Goal: Transaction & Acquisition: Purchase product/service

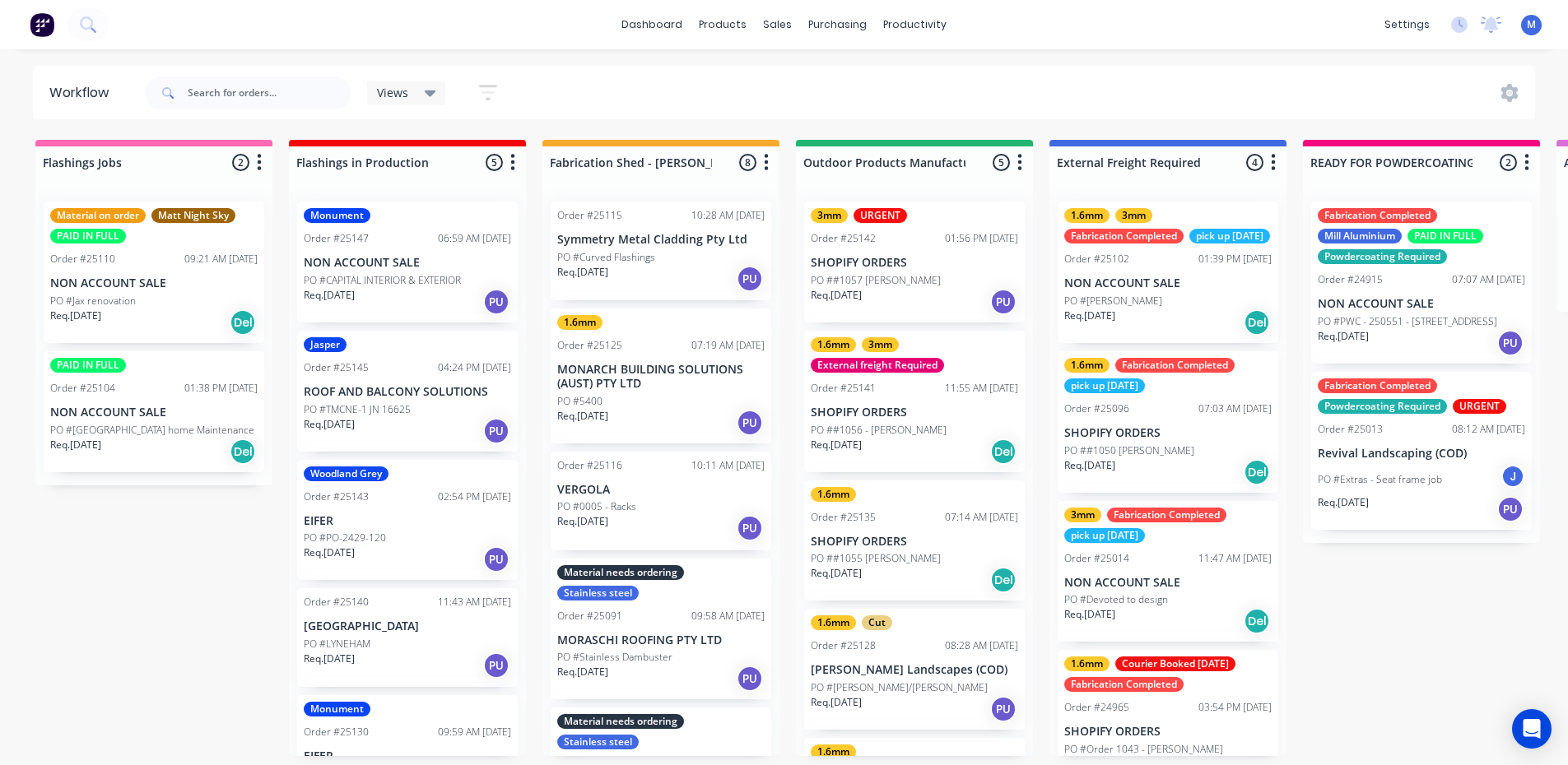
click at [406, 641] on div "PO #LYNEHAM" at bounding box center [408, 644] width 208 height 14
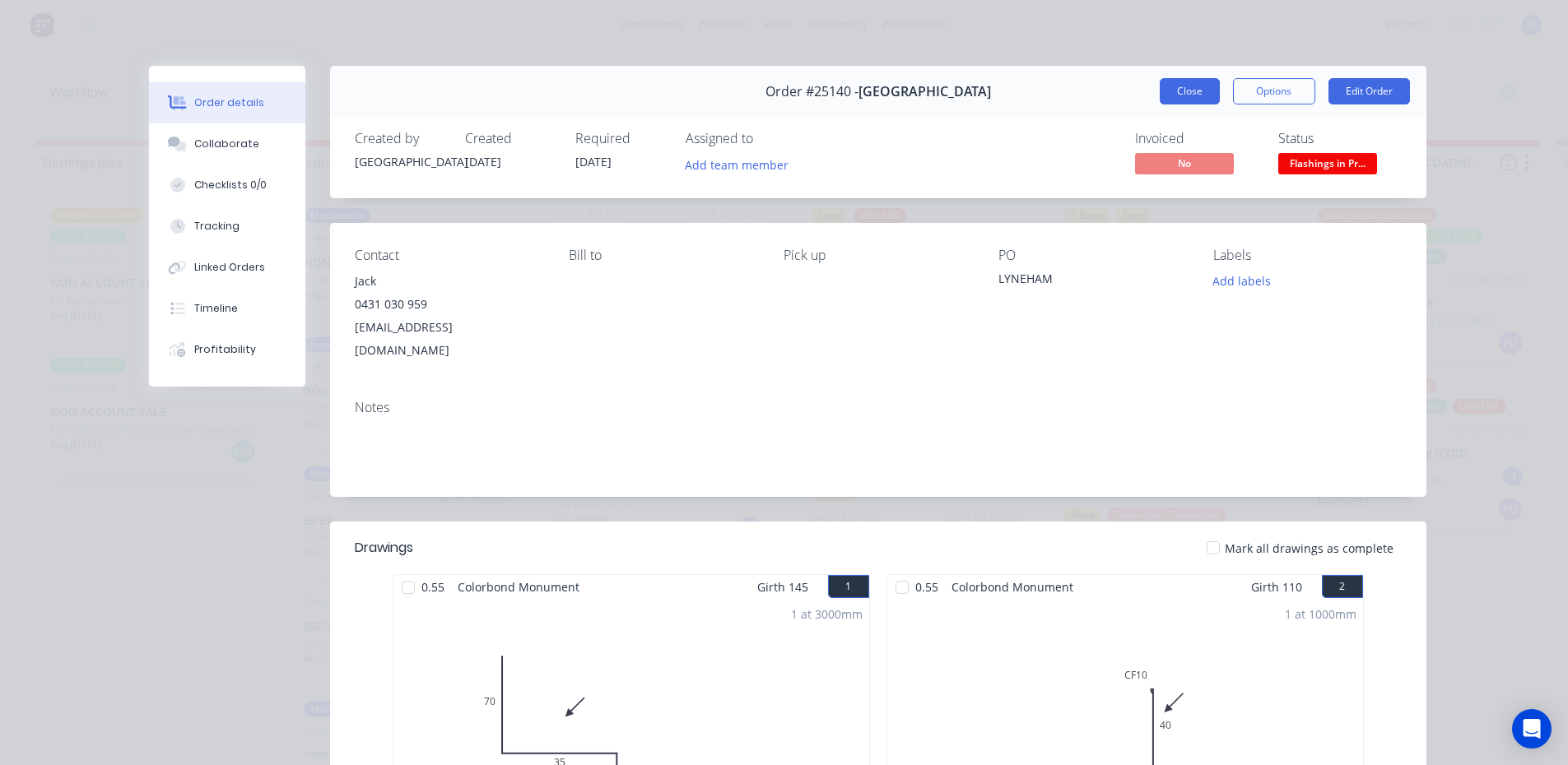
click at [1192, 91] on button "Close" at bounding box center [1189, 91] width 60 height 26
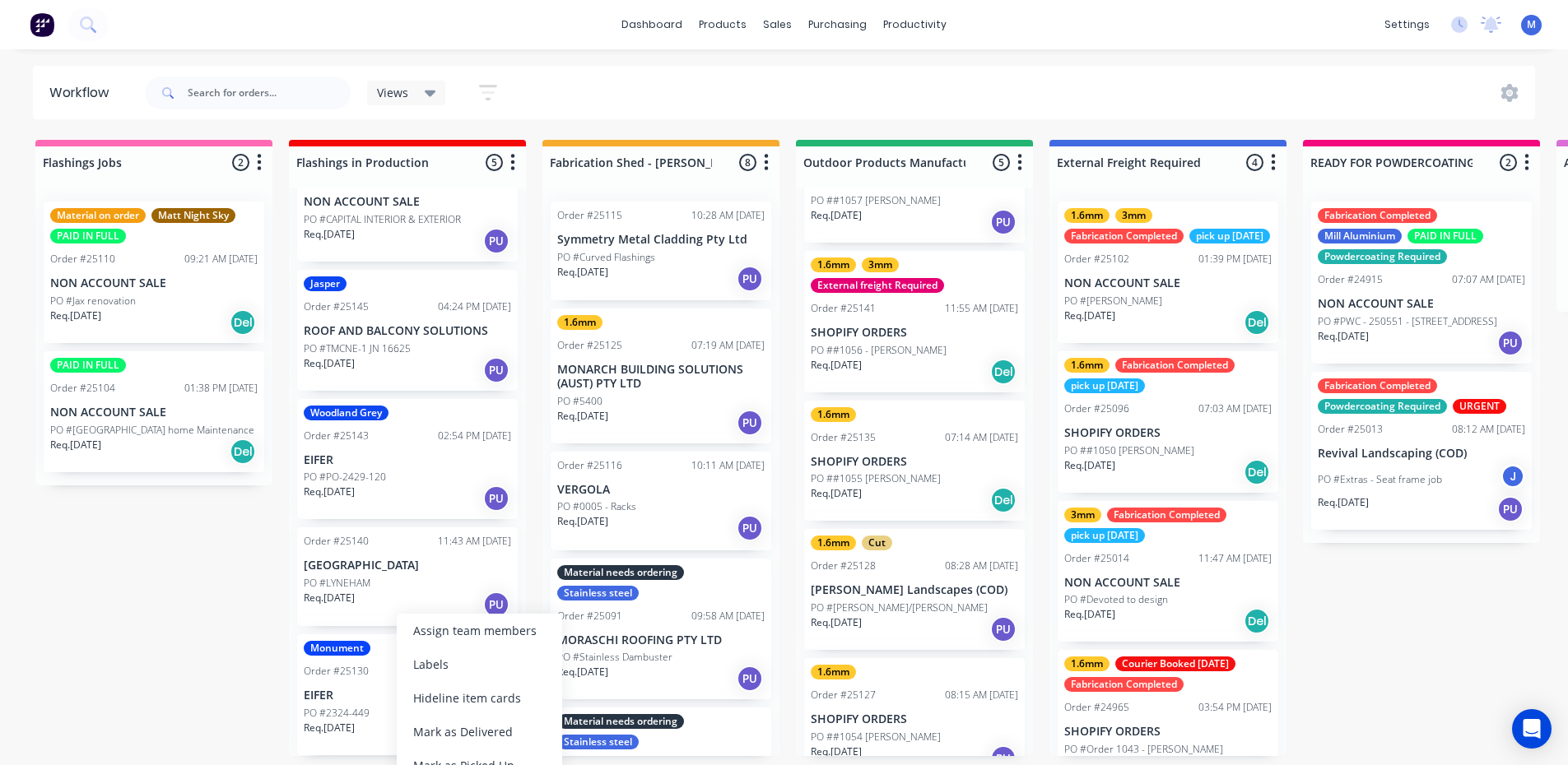
scroll to position [82, 0]
click at [441, 756] on div "Mark as Picked Up" at bounding box center [479, 765] width 165 height 33
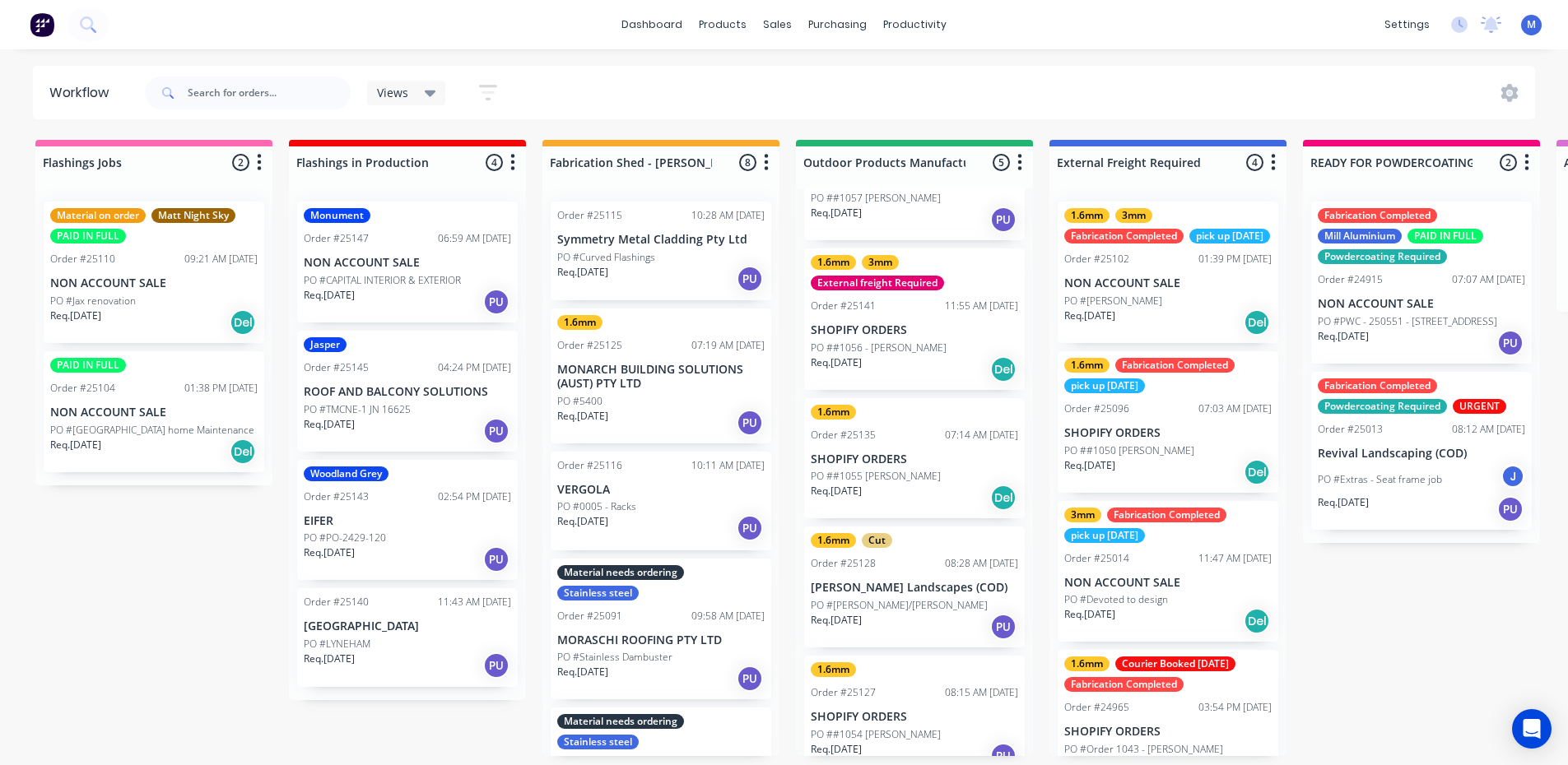
scroll to position [0, 0]
click at [353, 530] on p "PO #PO-2429-120" at bounding box center [345, 538] width 82 height 14
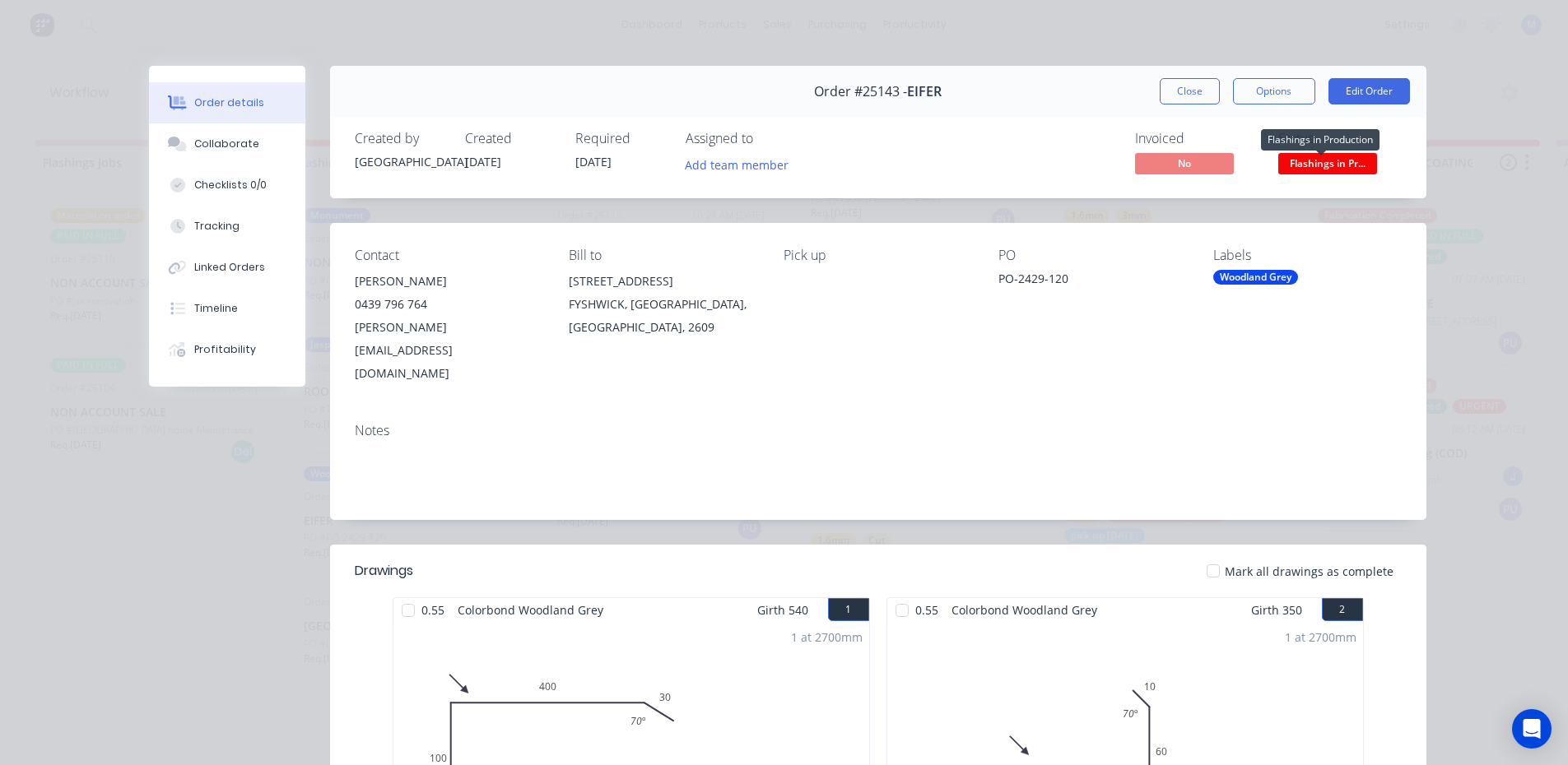
click at [1308, 164] on span "Flashings in Pr..." at bounding box center [1327, 163] width 98 height 21
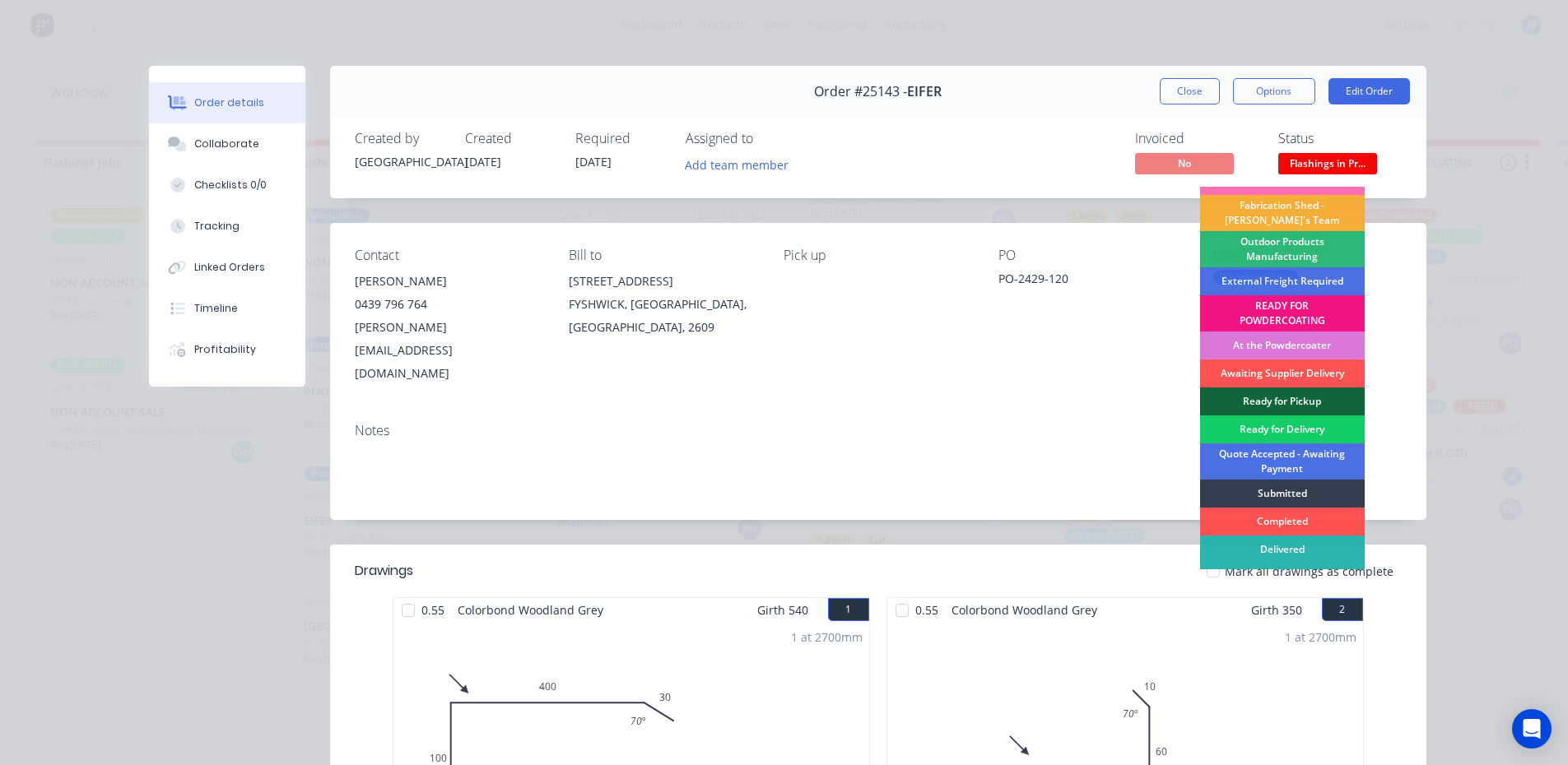
scroll to position [35, 0]
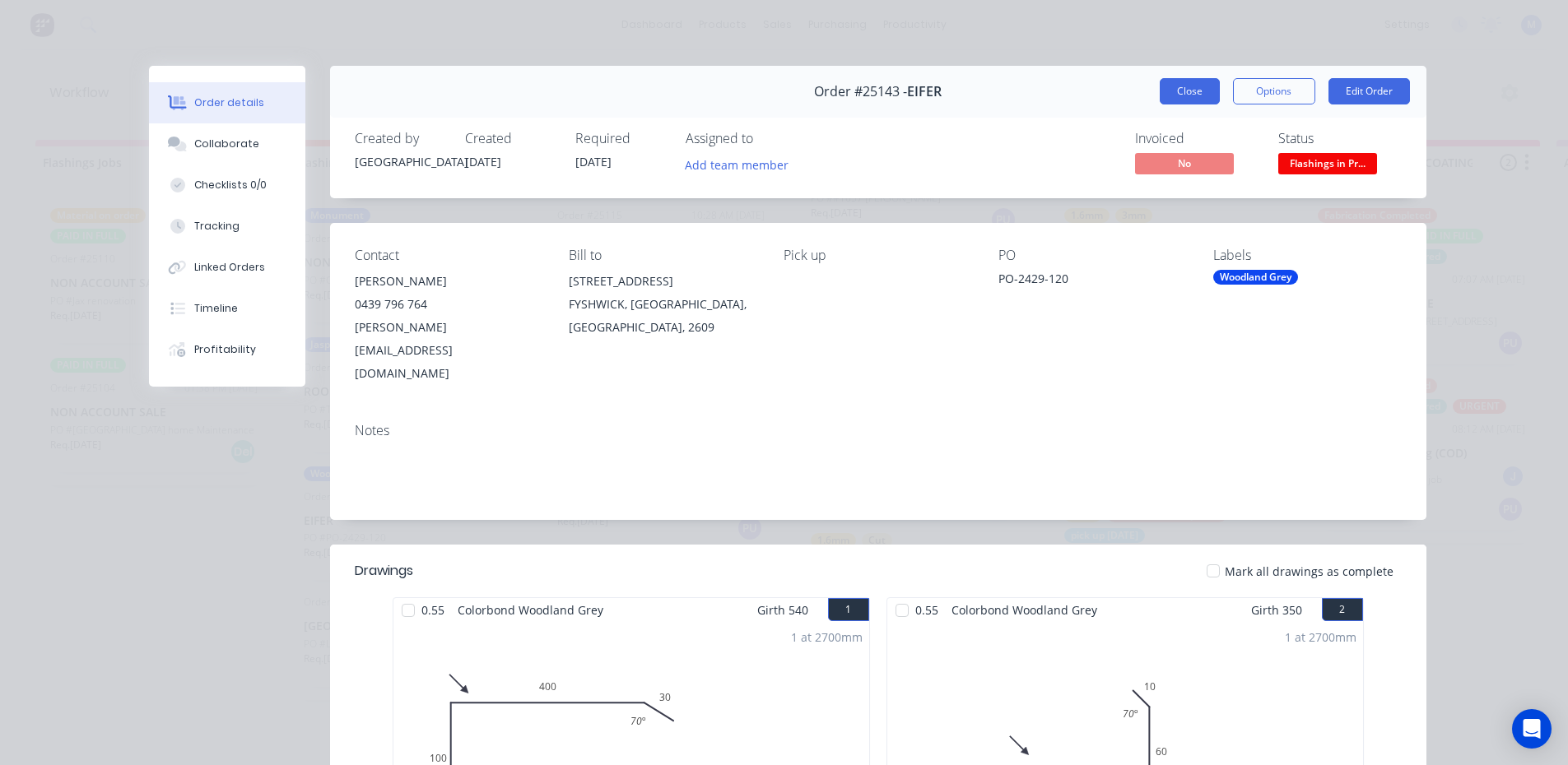
click at [1200, 81] on button "Close" at bounding box center [1189, 91] width 60 height 26
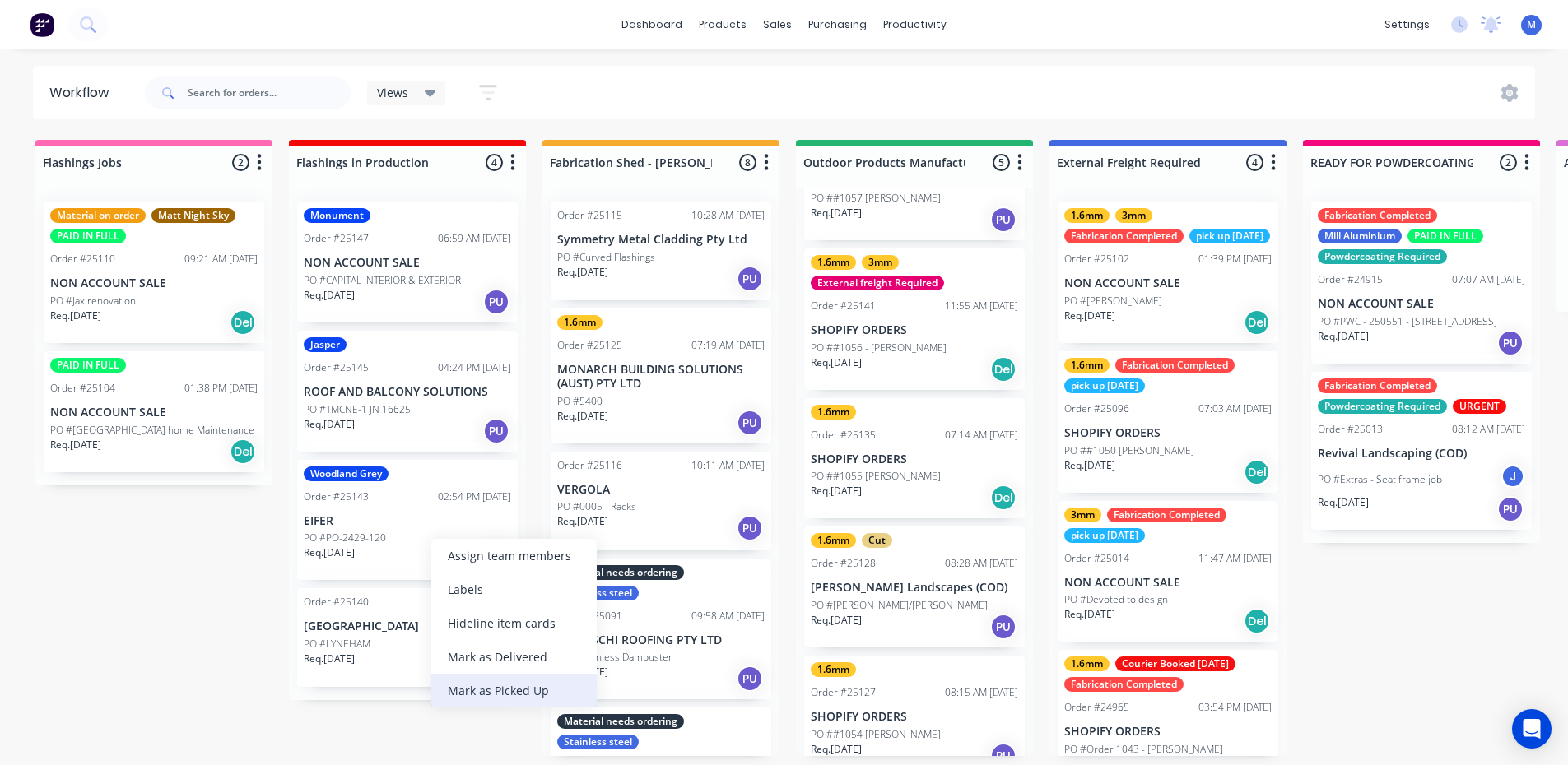
click at [512, 690] on div "Mark as Picked Up" at bounding box center [513, 690] width 165 height 33
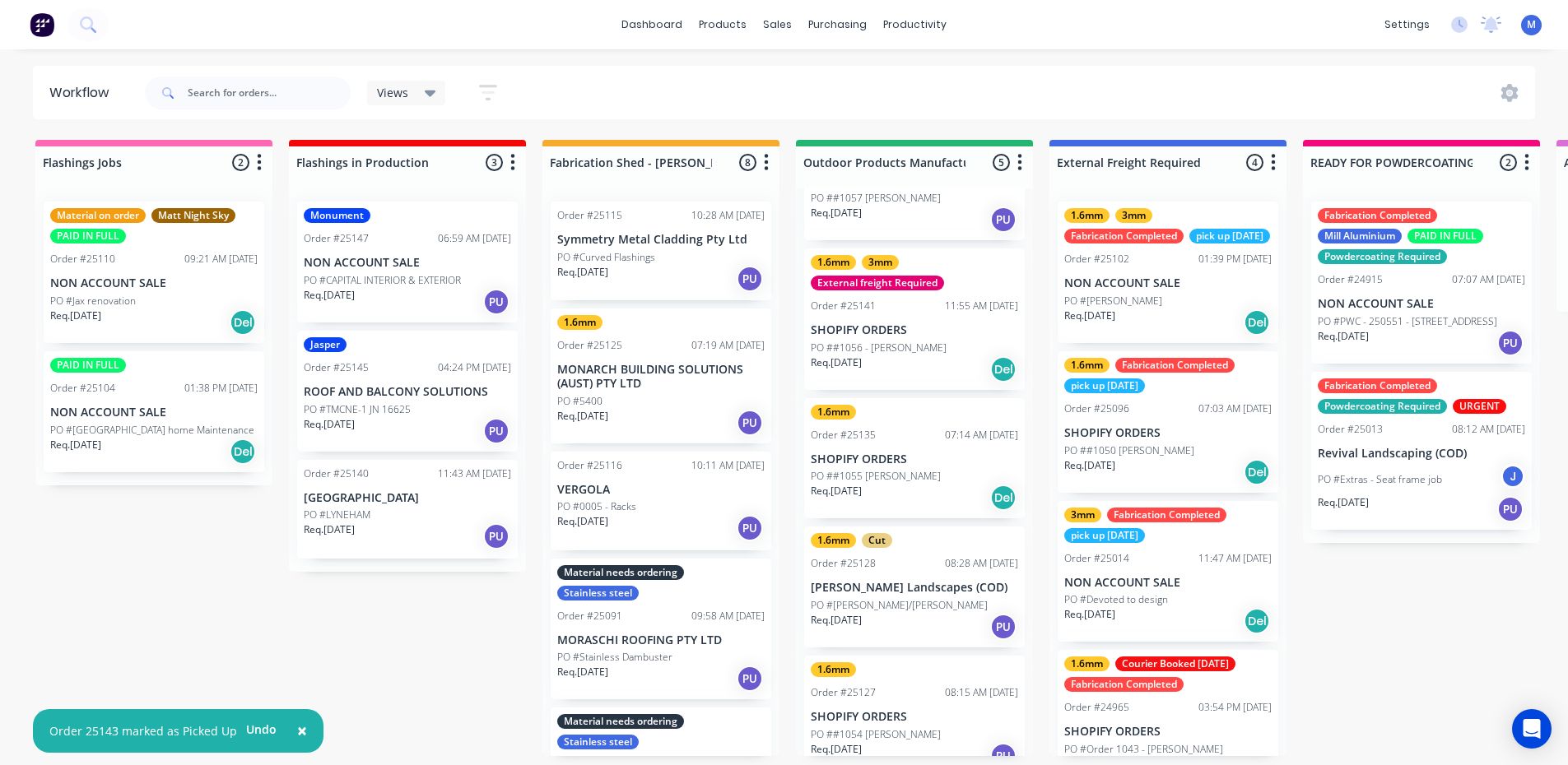
click at [374, 387] on p "ROOF AND BALCONY SOLUTIONS" at bounding box center [408, 392] width 208 height 14
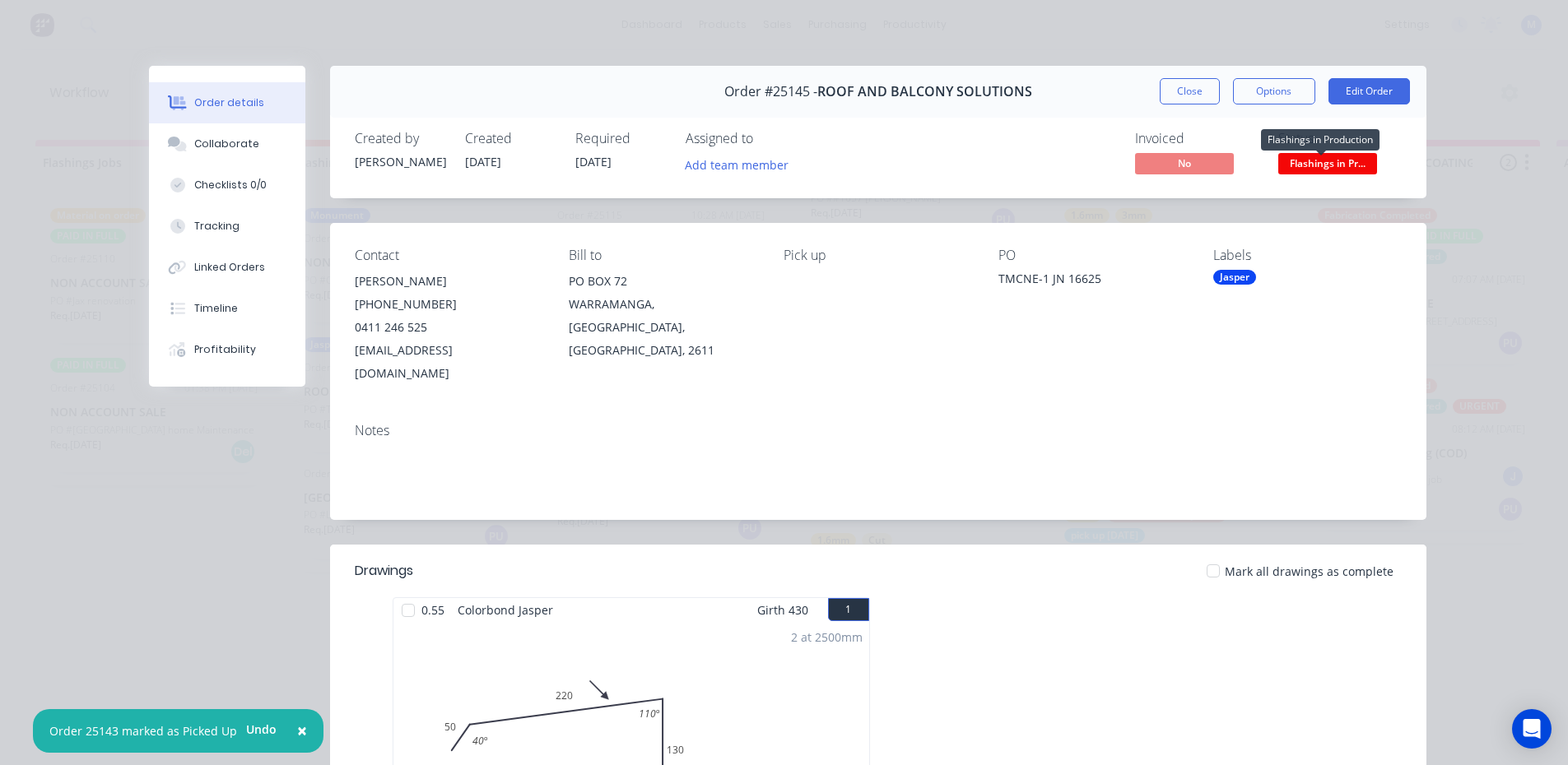
click at [1312, 164] on span "Flashings in Pr..." at bounding box center [1327, 163] width 98 height 21
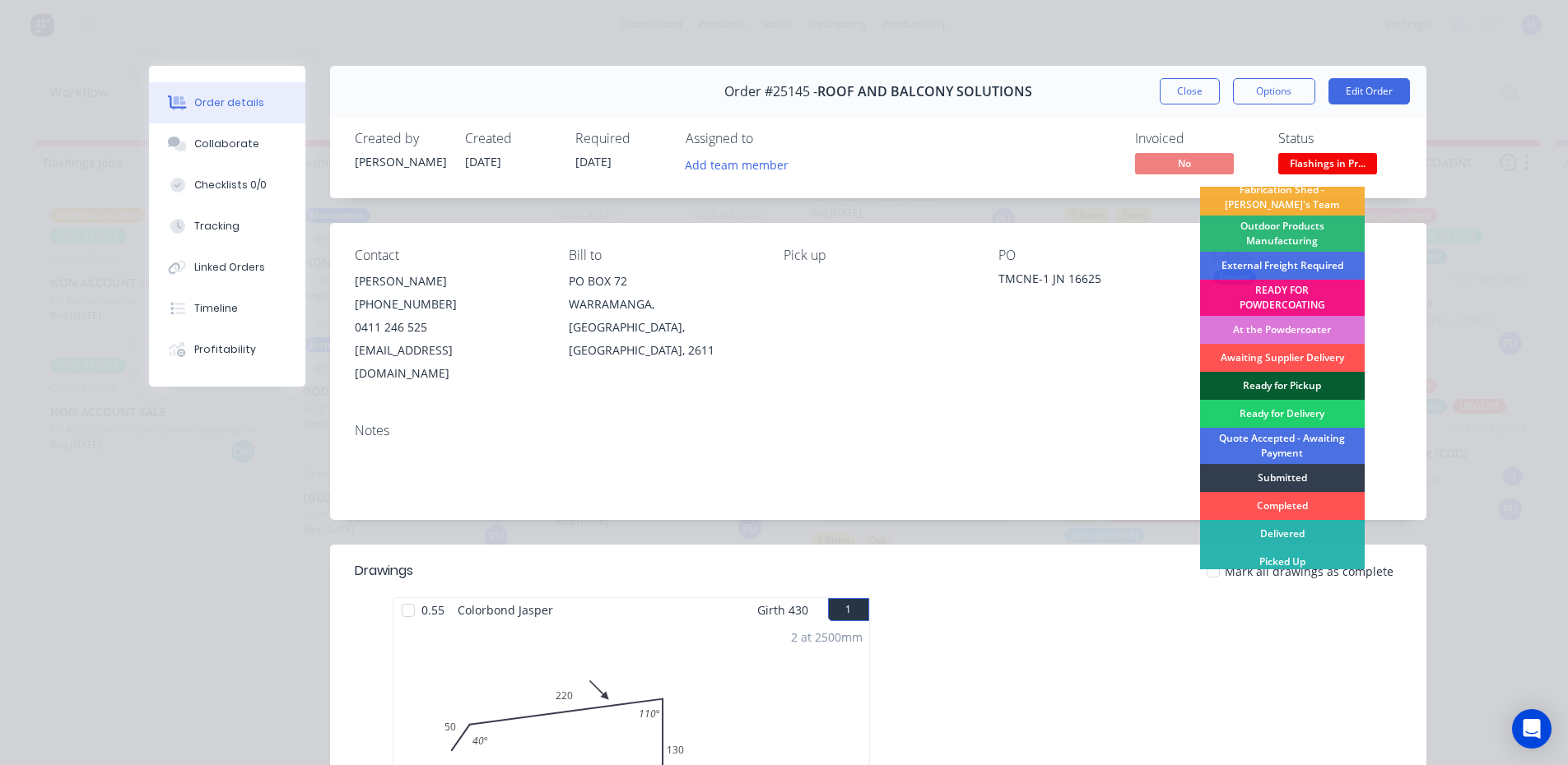
click at [1303, 381] on div "Ready for Pickup" at bounding box center [1282, 385] width 164 height 28
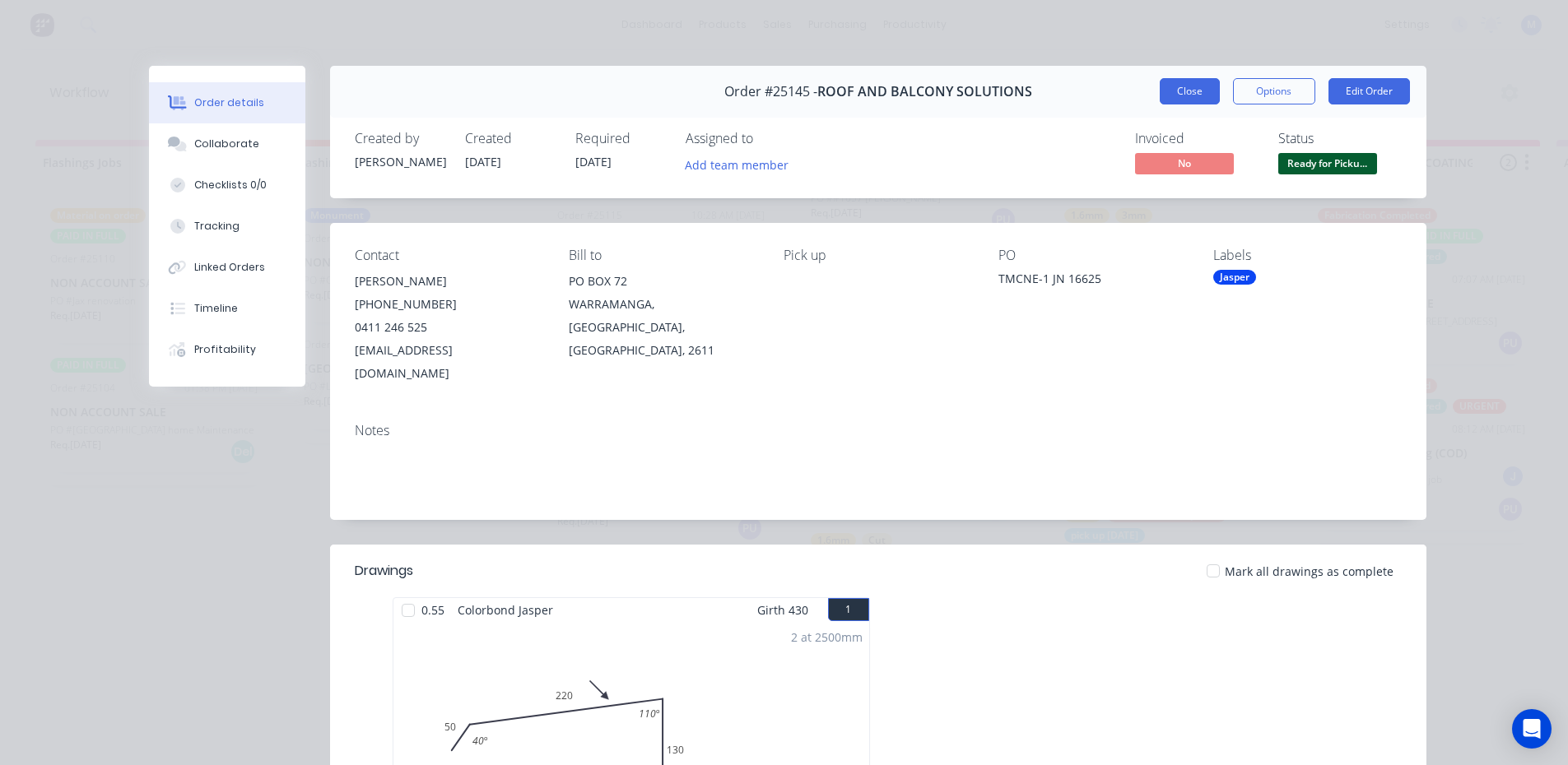
click at [1191, 89] on button "Close" at bounding box center [1189, 91] width 60 height 26
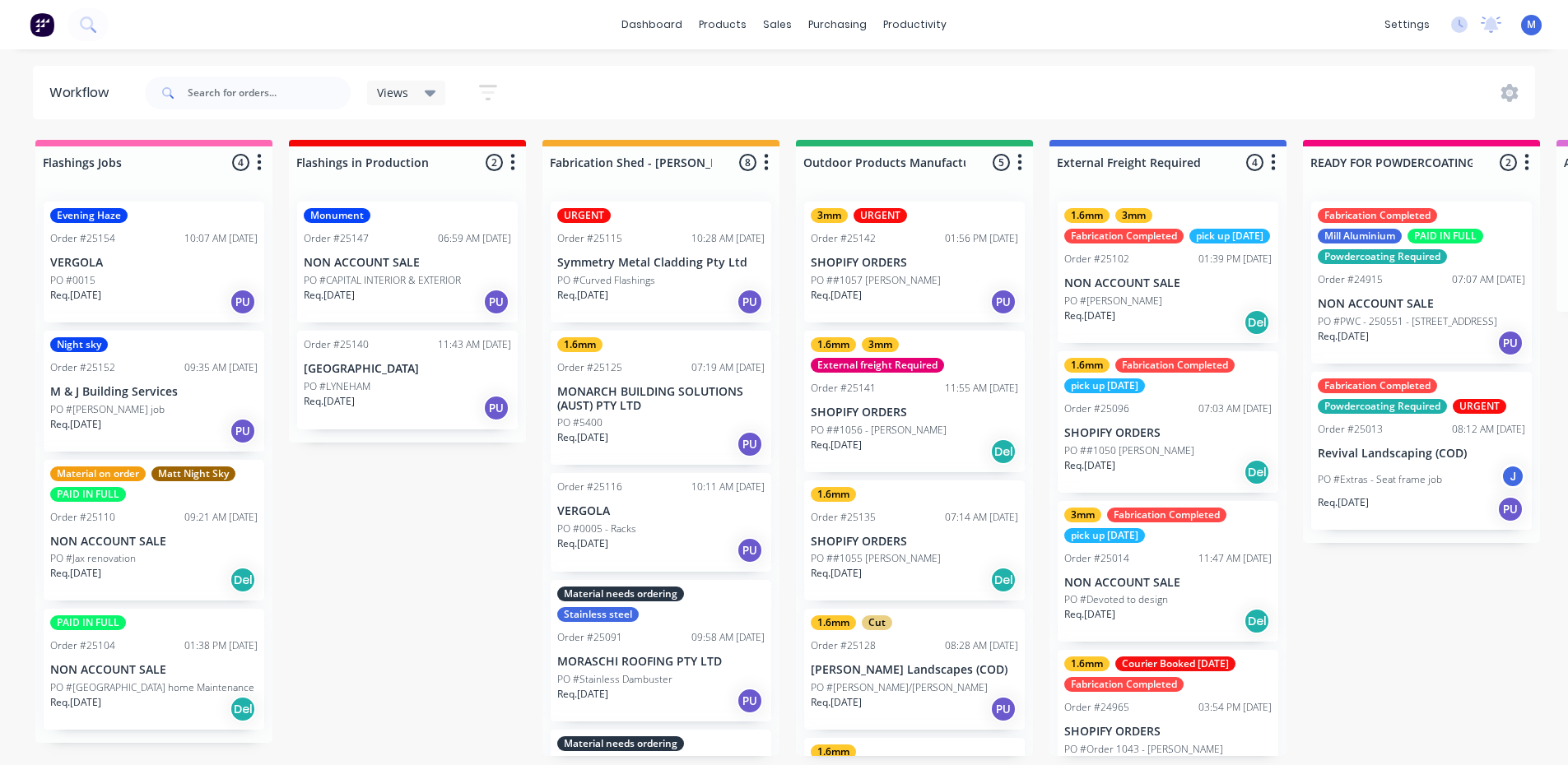
click at [105, 388] on p "M & J Building Services" at bounding box center [154, 392] width 208 height 14
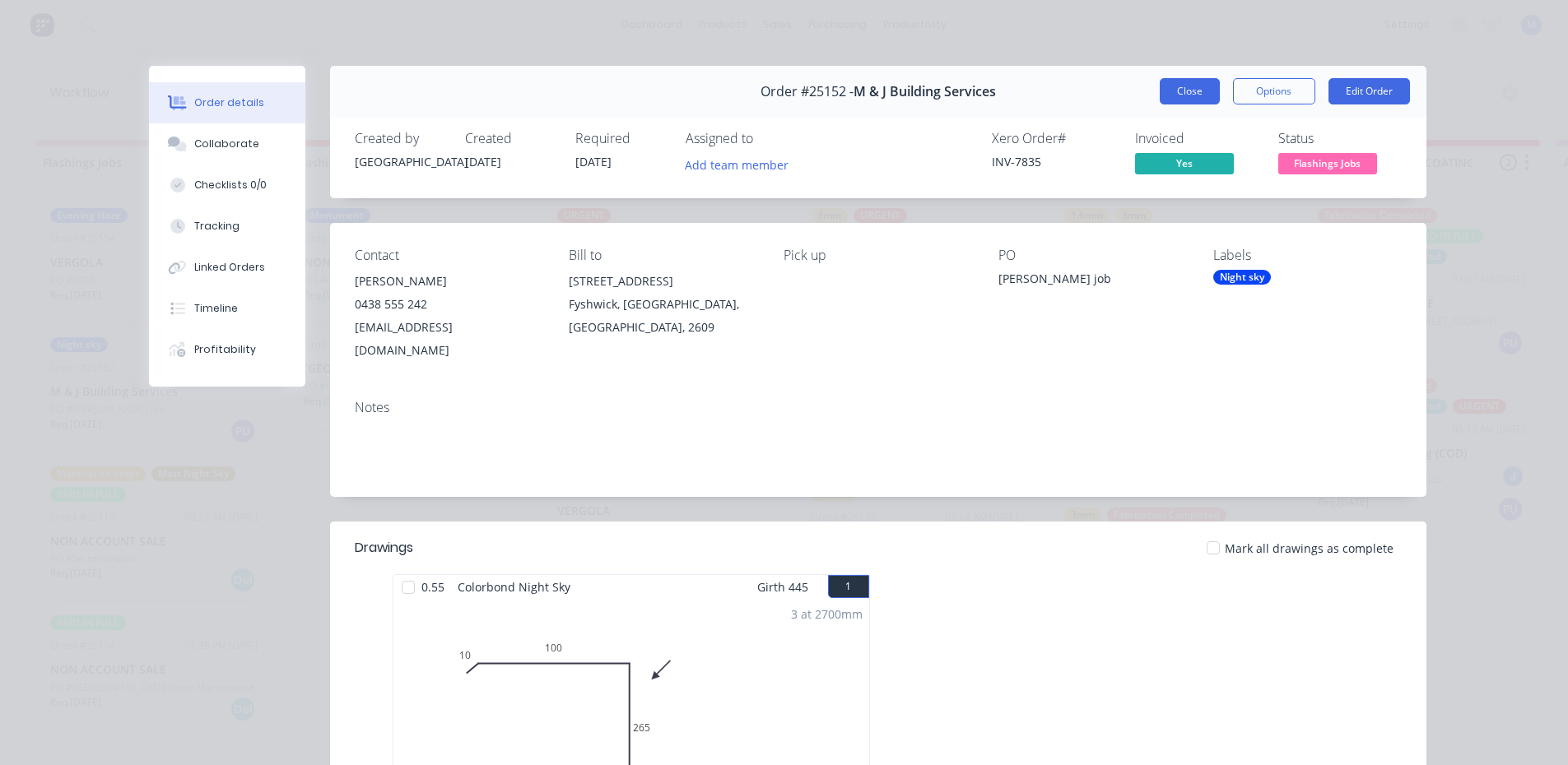
click at [1188, 89] on button "Close" at bounding box center [1189, 91] width 60 height 26
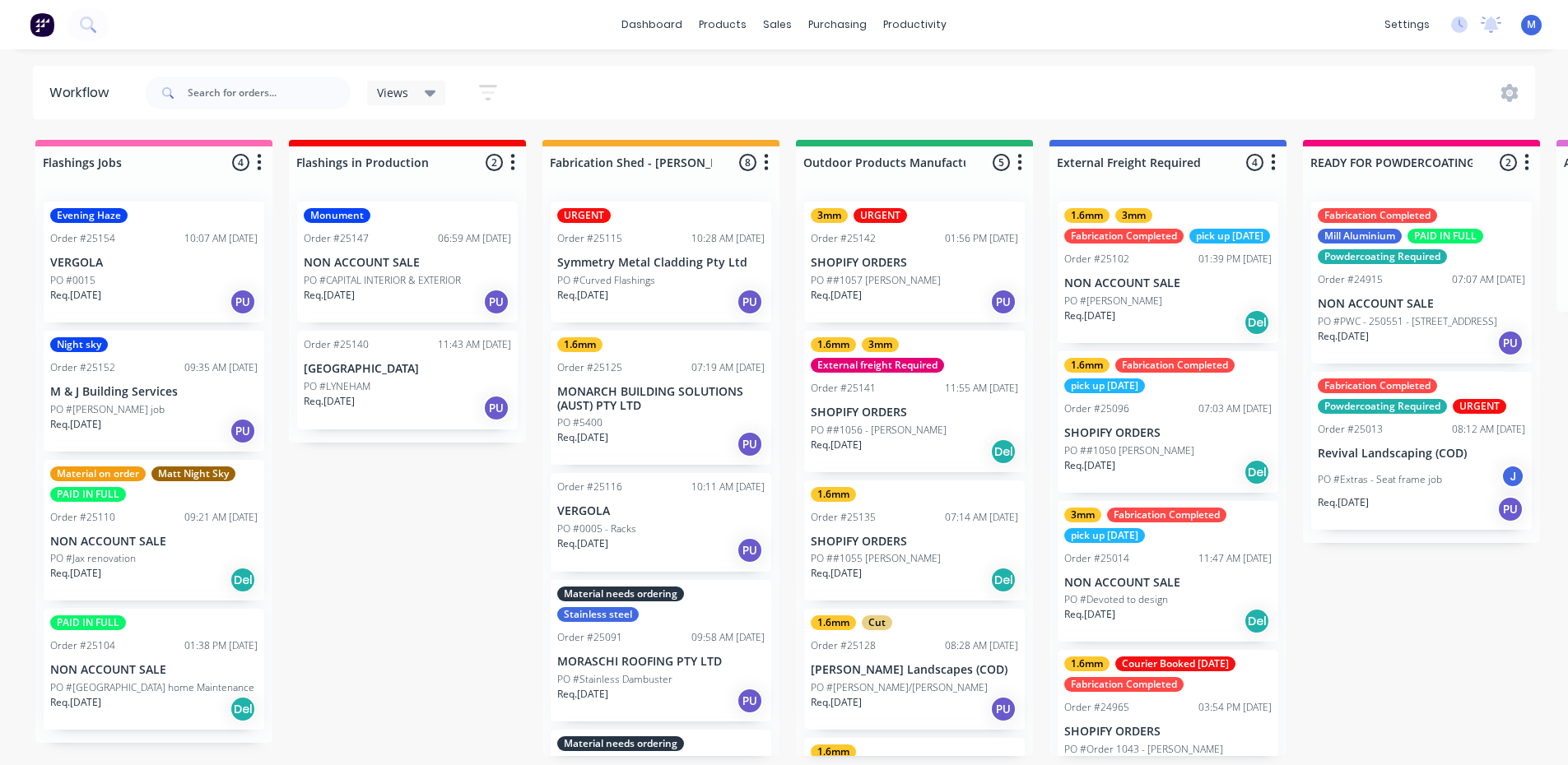
click at [102, 285] on div "PO #0015" at bounding box center [154, 281] width 208 height 14
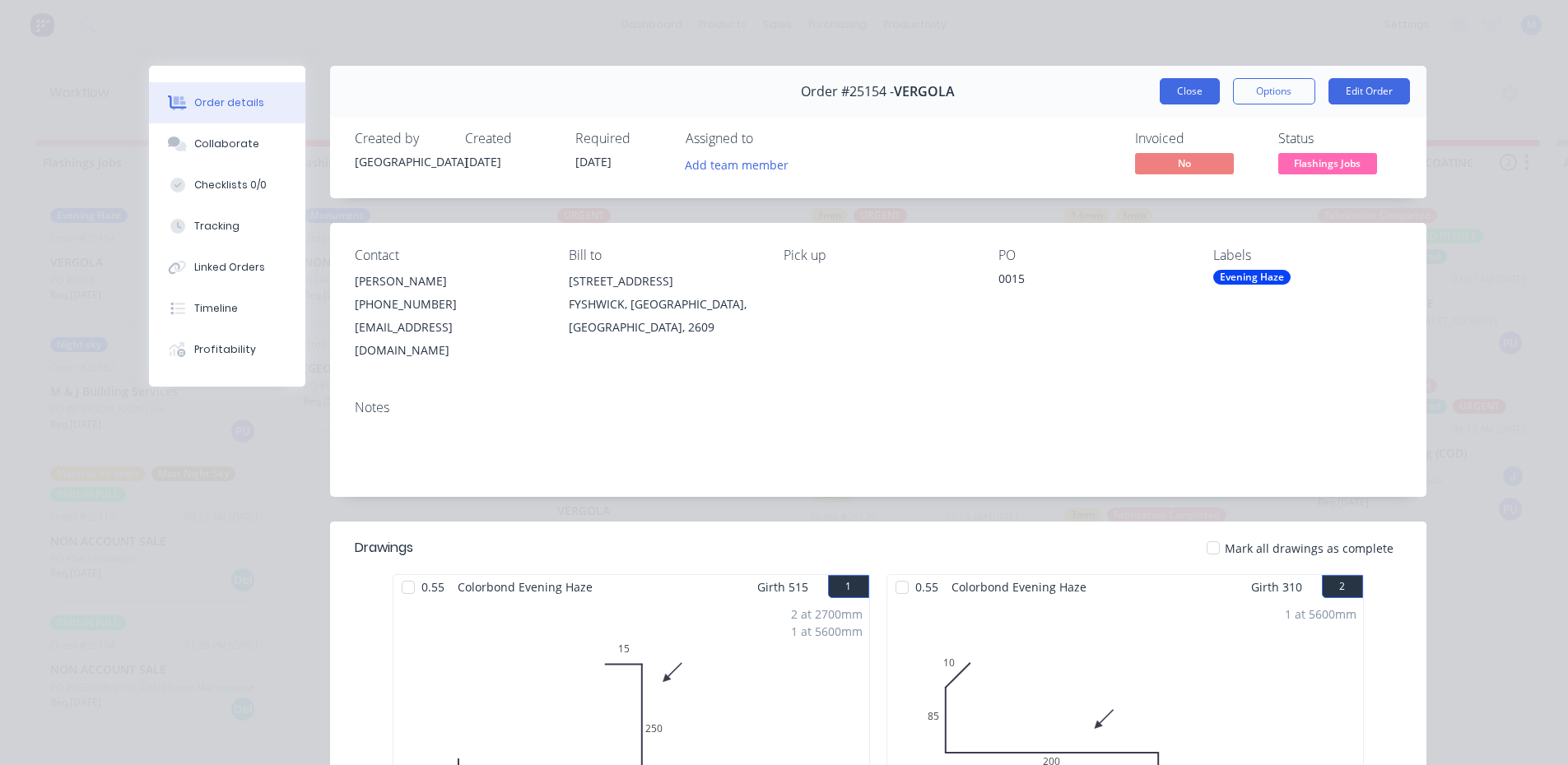
click at [1169, 92] on button "Close" at bounding box center [1189, 91] width 60 height 26
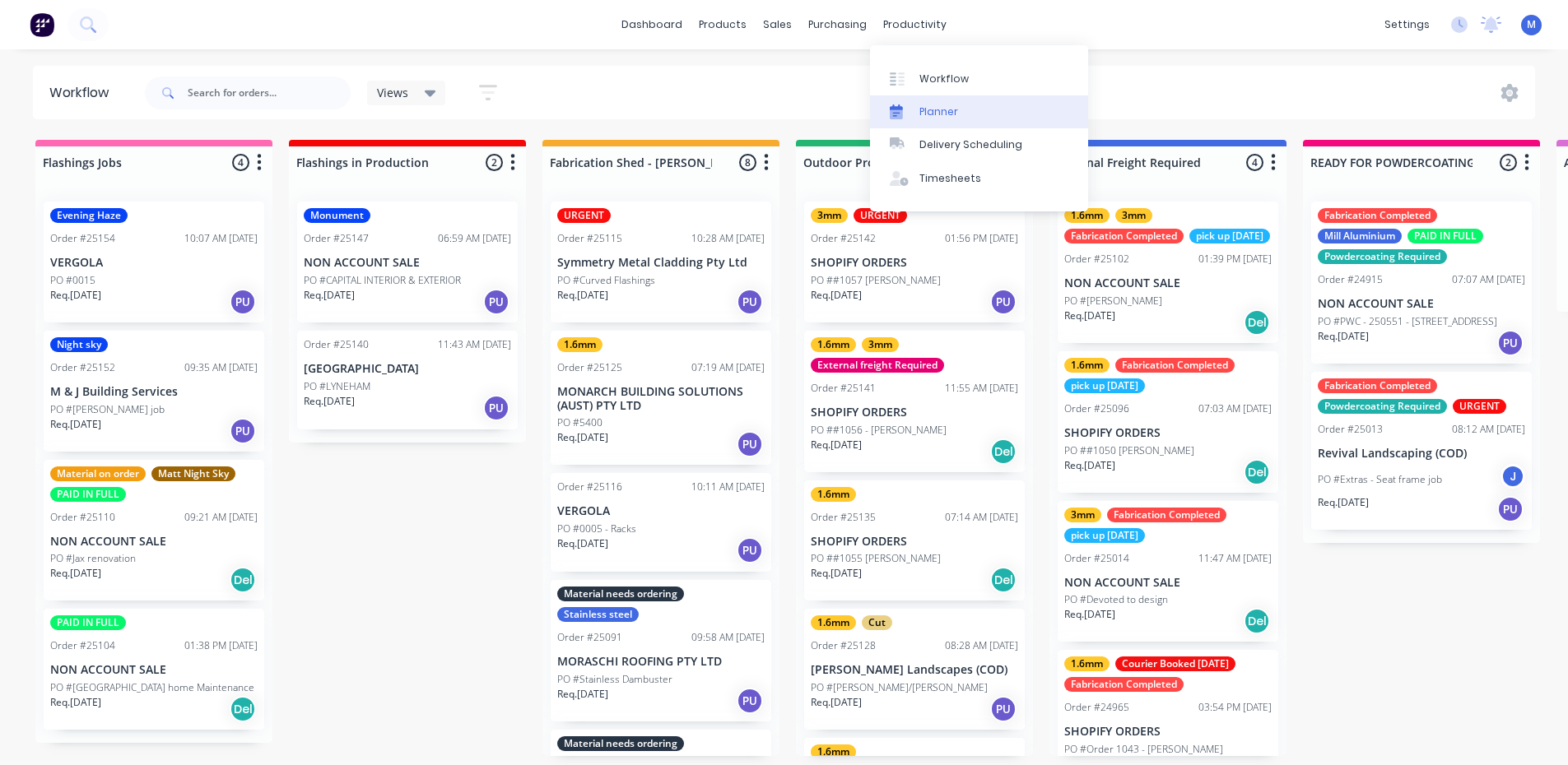
click at [971, 111] on link "Planner" at bounding box center [979, 112] width 218 height 32
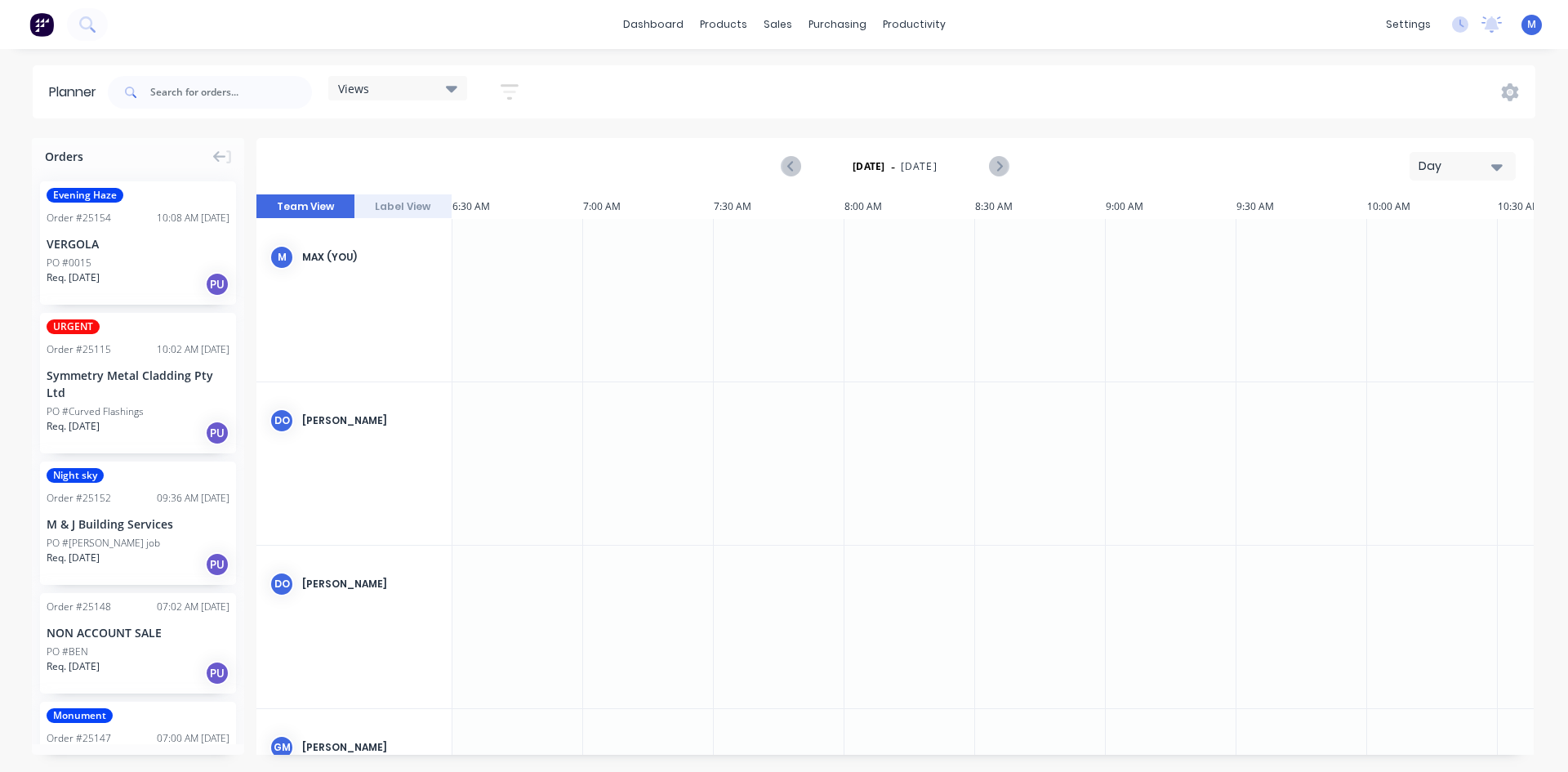
scroll to position [0, 916]
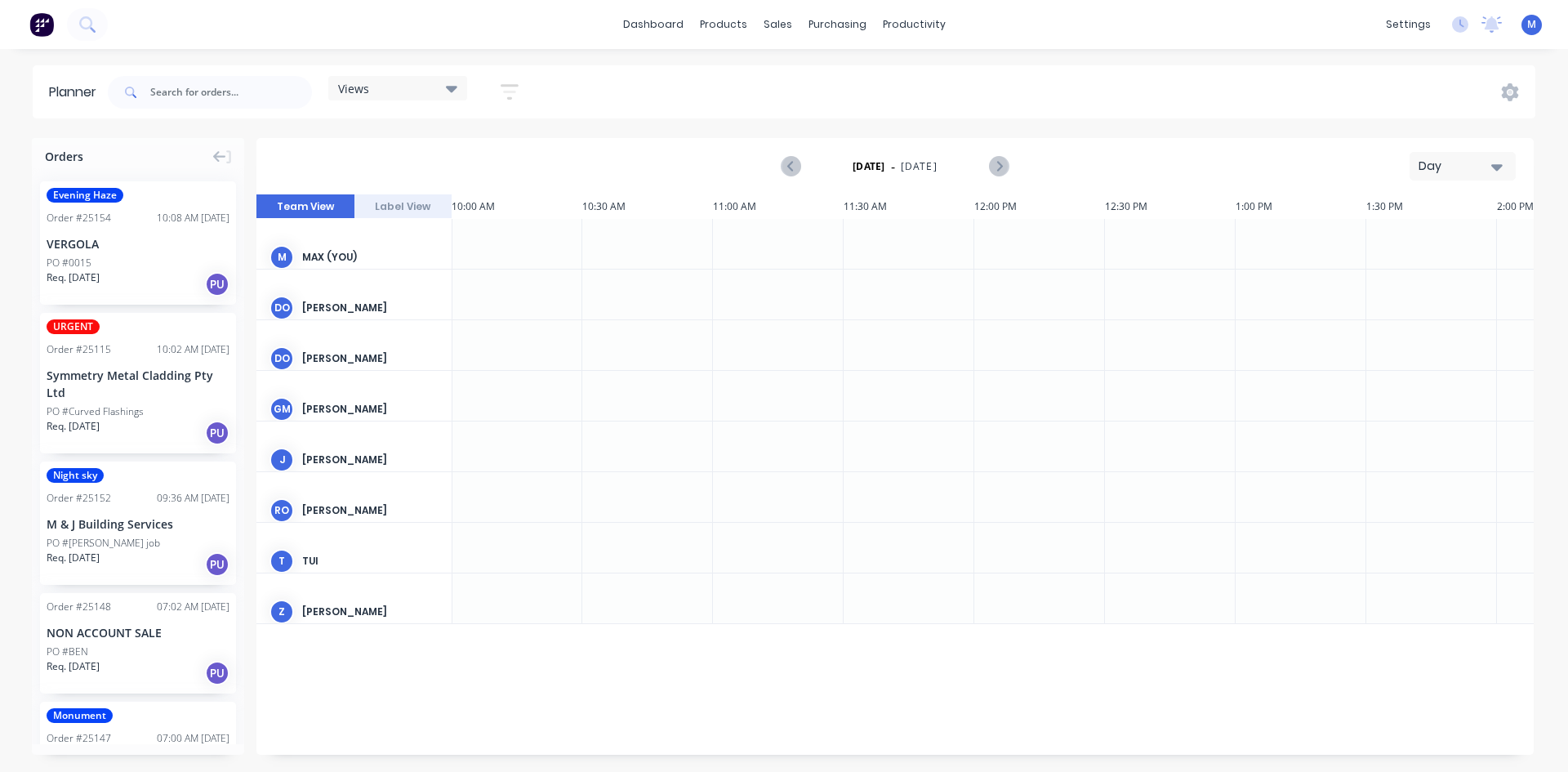
drag, startPoint x: 741, startPoint y: 755, endPoint x: 707, endPoint y: 755, distance: 34.0
click at [707, 755] on div "Orders Evening Haze Order # 25154 10:08 AM 08/10/25 VERGOLA PO #0015 Req. 08/10…" at bounding box center [784, 454] width 1568 height 633
click at [998, 167] on icon "Next page" at bounding box center [998, 167] width 20 height 20
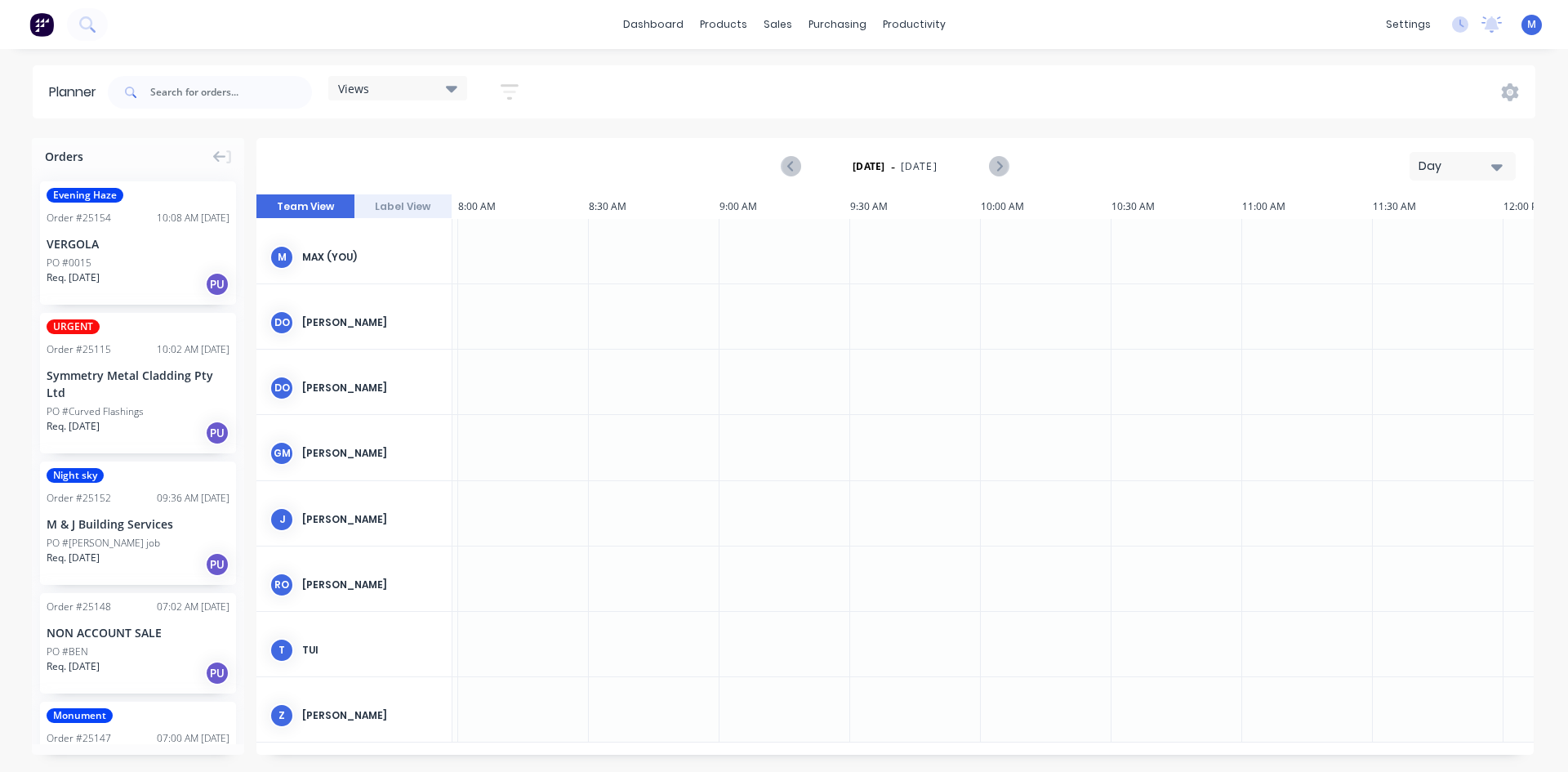
scroll to position [0, 388]
click at [588, 244] on div at bounding box center [653, 251] width 131 height 64
drag, startPoint x: 598, startPoint y: 246, endPoint x: 782, endPoint y: 244, distance: 184.0
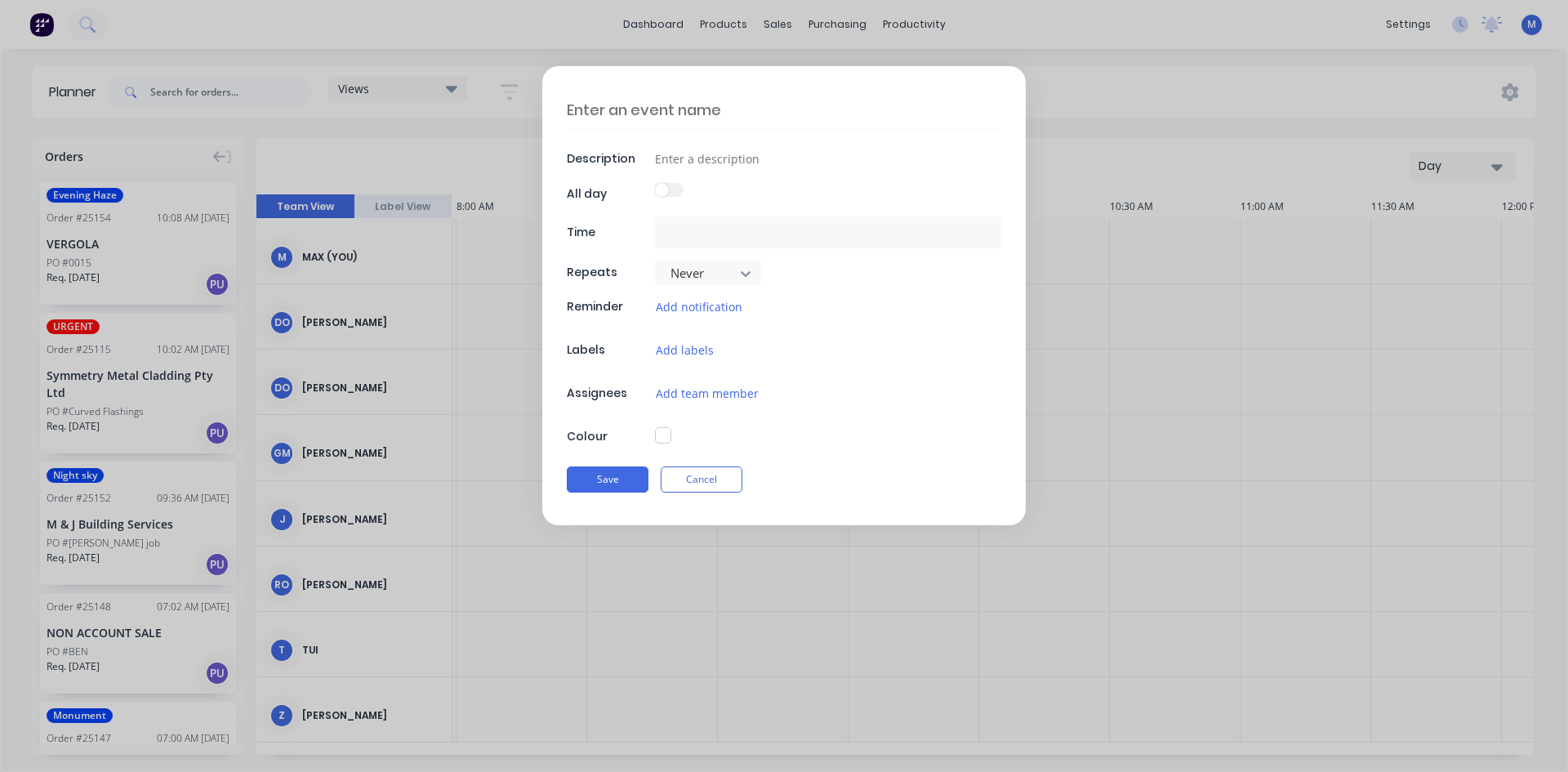
type input "09/10/2025 8:30 AM - 09/10/2025 9:30 AM"
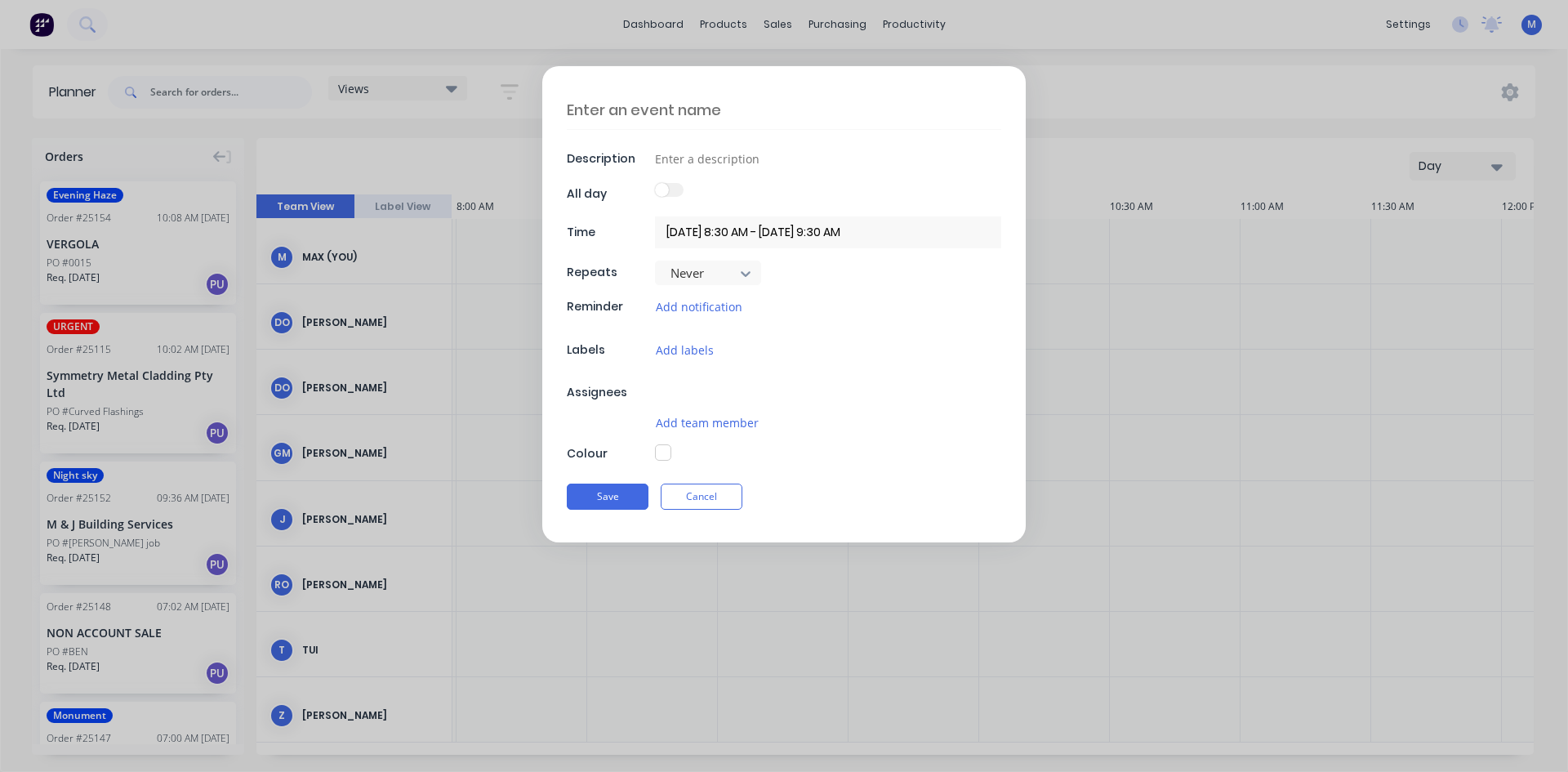
type textarea "x"
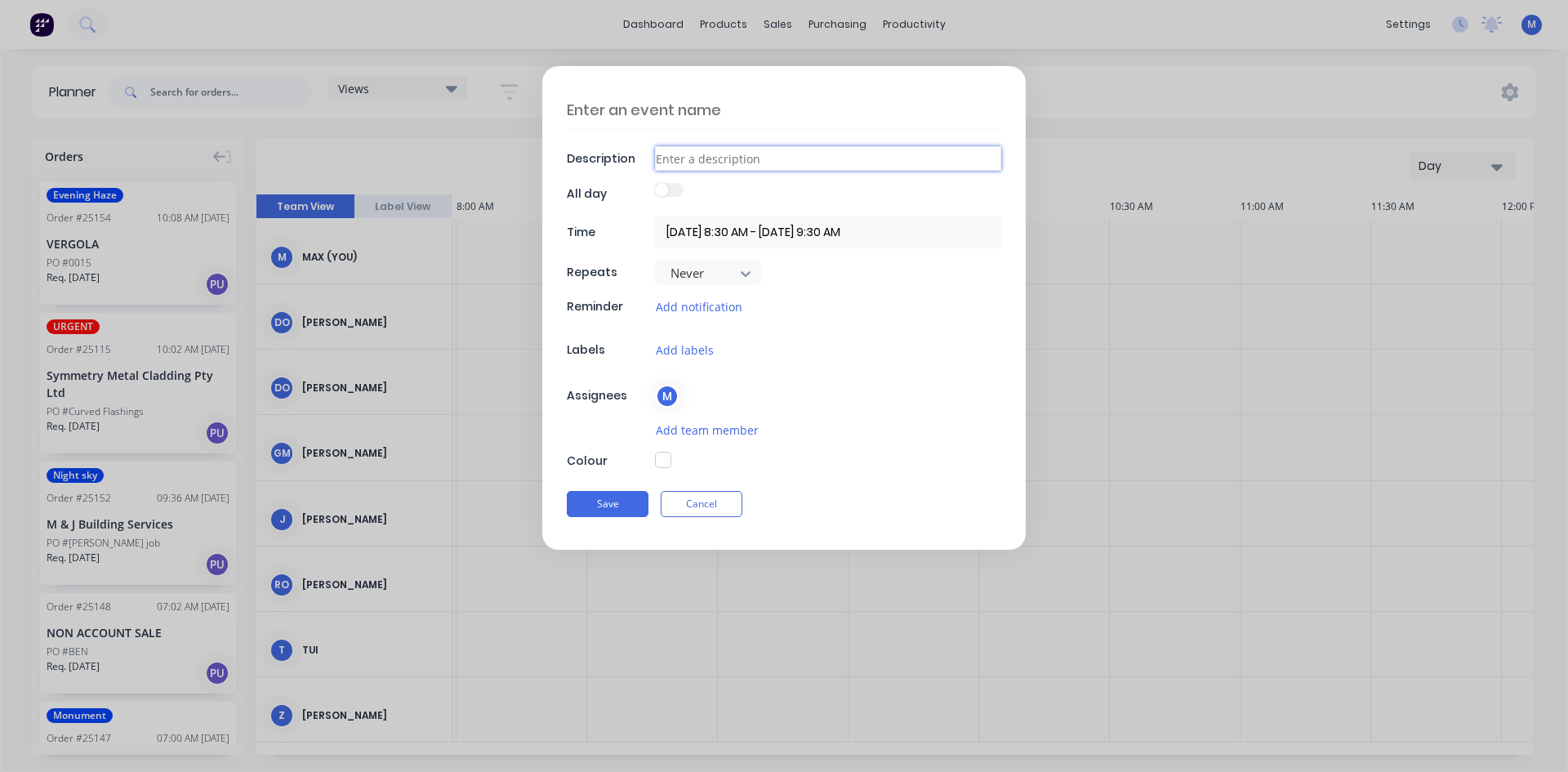
click at [691, 159] on input at bounding box center [828, 158] width 347 height 24
type input "S"
type textarea "x"
type input "Si"
type textarea "x"
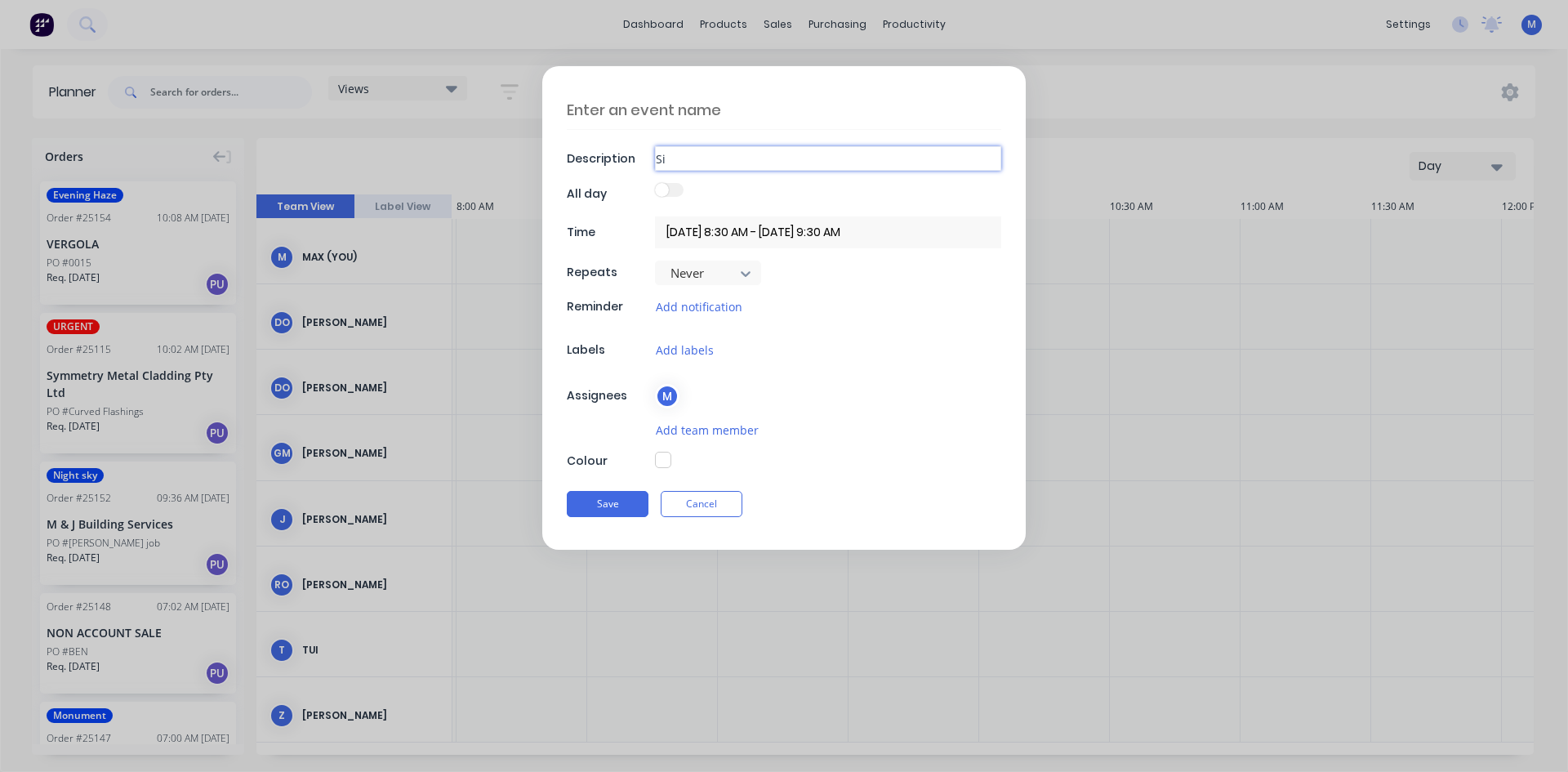
type input "Sit"
type textarea "x"
type input "Site"
type textarea "x"
type input "Site"
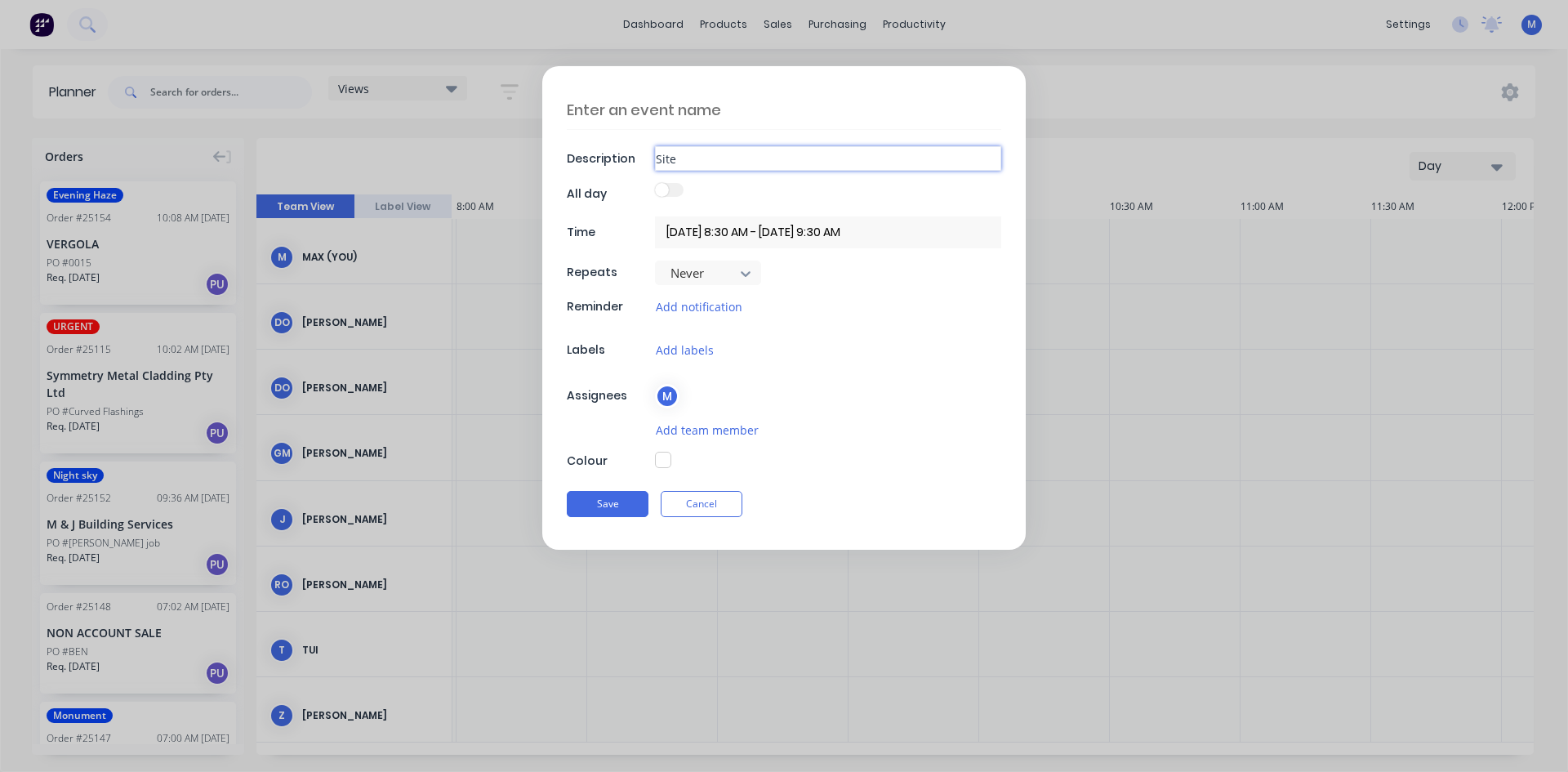
type textarea "x"
type input "Site M"
type textarea "x"
type input "Site Me"
type textarea "x"
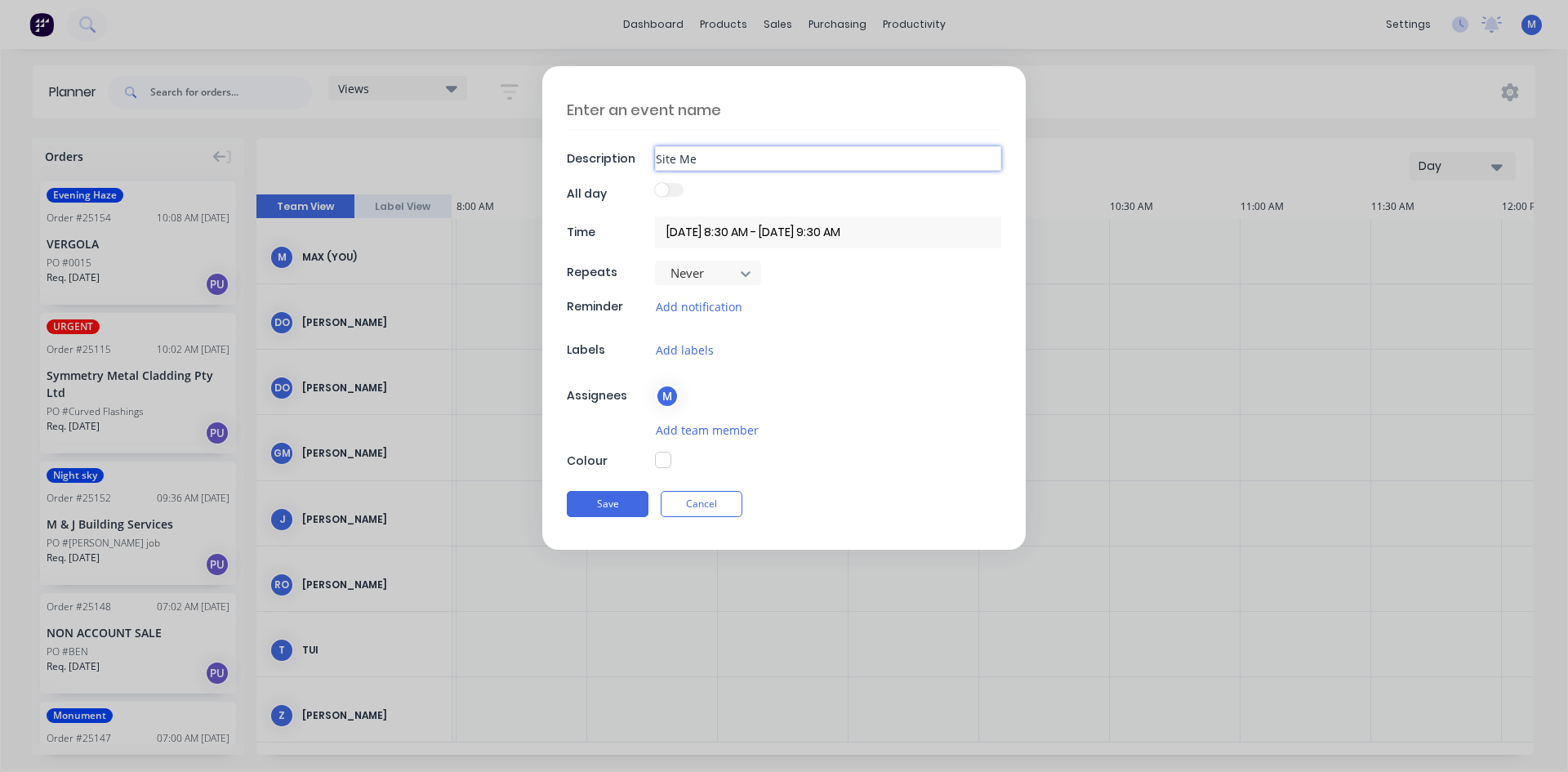
type input "Site Mea"
type textarea "x"
type input "Site Meas"
type textarea "x"
type input "Site Measu"
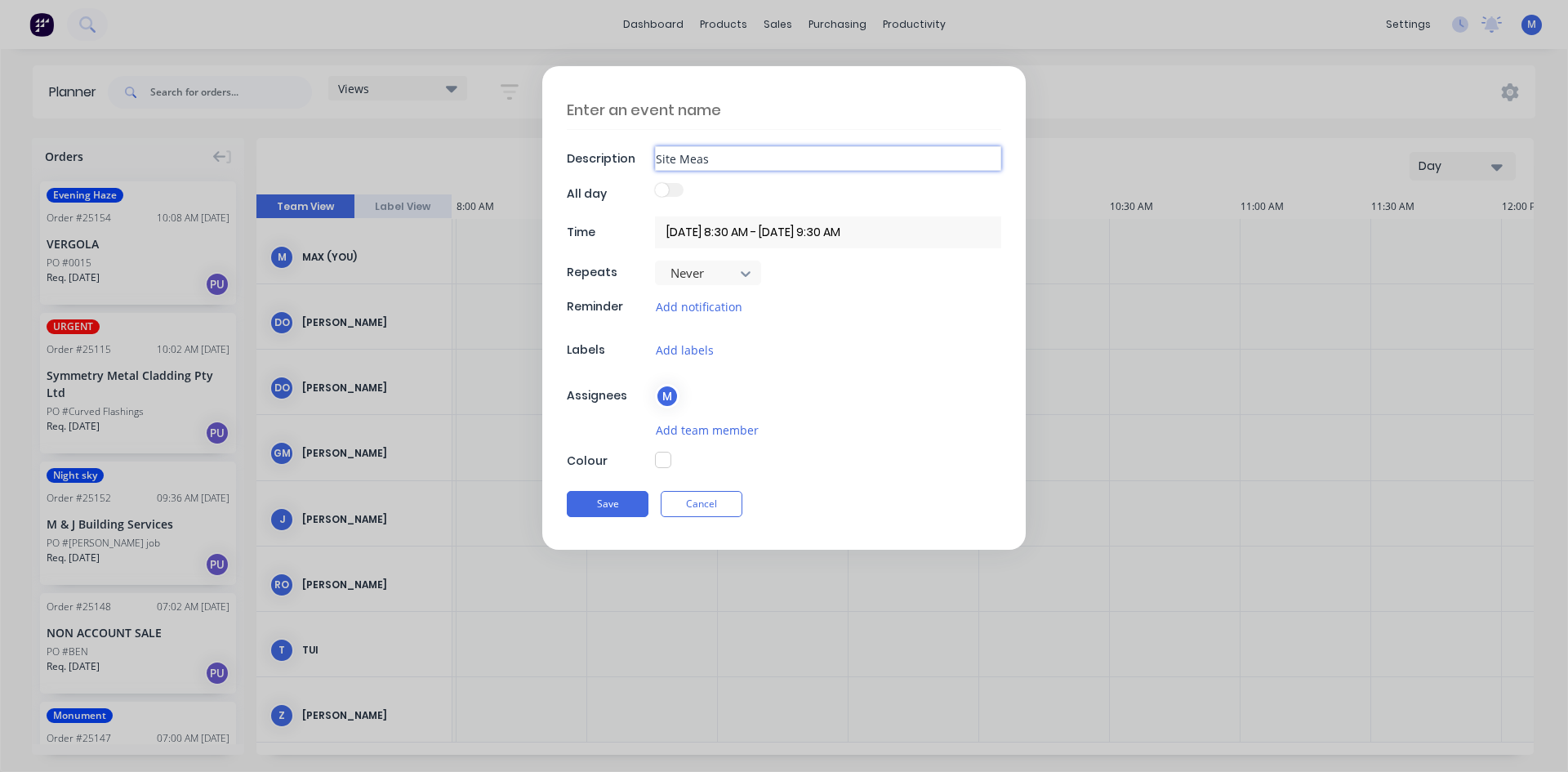
type textarea "x"
type input "Site Measur"
type textarea "x"
type input "Site Measure"
type textarea "x"
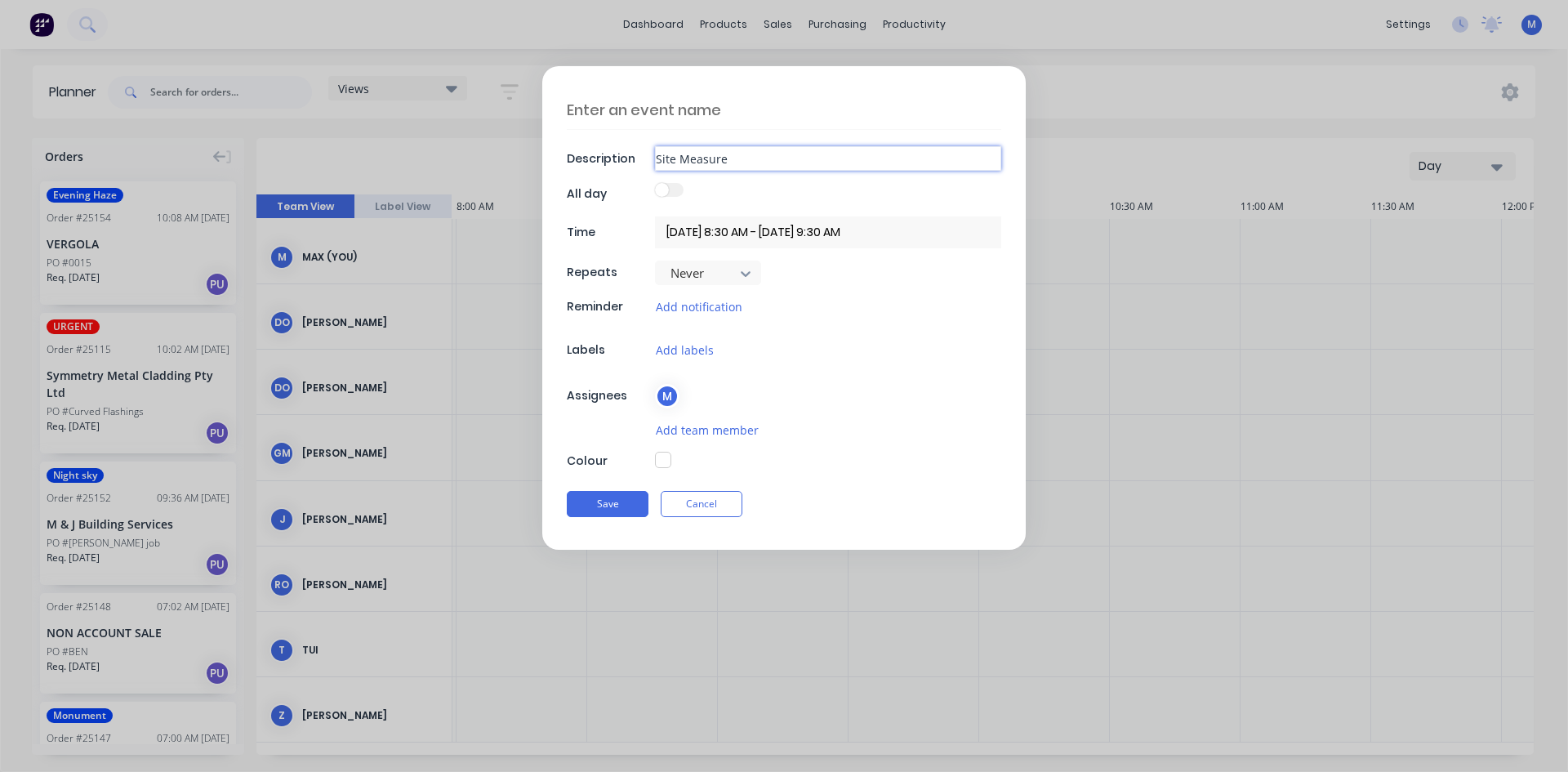
type input "Site Measure"
type textarea "x"
click at [752, 231] on input "09/10/2025 8:30 AM - 09/10/2025 9:30 AM" at bounding box center [828, 233] width 347 height 32
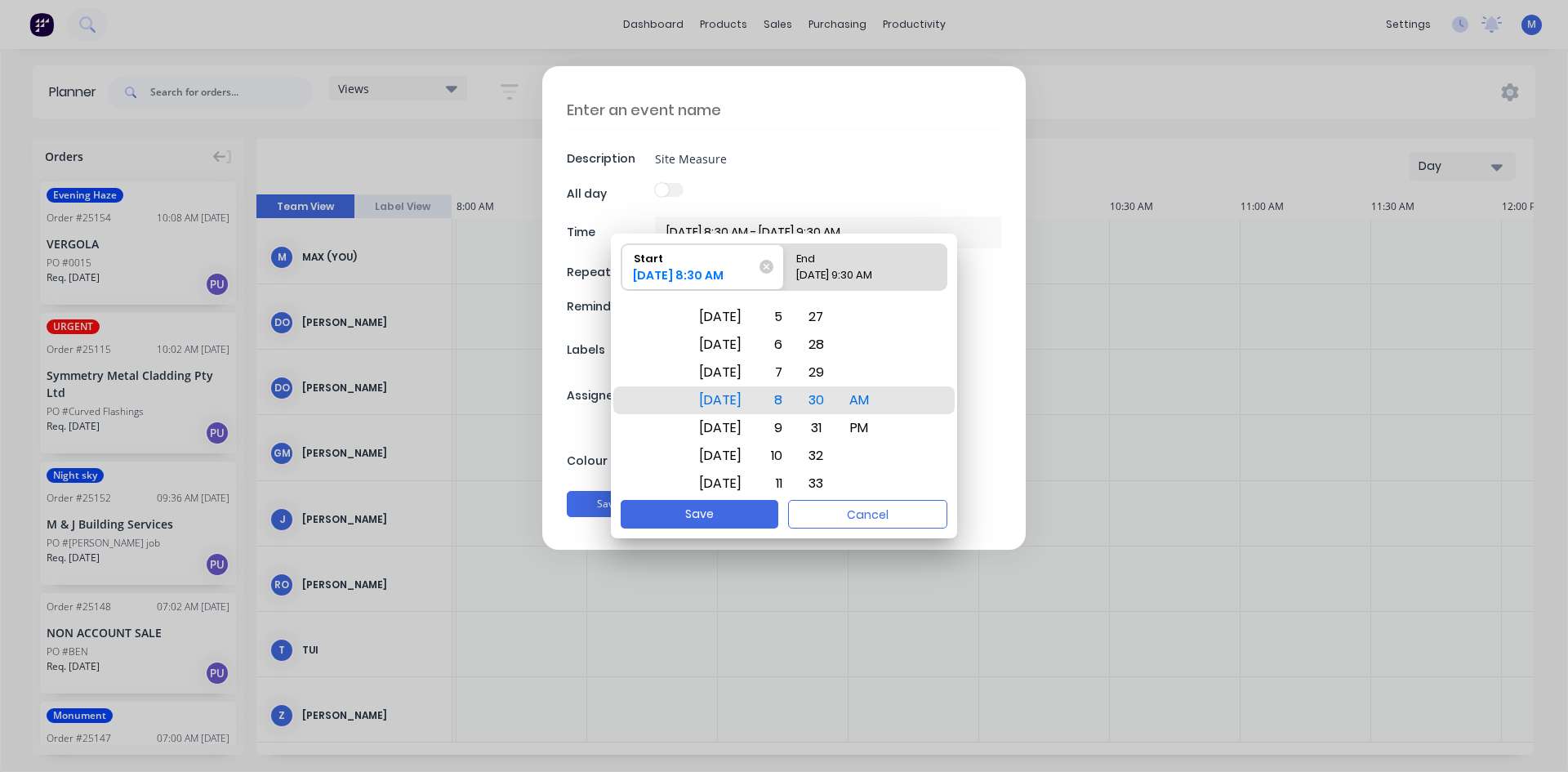
click at [866, 256] on div "End" at bounding box center [857, 256] width 135 height 23
click at [785, 256] on input "End 09/10/2025 9:30 AM" at bounding box center [784, 267] width 1 height 46
radio input "true"
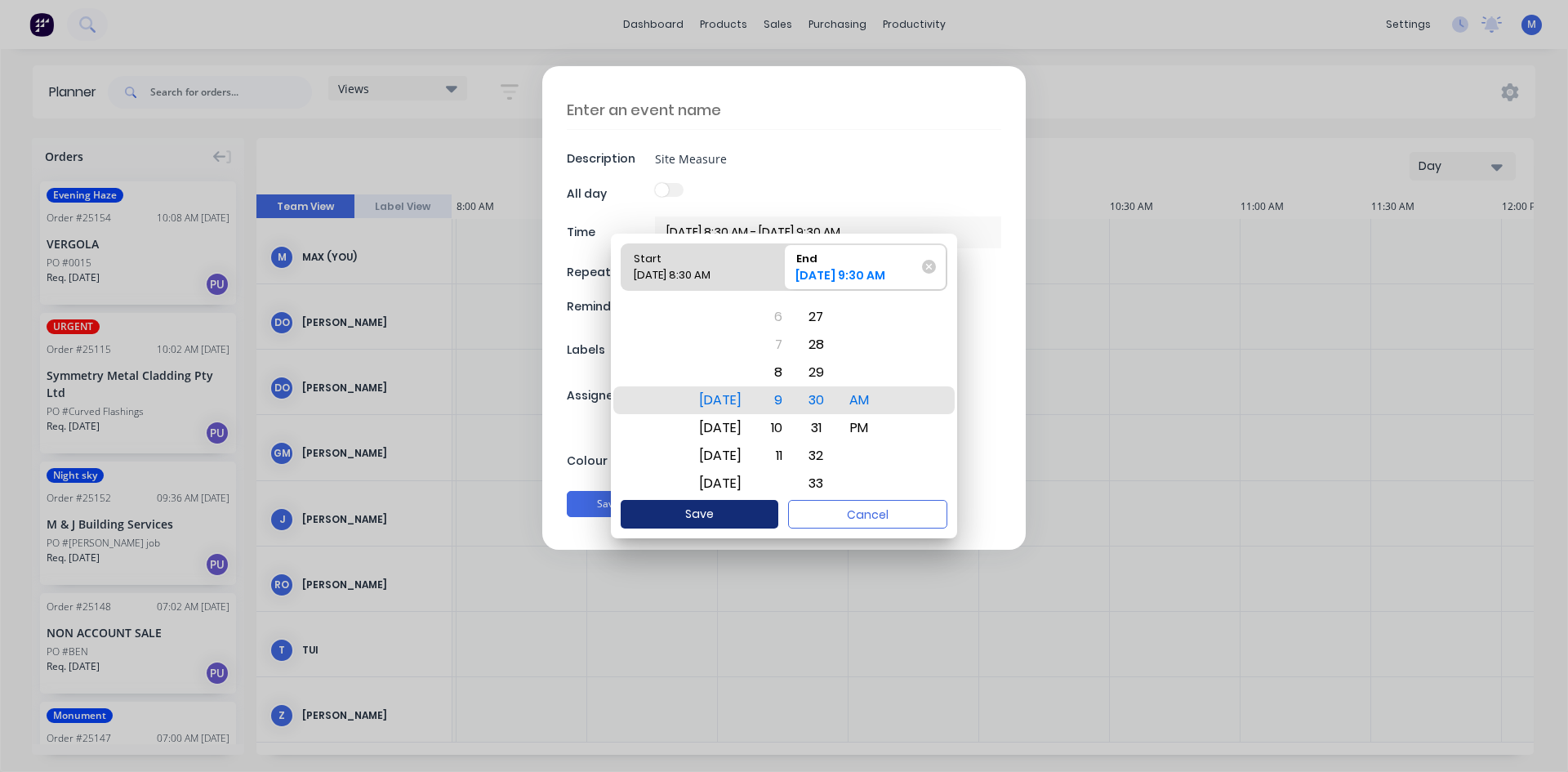
click at [758, 512] on button "Save" at bounding box center [699, 514] width 158 height 29
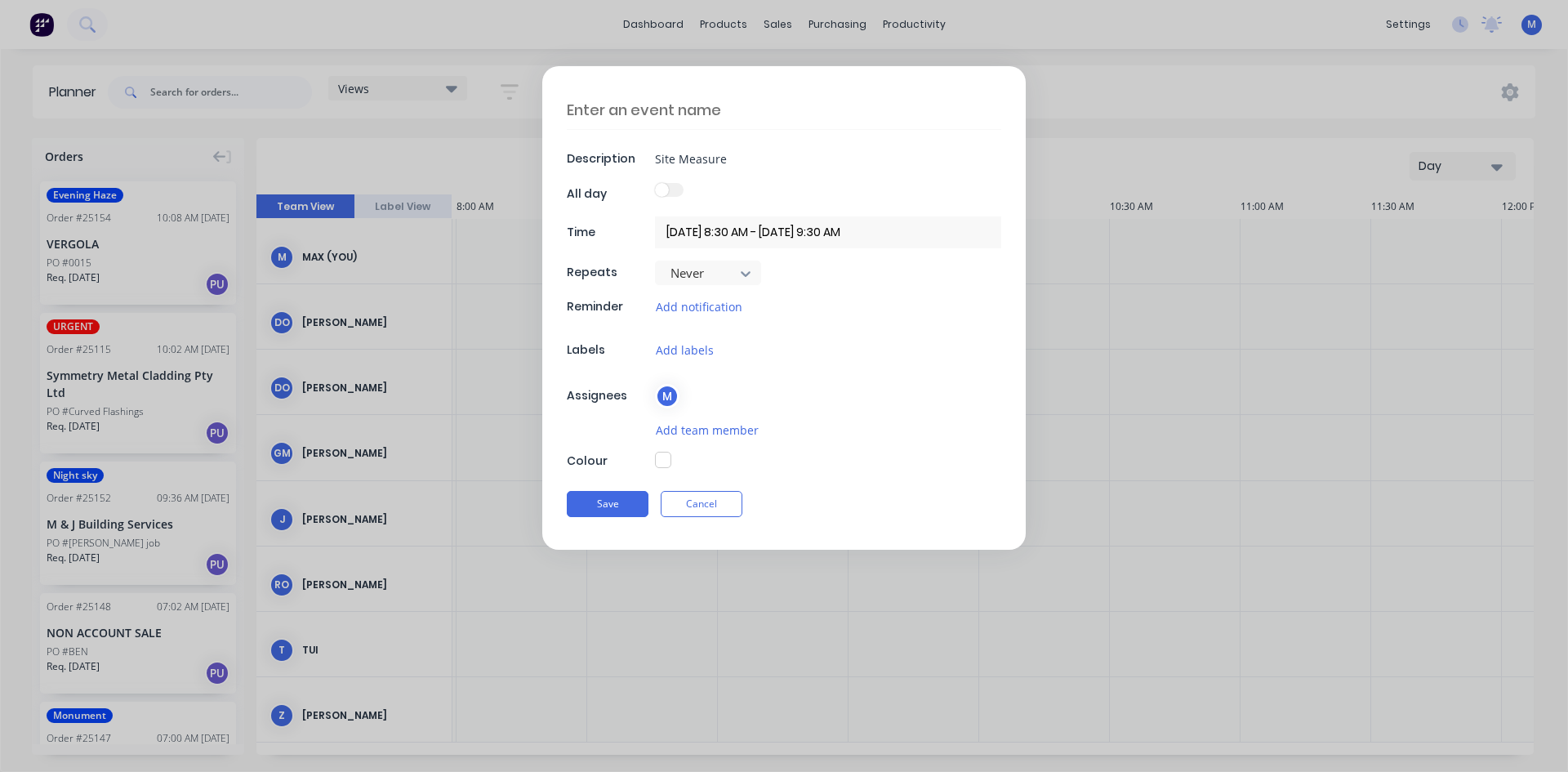
click at [664, 460] on button "button" at bounding box center [664, 459] width 16 height 16
type textarea "x"
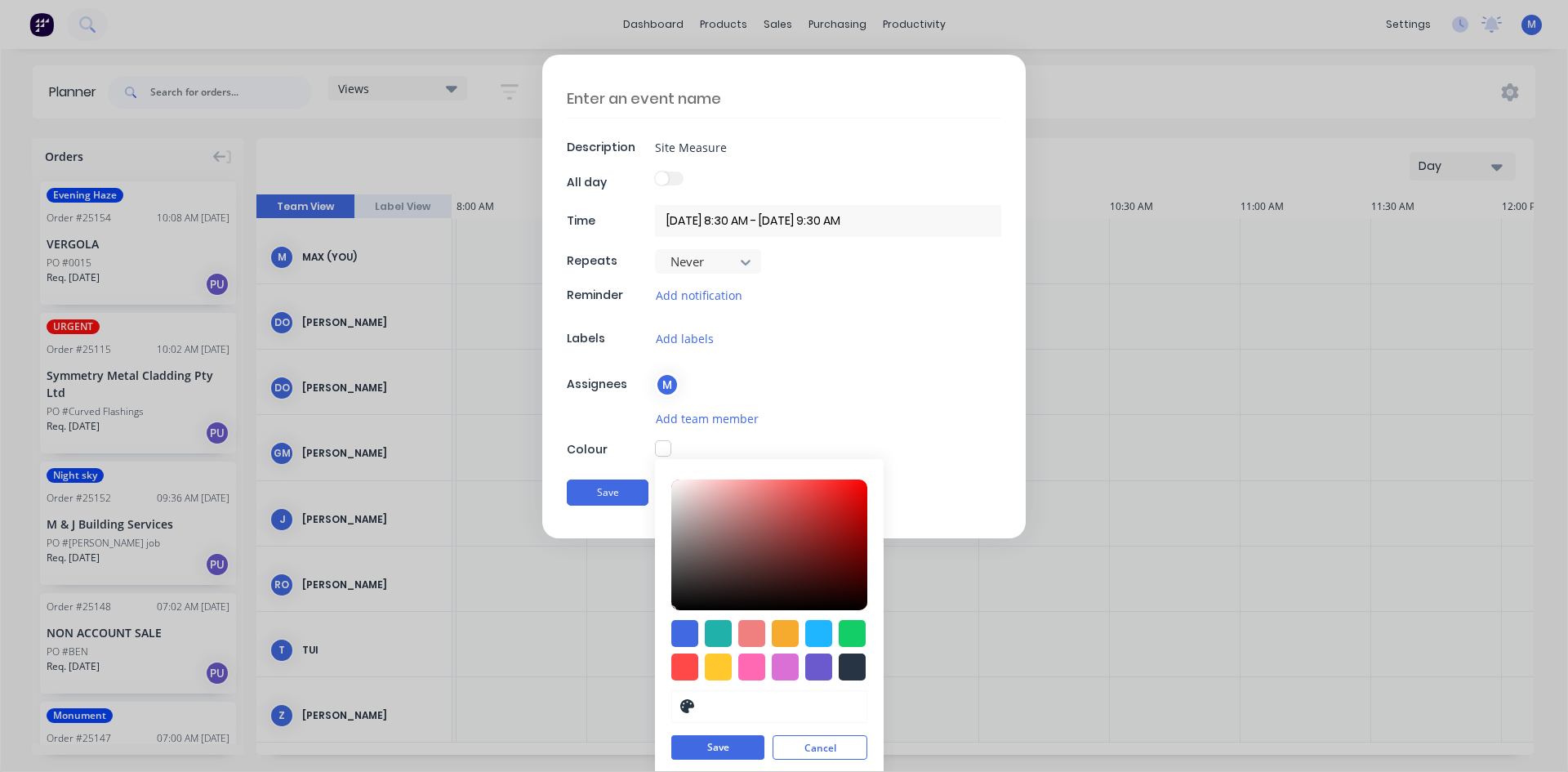
scroll to position [16, 0]
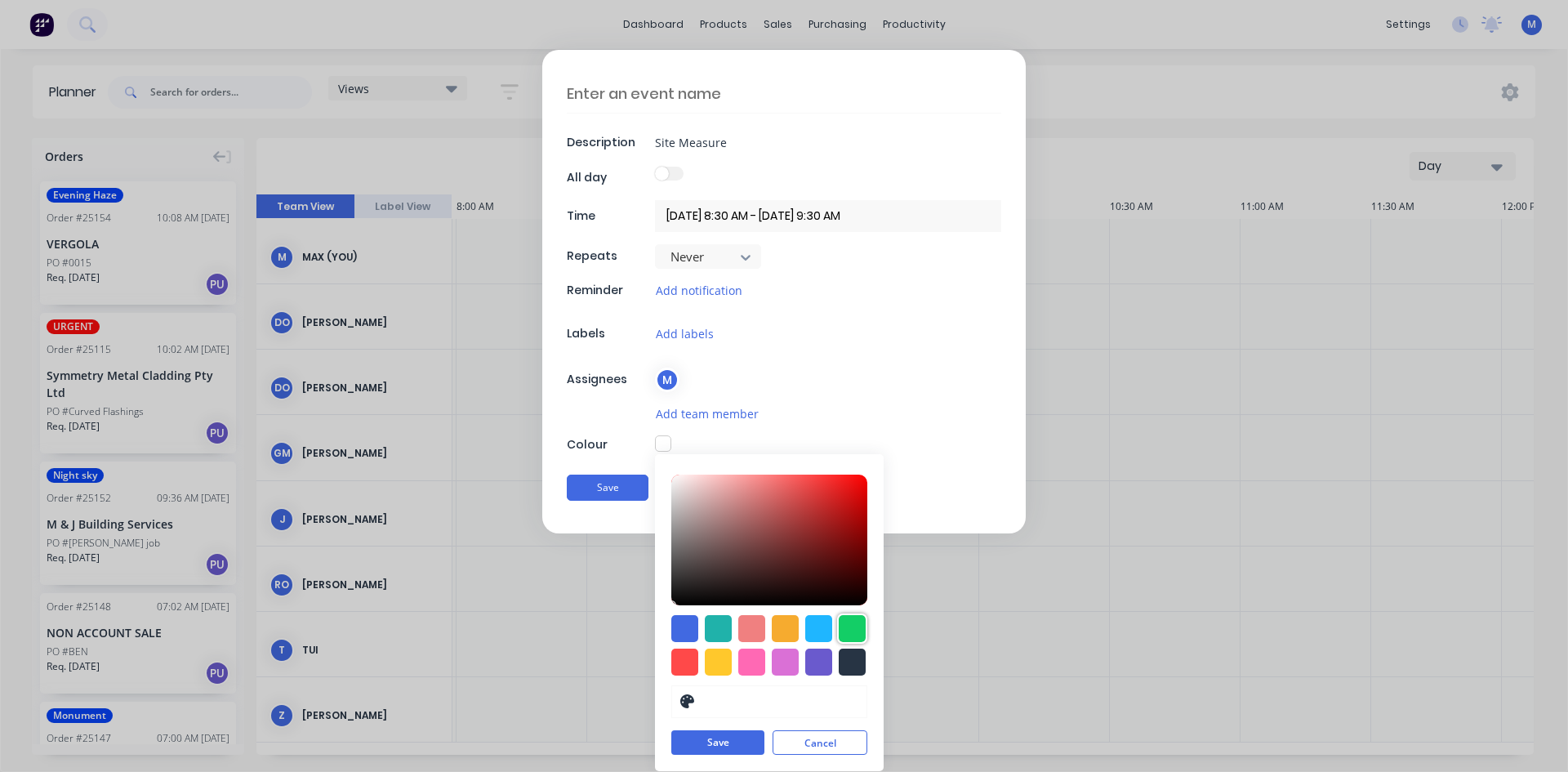
click at [844, 623] on div at bounding box center [853, 629] width 27 height 27
type input "#13CE66"
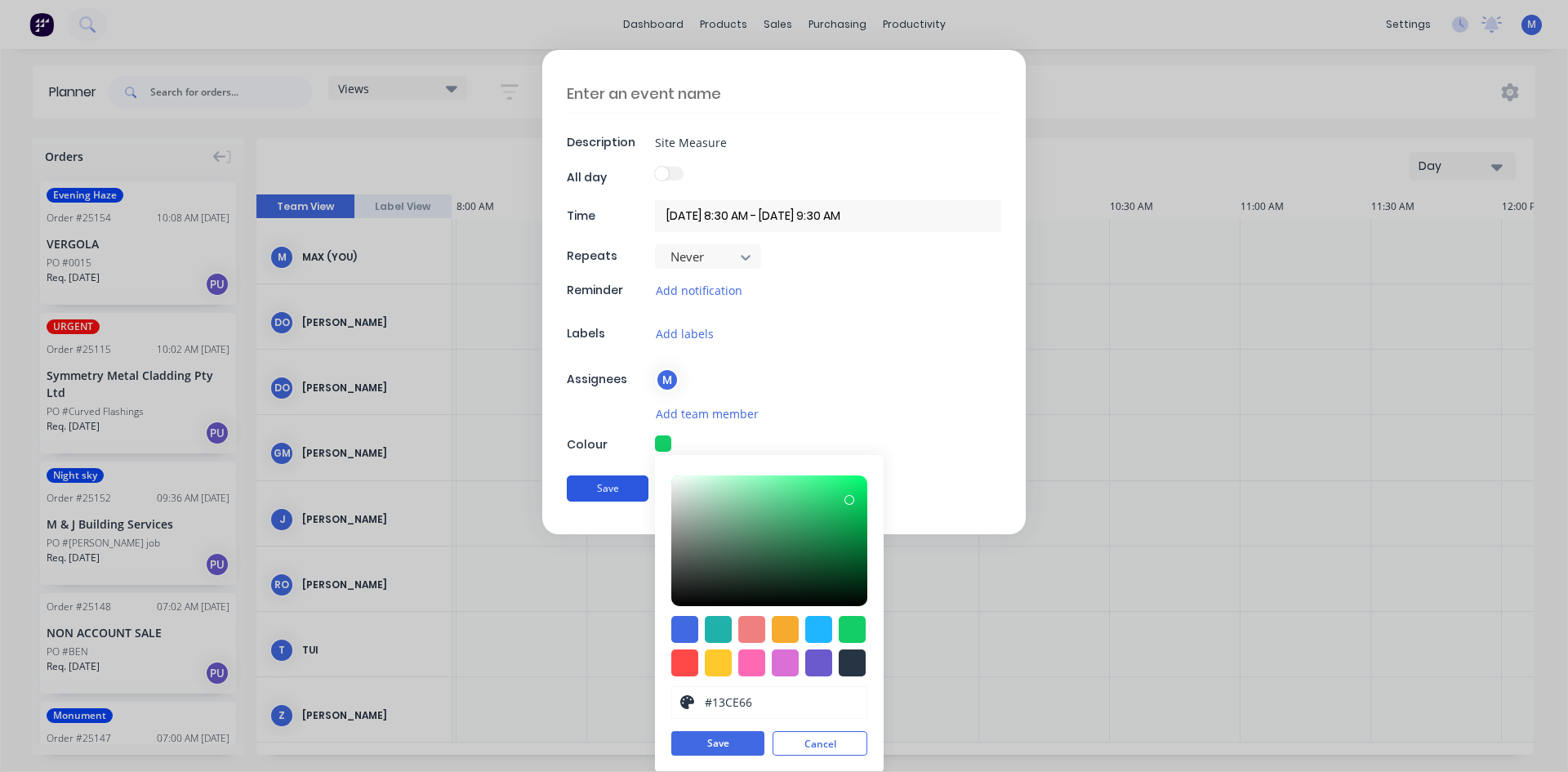
click at [619, 494] on button "Save" at bounding box center [607, 488] width 81 height 26
click at [734, 749] on button "Save" at bounding box center [718, 743] width 93 height 24
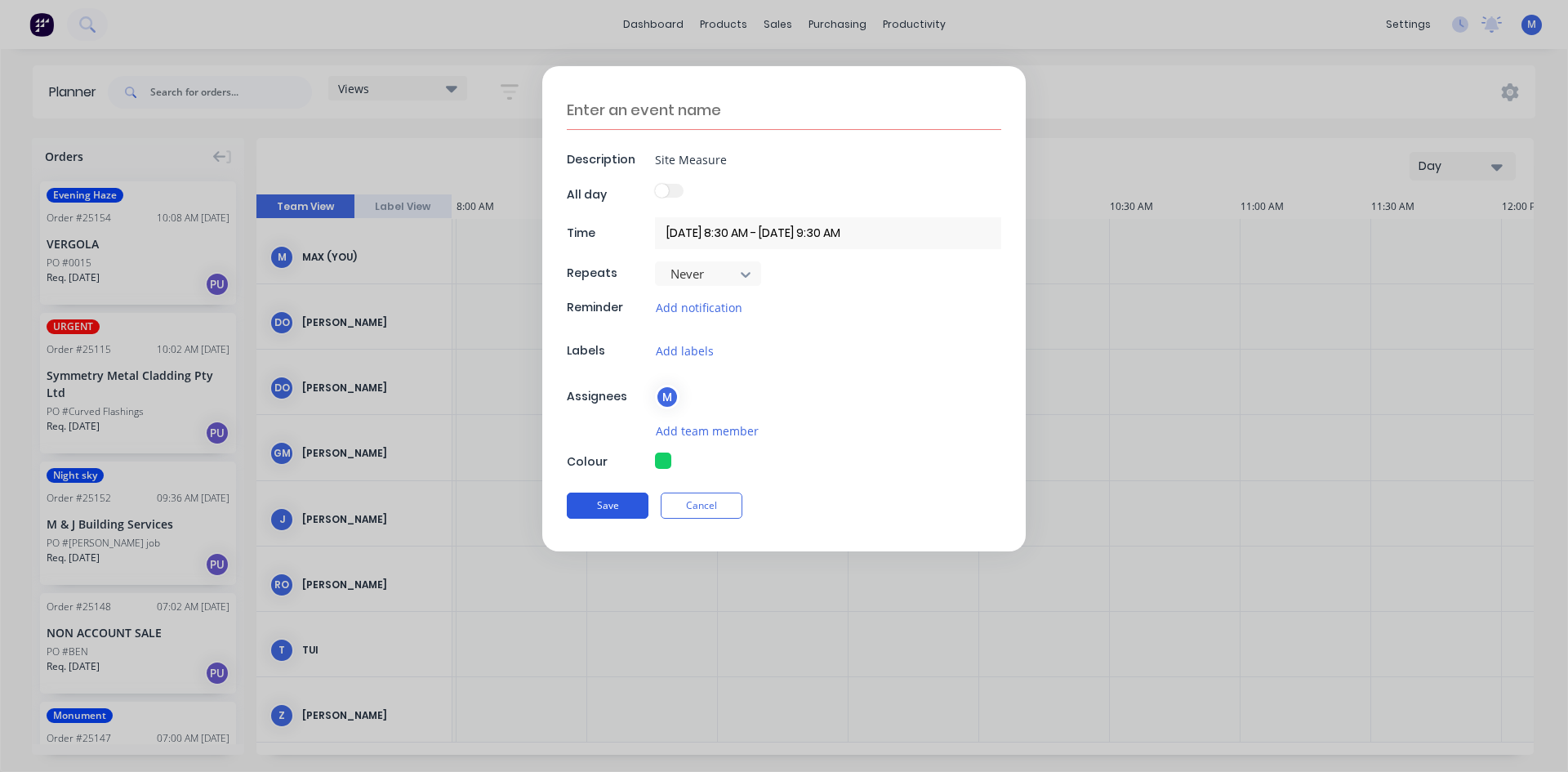
click at [598, 506] on button "Save" at bounding box center [607, 505] width 81 height 26
type textarea "x"
click at [647, 110] on textarea at bounding box center [784, 110] width 434 height 39
type textarea "S"
type textarea "x"
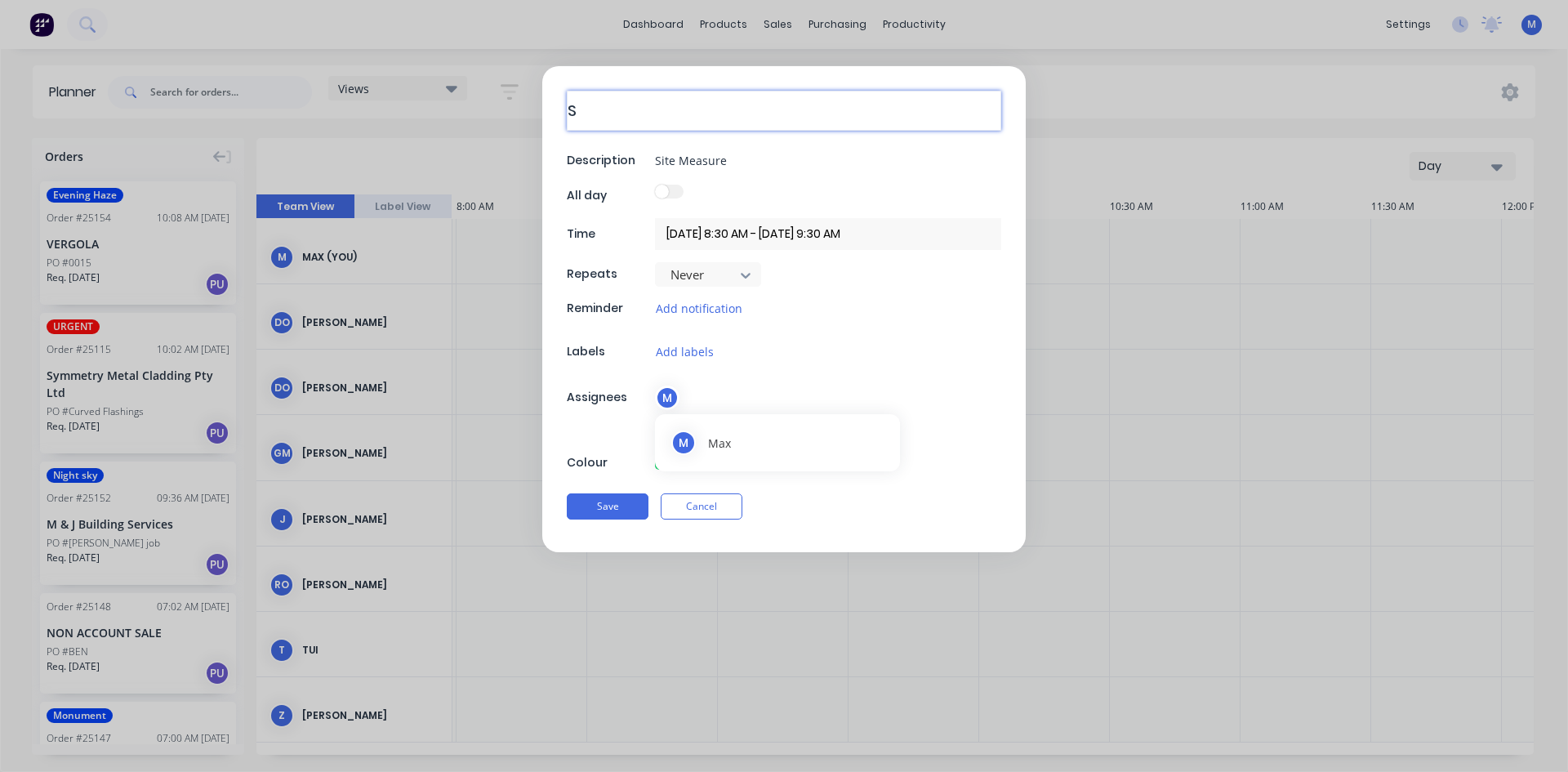
type textarea "Si"
type textarea "x"
type textarea "Sit"
type textarea "x"
type textarea "Site"
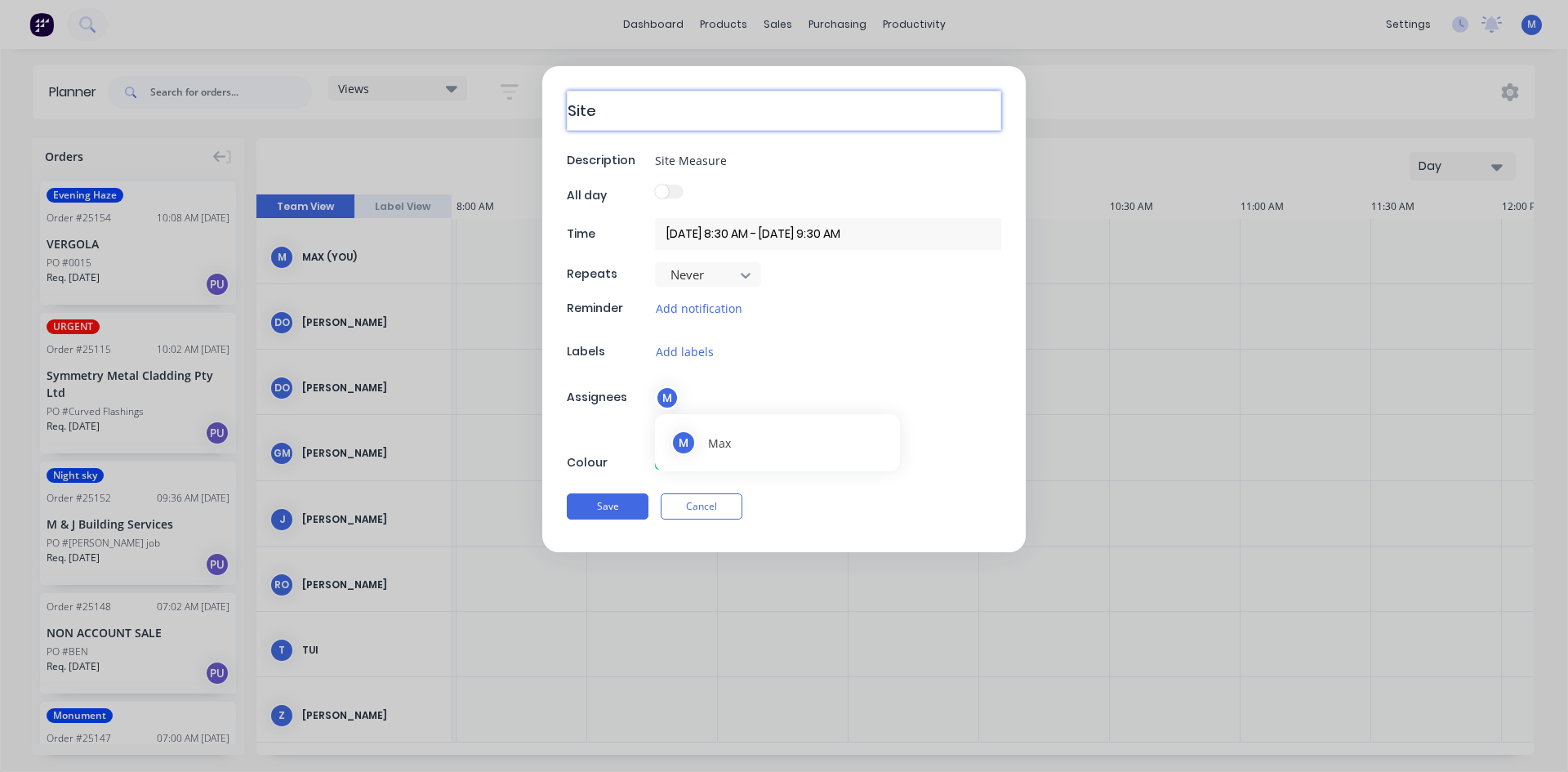
type textarea "x"
type textarea "Site"
type textarea "x"
type textarea "Site M"
type textarea "x"
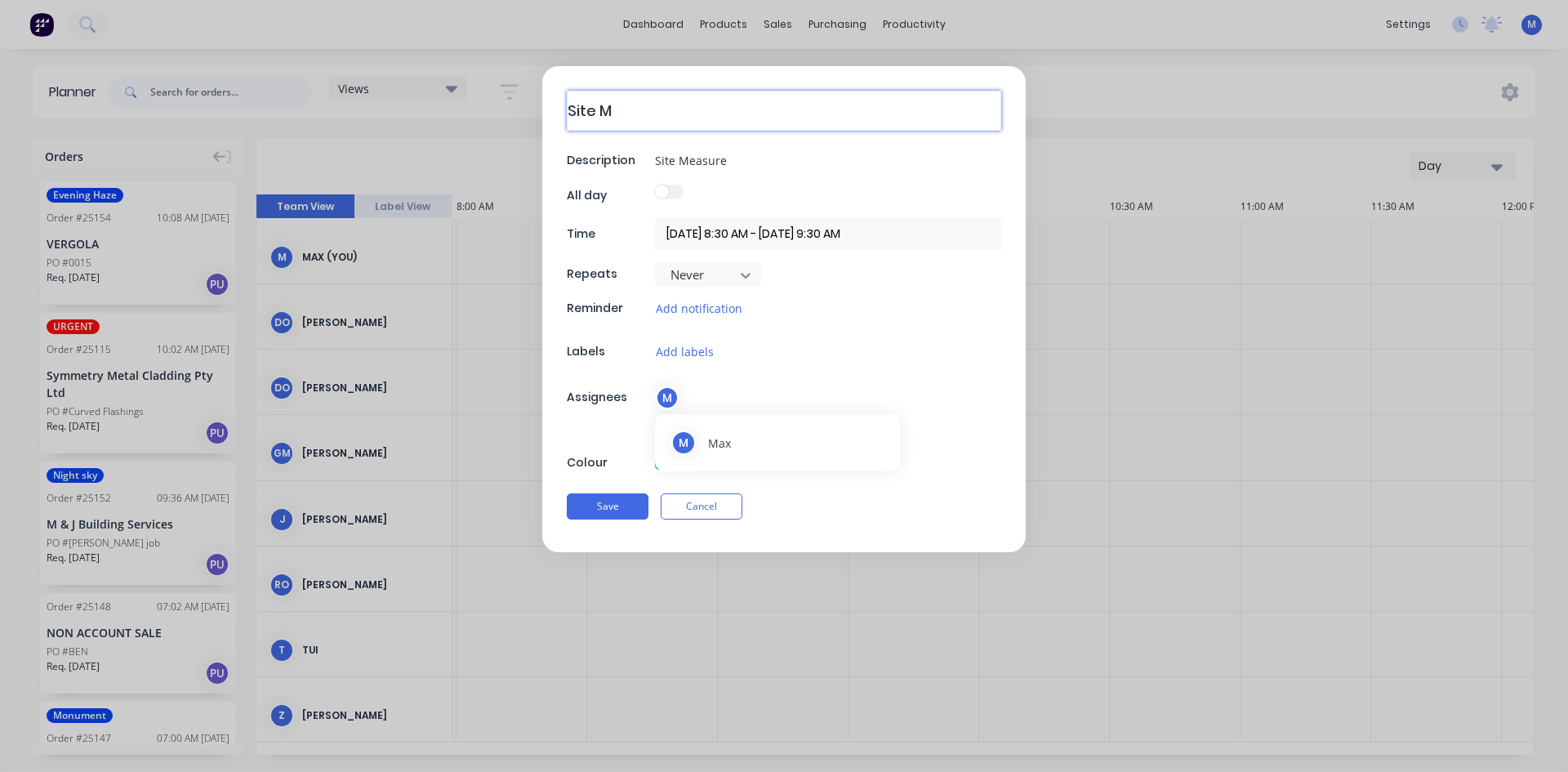
type textarea "Site Me"
type textarea "x"
type textarea "Site Mea"
type textarea "x"
type textarea "Site Meas"
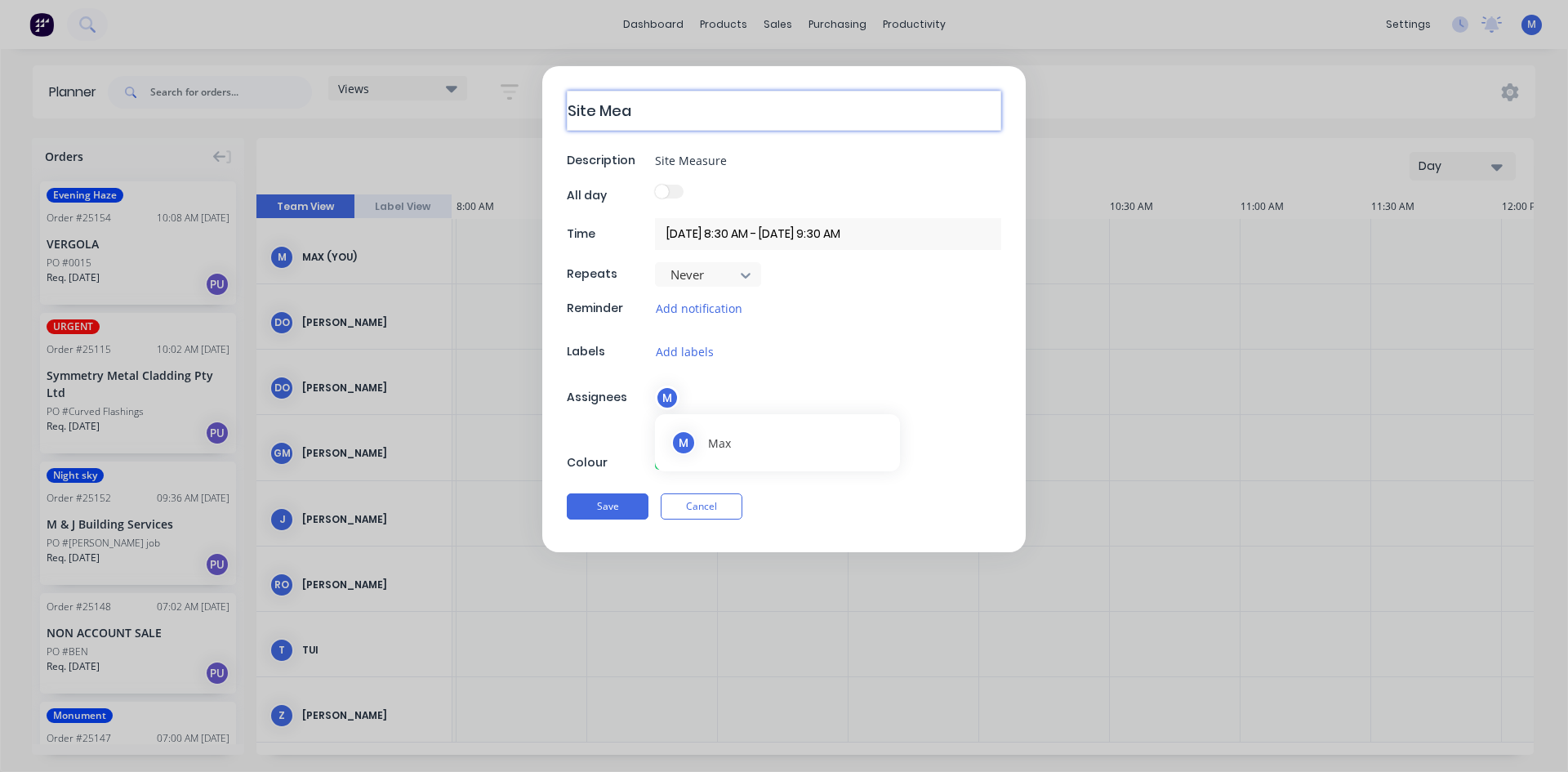
type textarea "x"
type textarea "Site Measu"
type textarea "x"
type textarea "Site Measur"
type textarea "x"
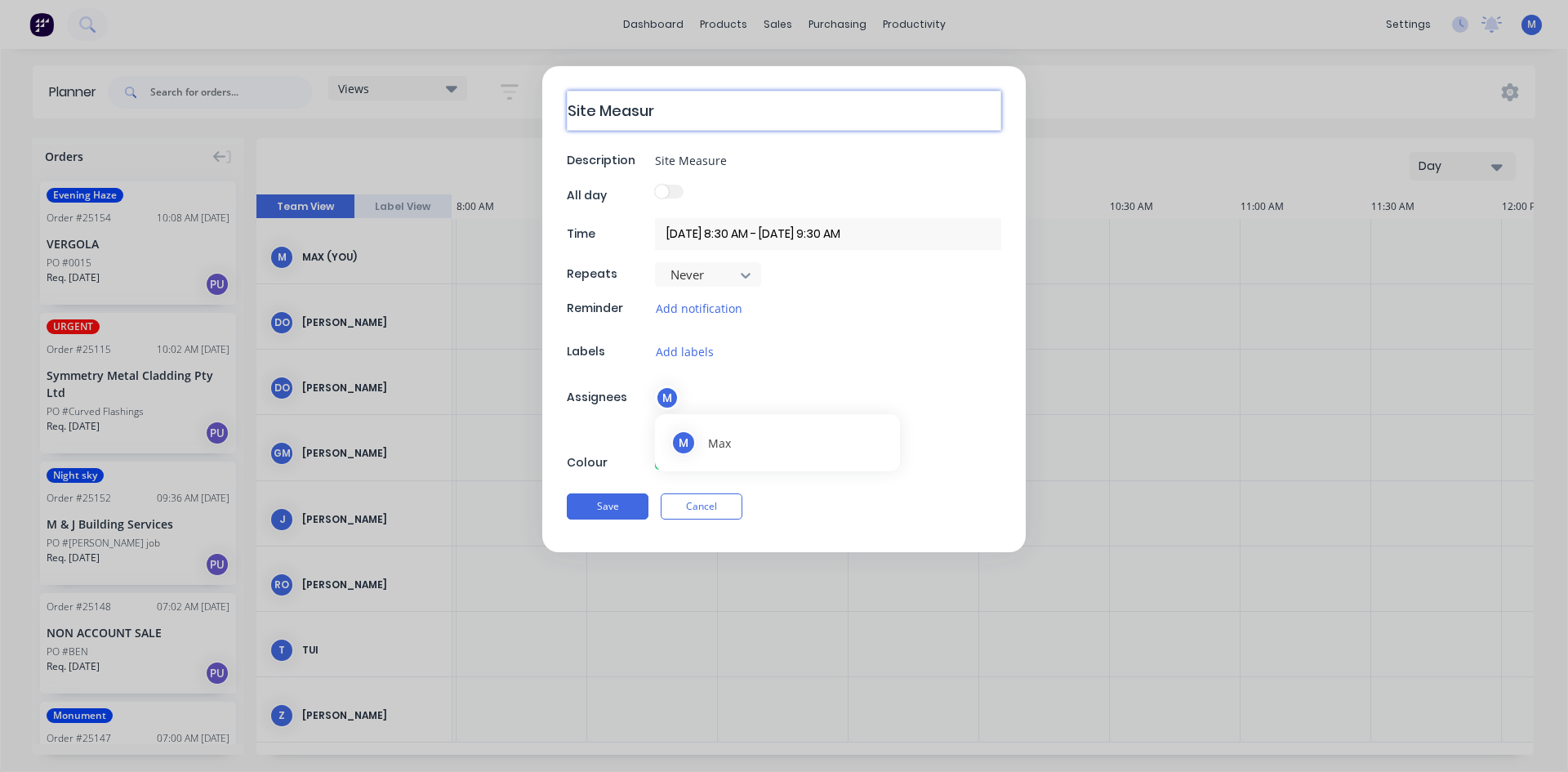
type textarea "Site Measure"
type textarea "x"
type textarea "Site Measure"
click at [616, 496] on button "Save" at bounding box center [607, 504] width 81 height 26
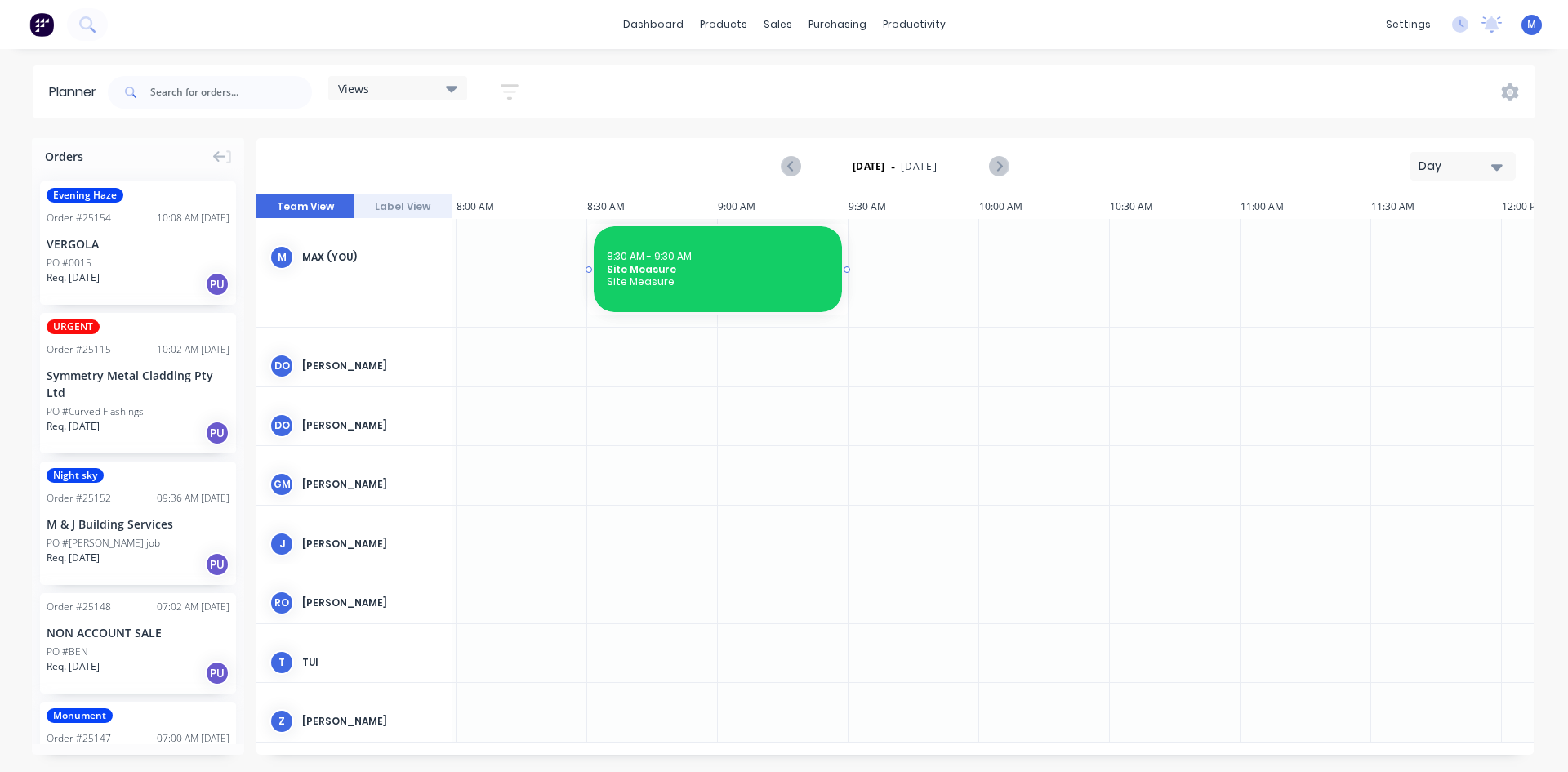
drag, startPoint x: 845, startPoint y: 269, endPoint x: 801, endPoint y: 270, distance: 44.0
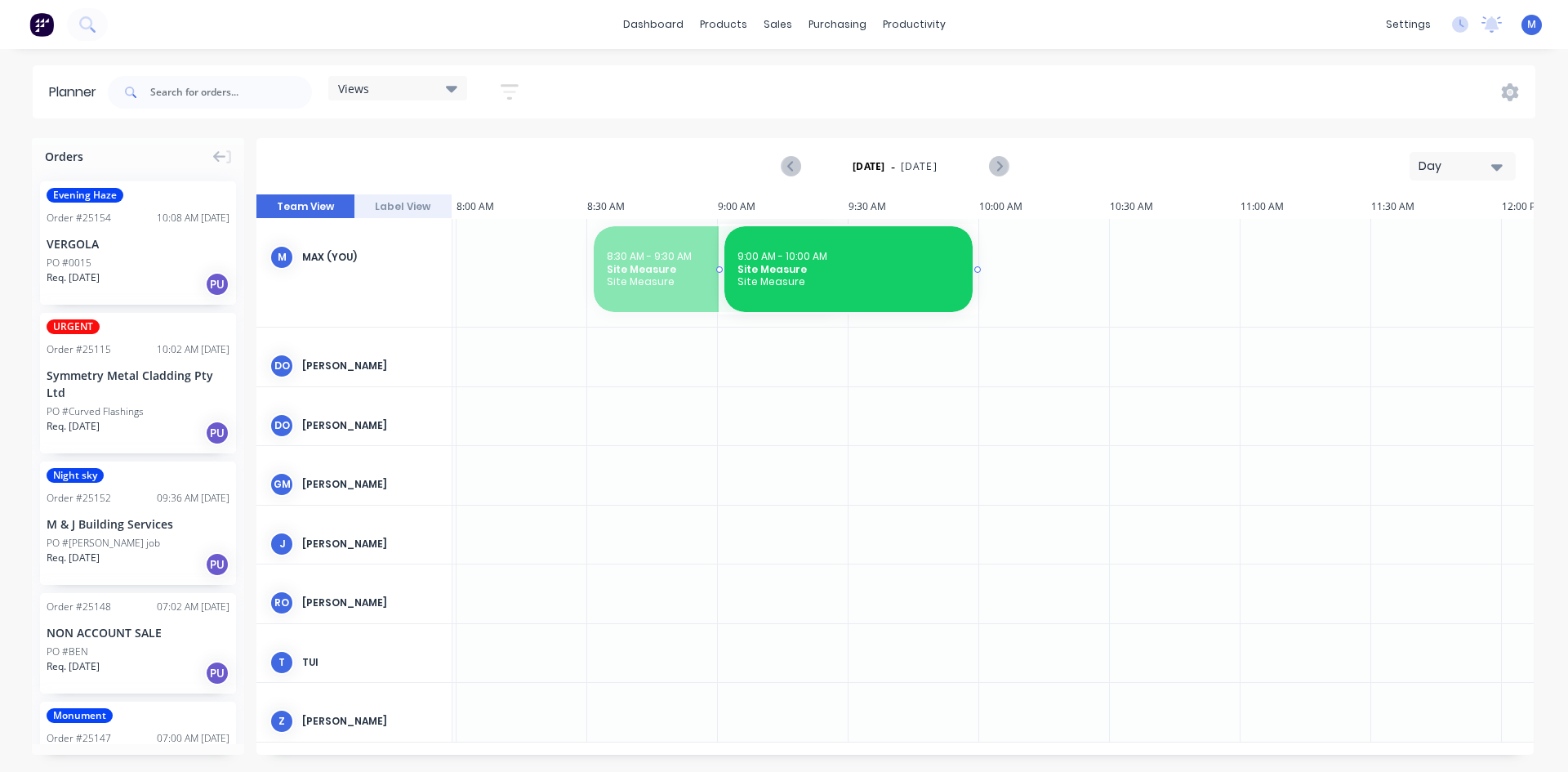
drag, startPoint x: 666, startPoint y: 275, endPoint x: 775, endPoint y: 276, distance: 109.0
drag, startPoint x: 721, startPoint y: 270, endPoint x: 715, endPoint y: 263, distance: 9.2
click at [885, 288] on div "9:00 AM - 10:00 AM Site Measure Site Measure" at bounding box center [848, 270] width 248 height 86
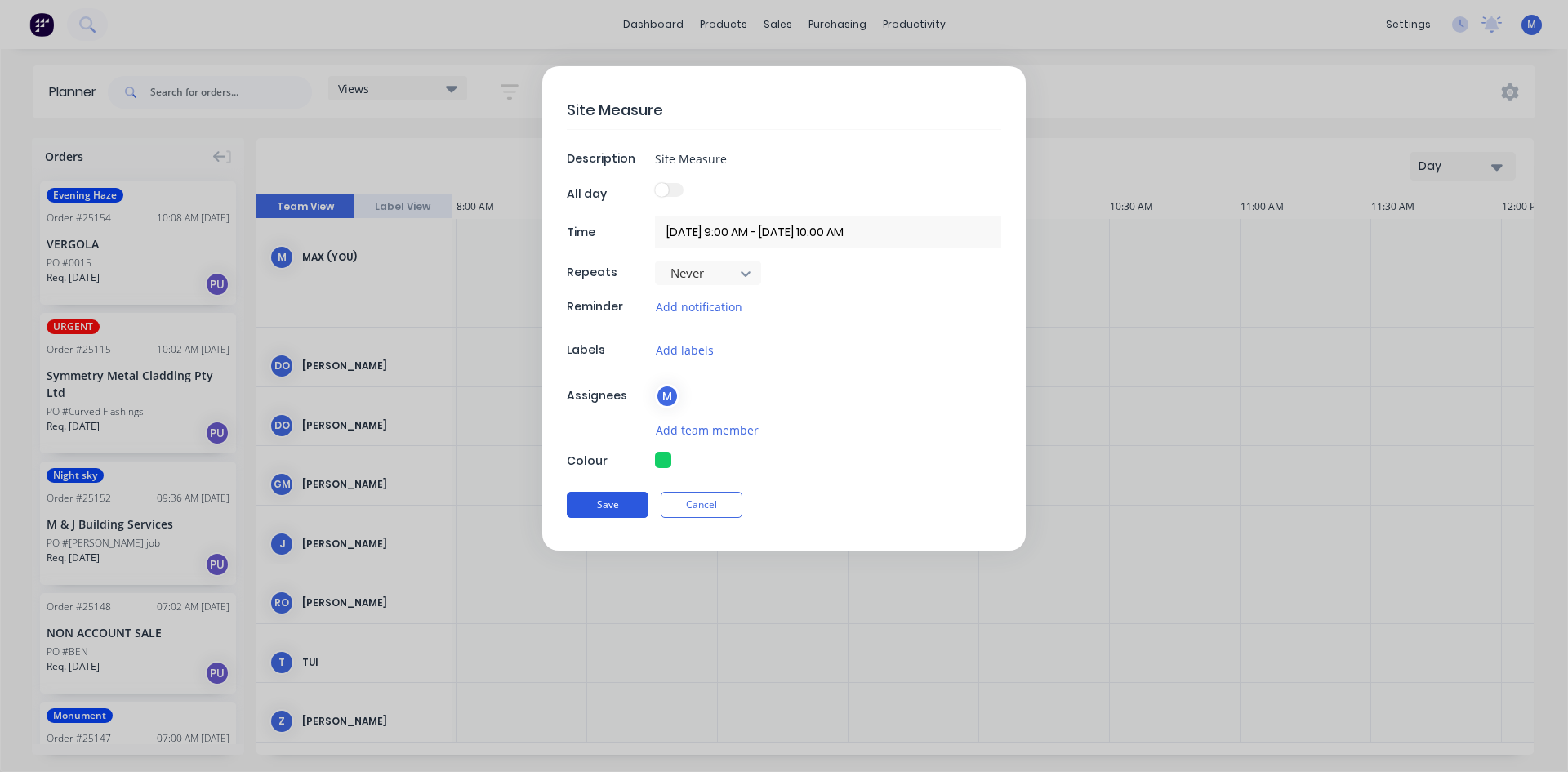
click at [621, 506] on button "Save" at bounding box center [607, 504] width 81 height 26
type textarea "x"
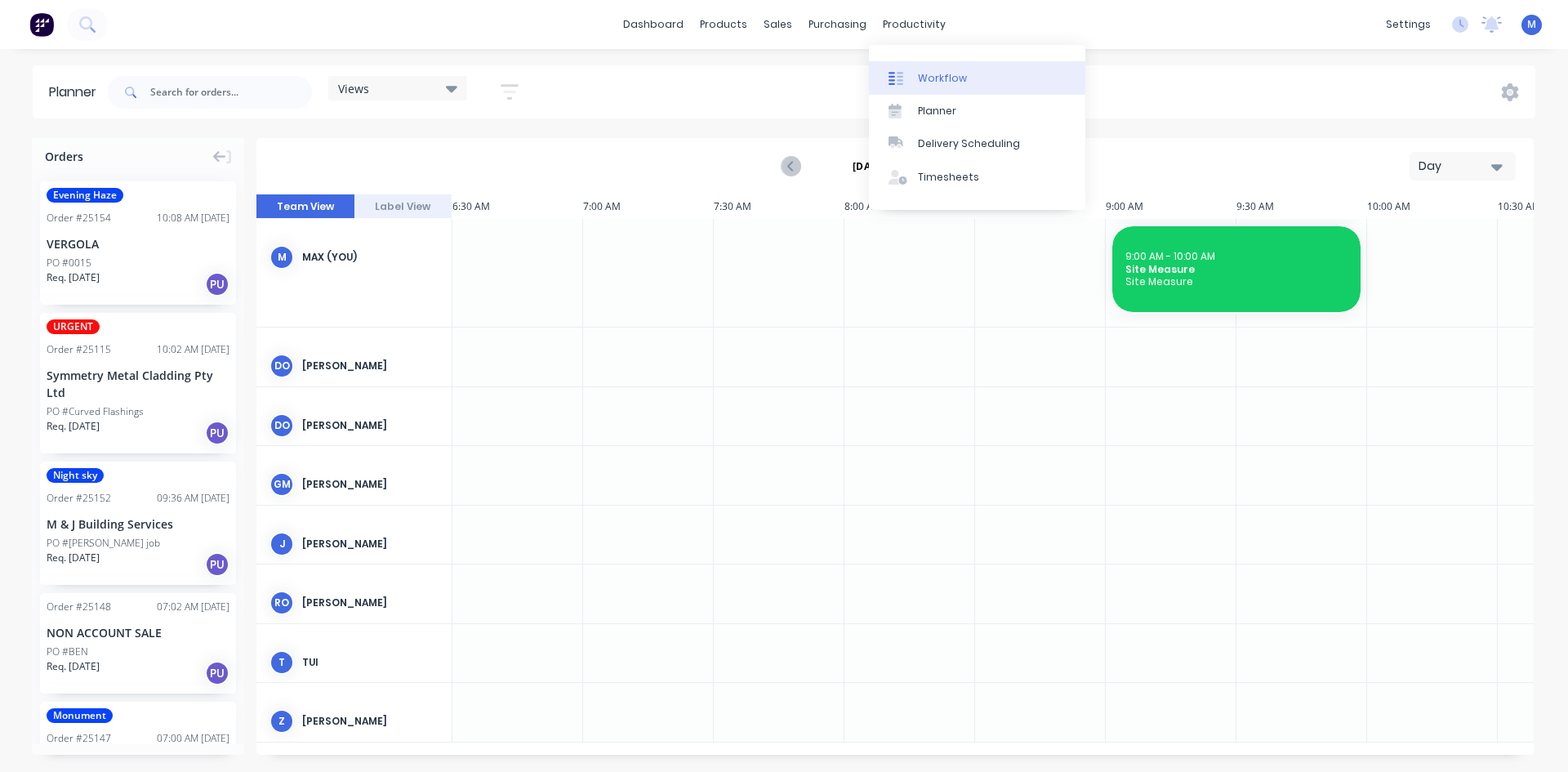
click at [964, 75] on link "Workflow" at bounding box center [978, 77] width 217 height 32
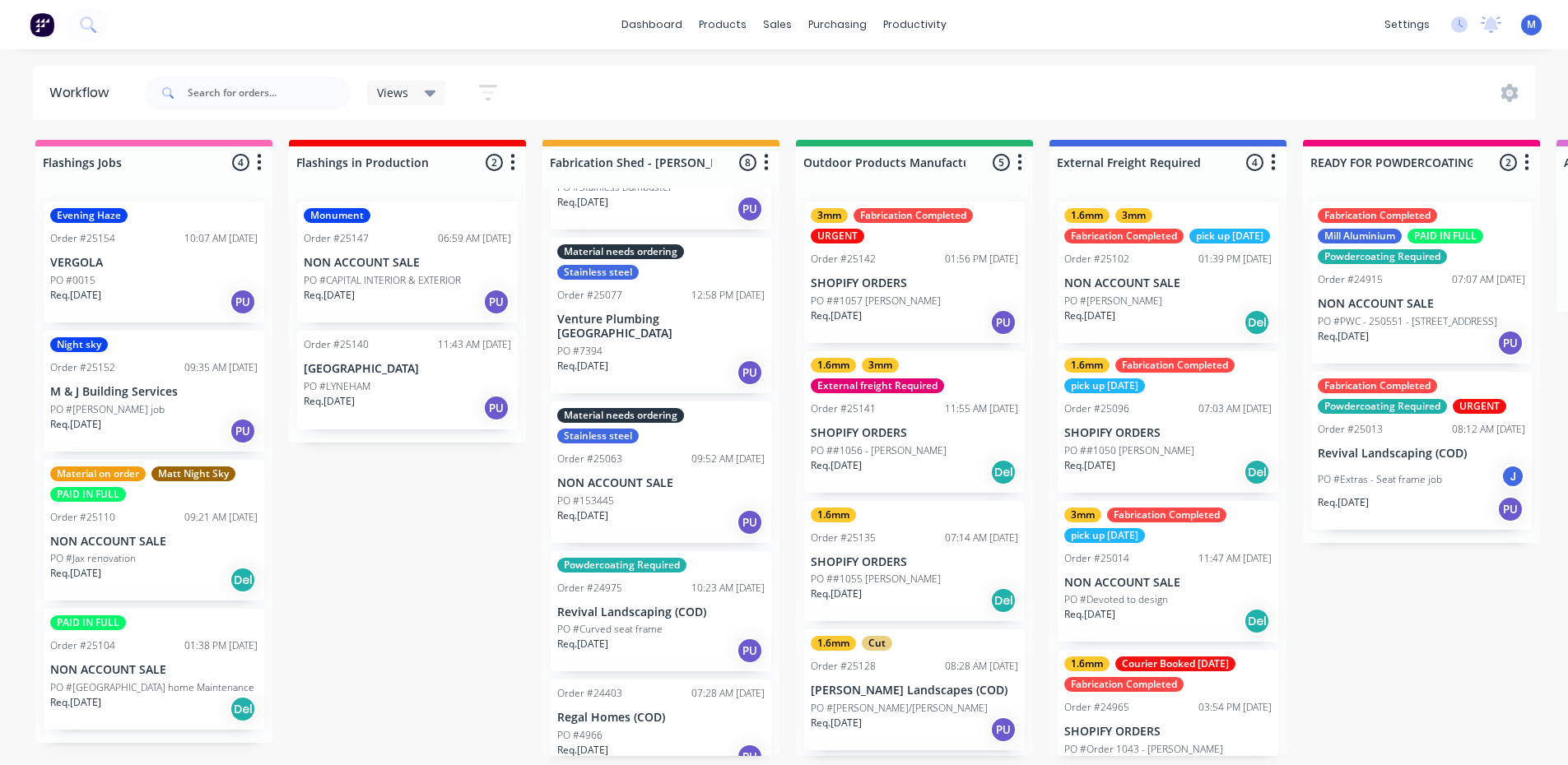
scroll to position [493, 0]
click at [689, 492] on div "PO #153445" at bounding box center [661, 499] width 208 height 14
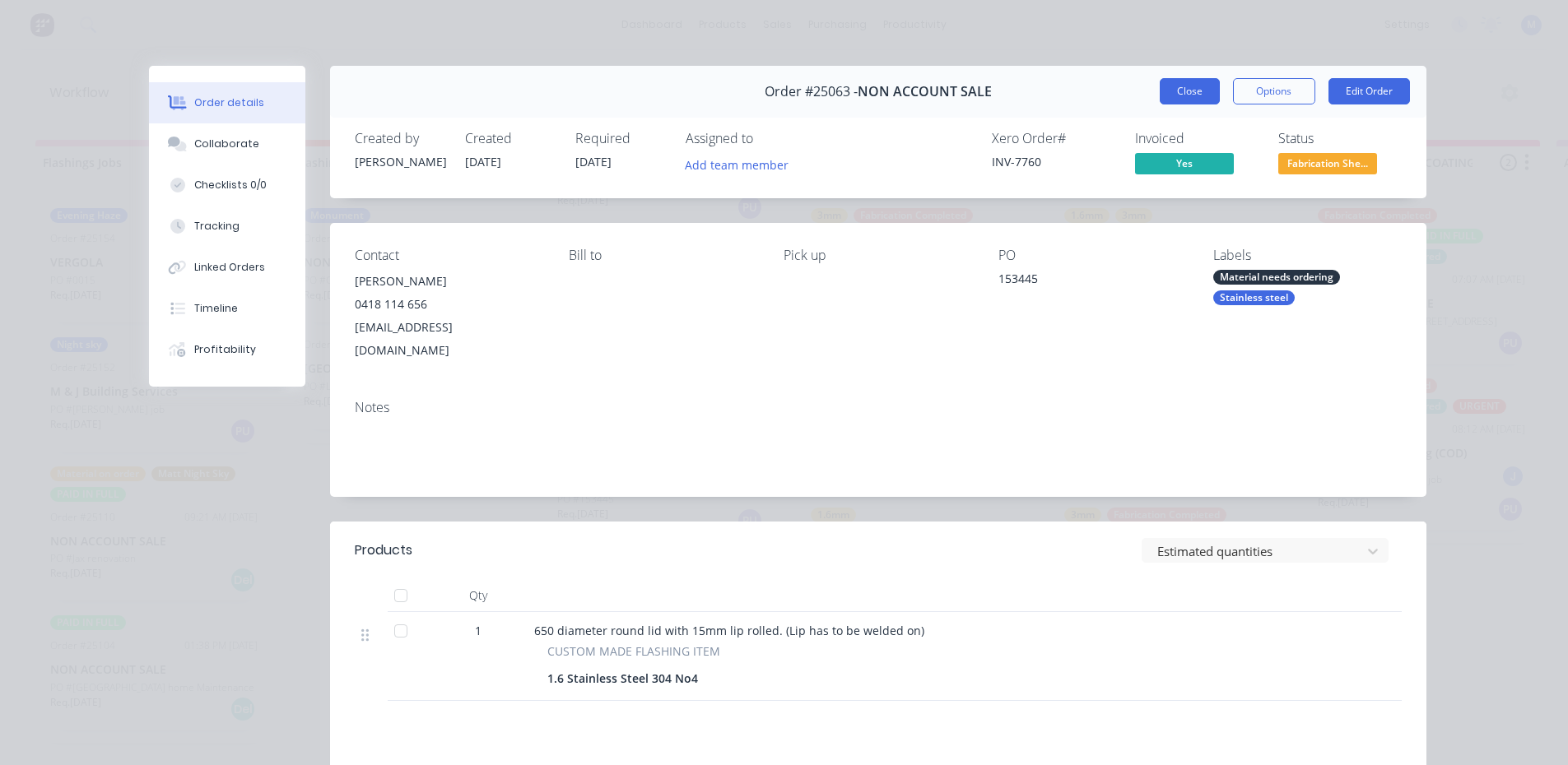
click at [1182, 98] on button "Close" at bounding box center [1189, 91] width 60 height 26
click at [1176, 89] on div "Views Save new view None (Default) edit Show/Hide statuses Show line item cards…" at bounding box center [838, 93] width 1394 height 50
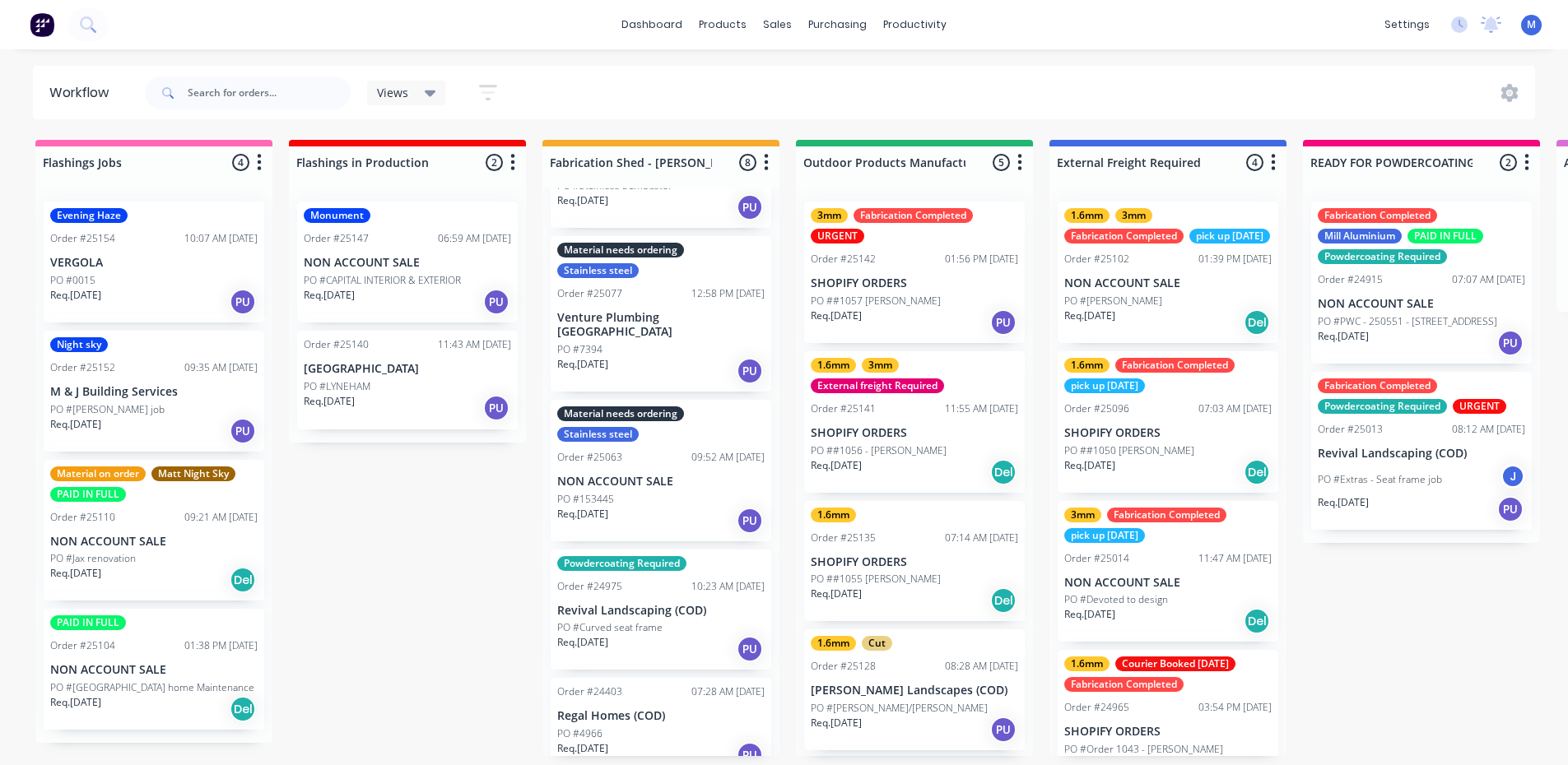
click at [1039, 14] on div "dashboard products sales purchasing productivity dashboard products Product Cat…" at bounding box center [784, 24] width 1568 height 50
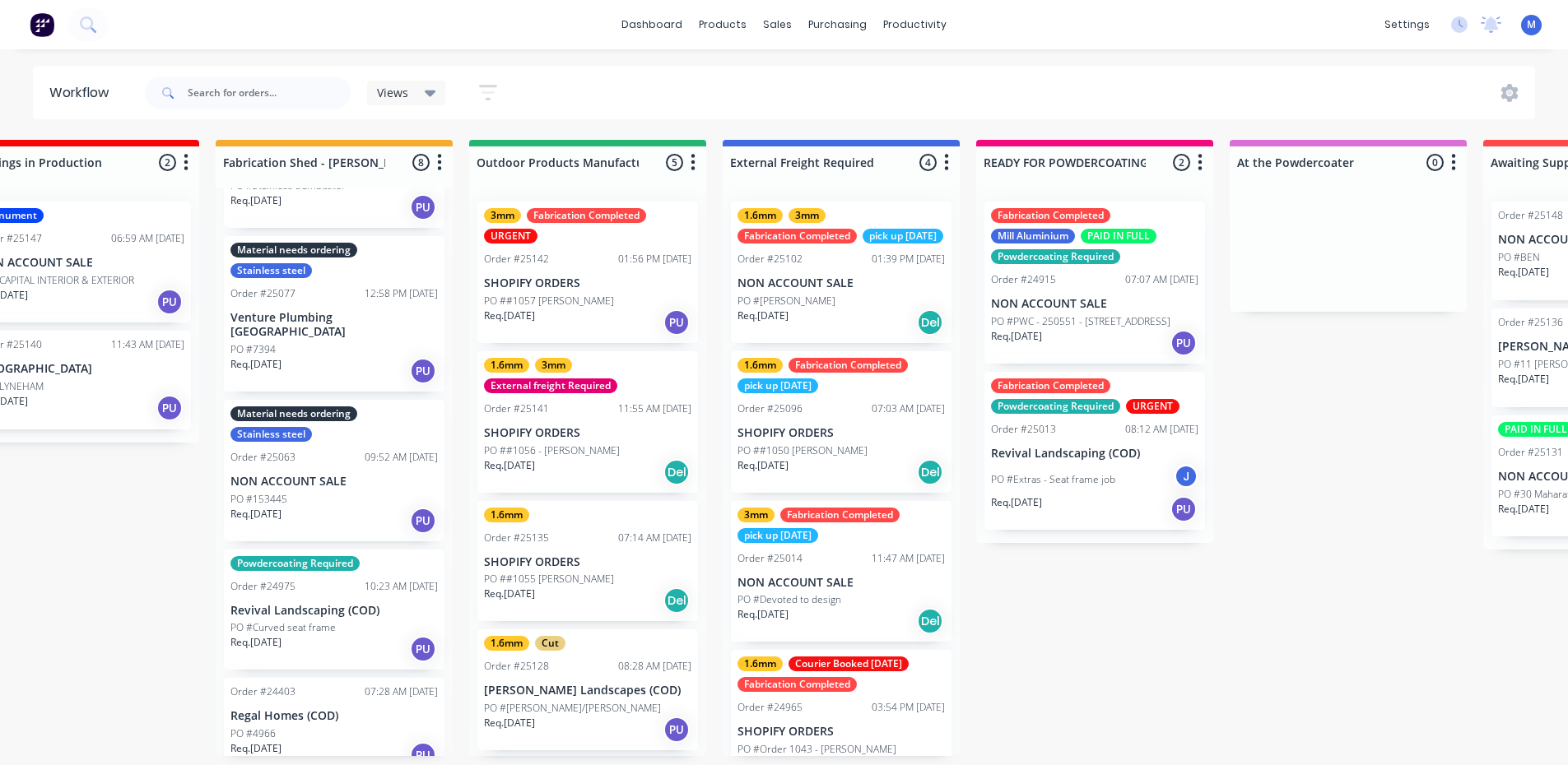
scroll to position [4, 0]
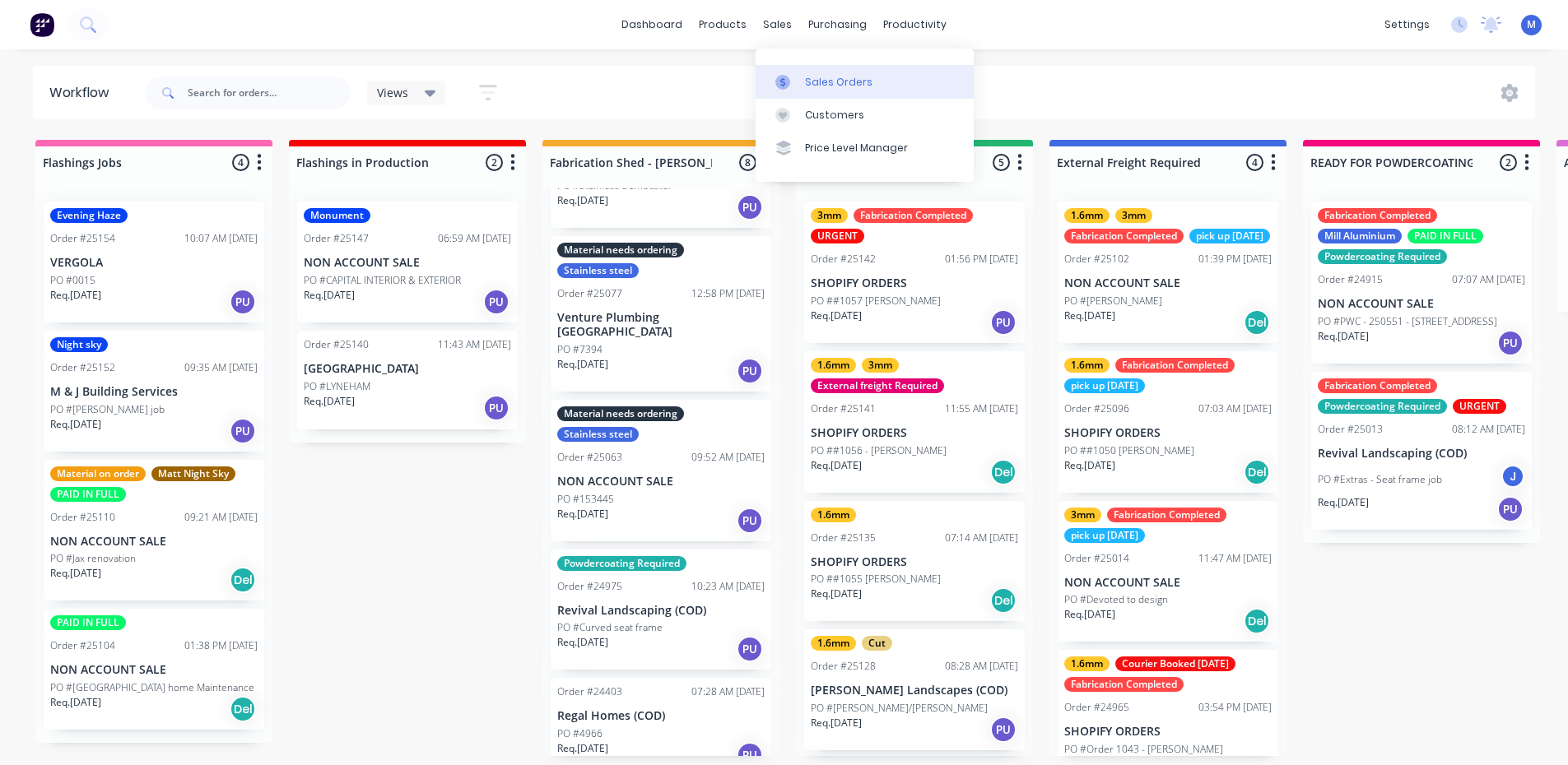
click at [830, 78] on div "Sales Orders" at bounding box center [838, 82] width 68 height 14
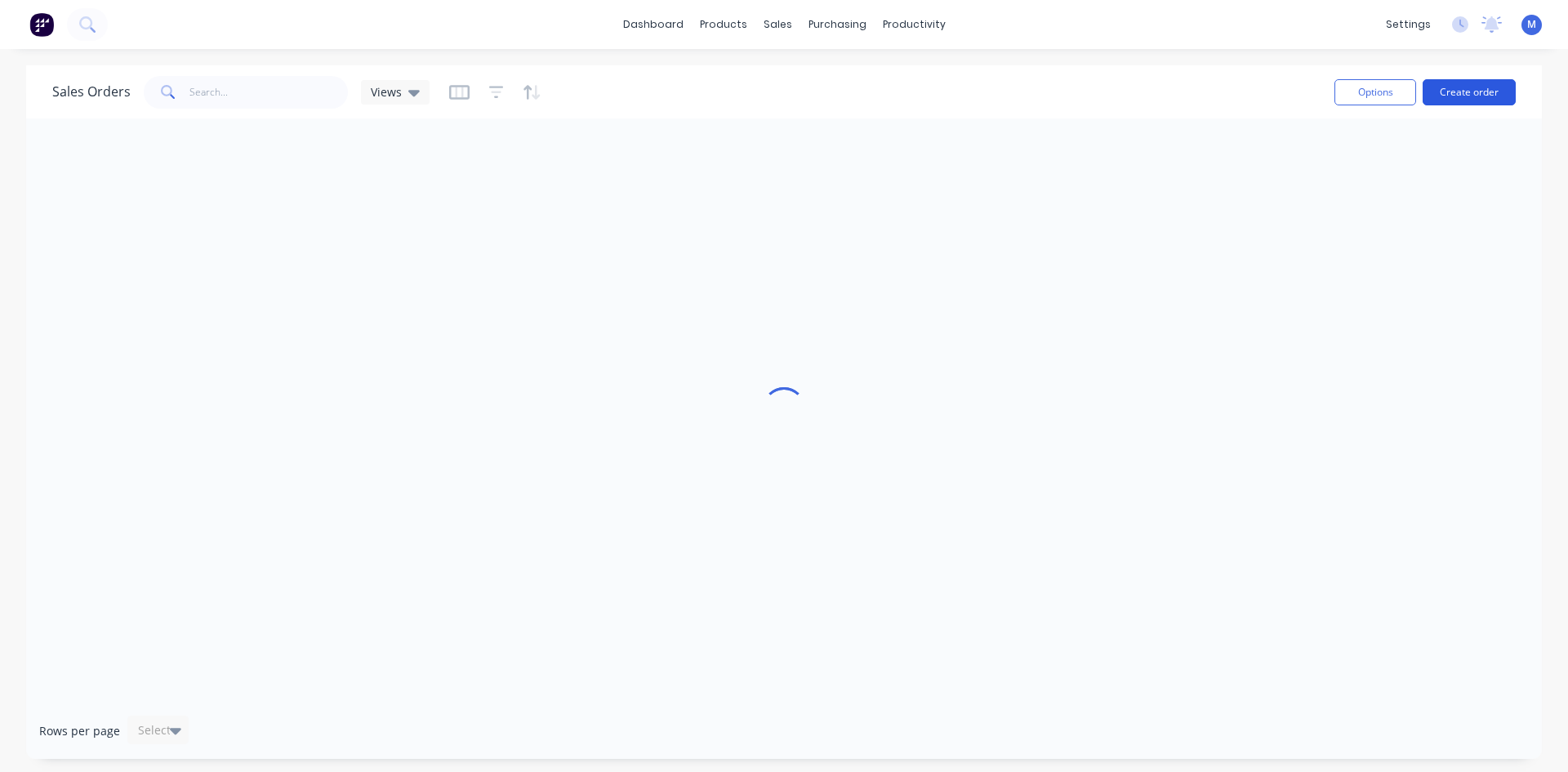
click at [1477, 91] on button "Create order" at bounding box center [1469, 91] width 93 height 26
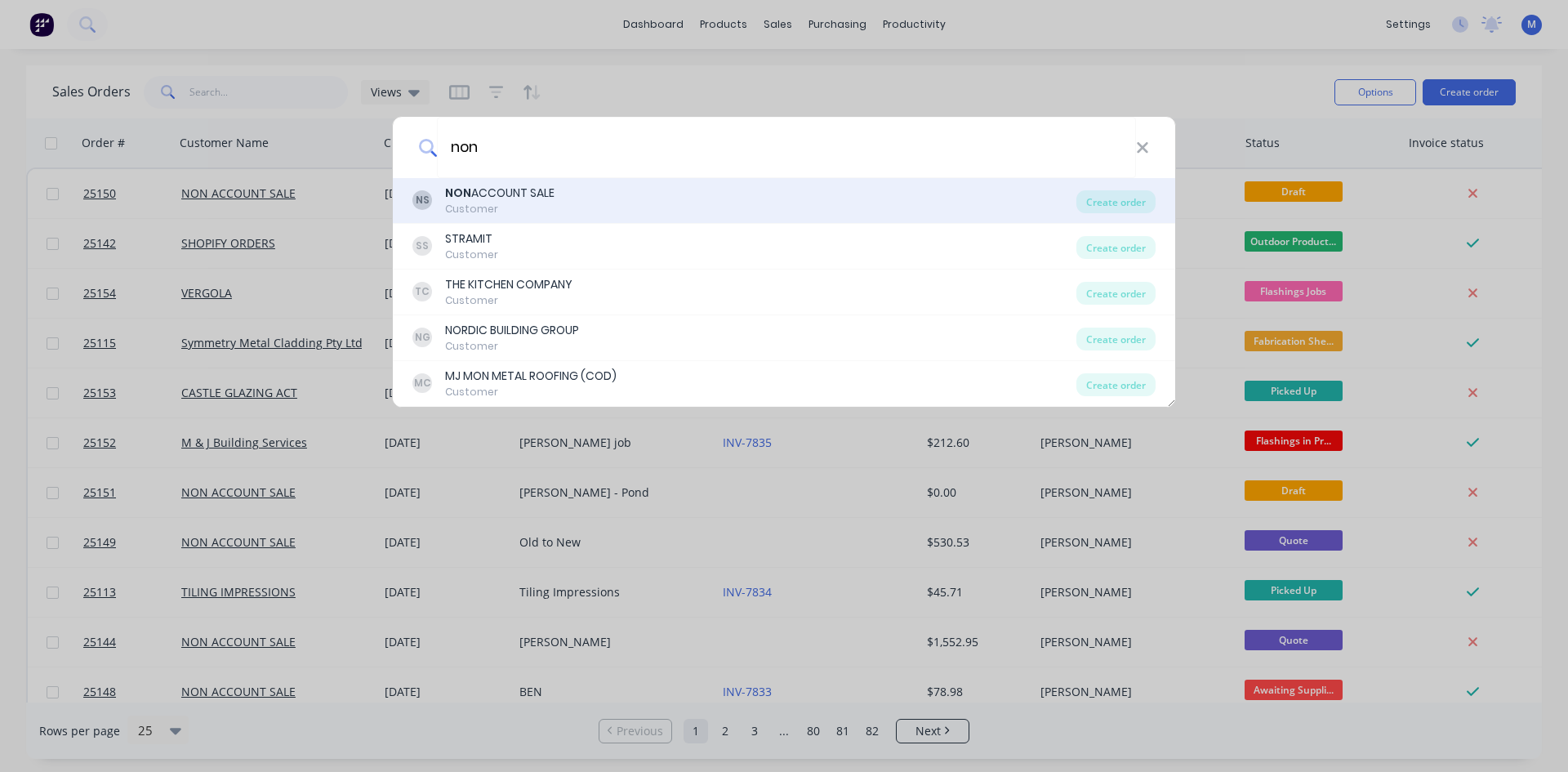
type input "non"
click at [570, 193] on div "NS NON ACCOUNT SALE Customer" at bounding box center [745, 201] width 664 height 32
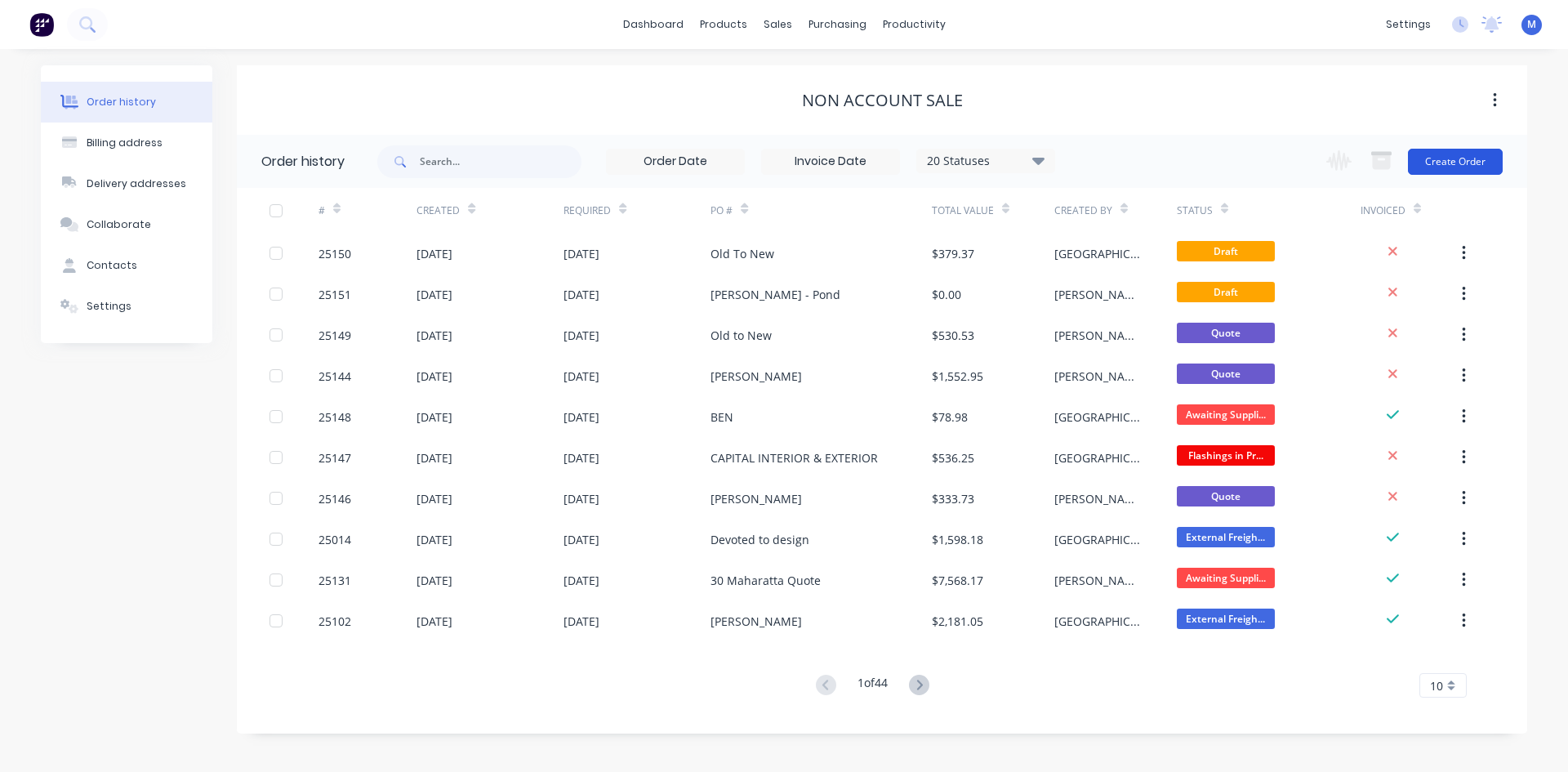
click at [1460, 161] on button "Create Order" at bounding box center [1456, 161] width 95 height 26
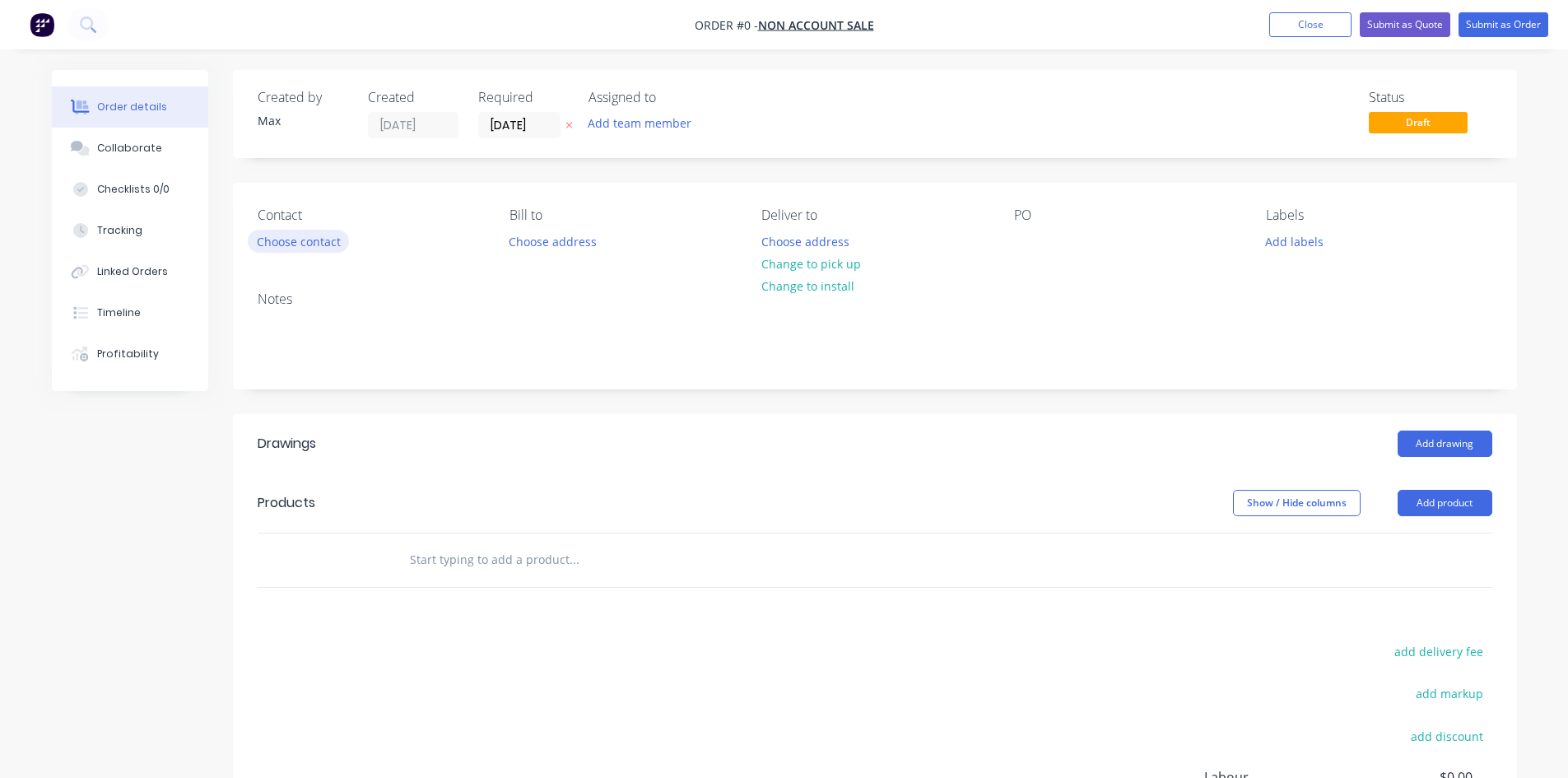
click at [316, 248] on button "Choose contact" at bounding box center [299, 240] width 101 height 23
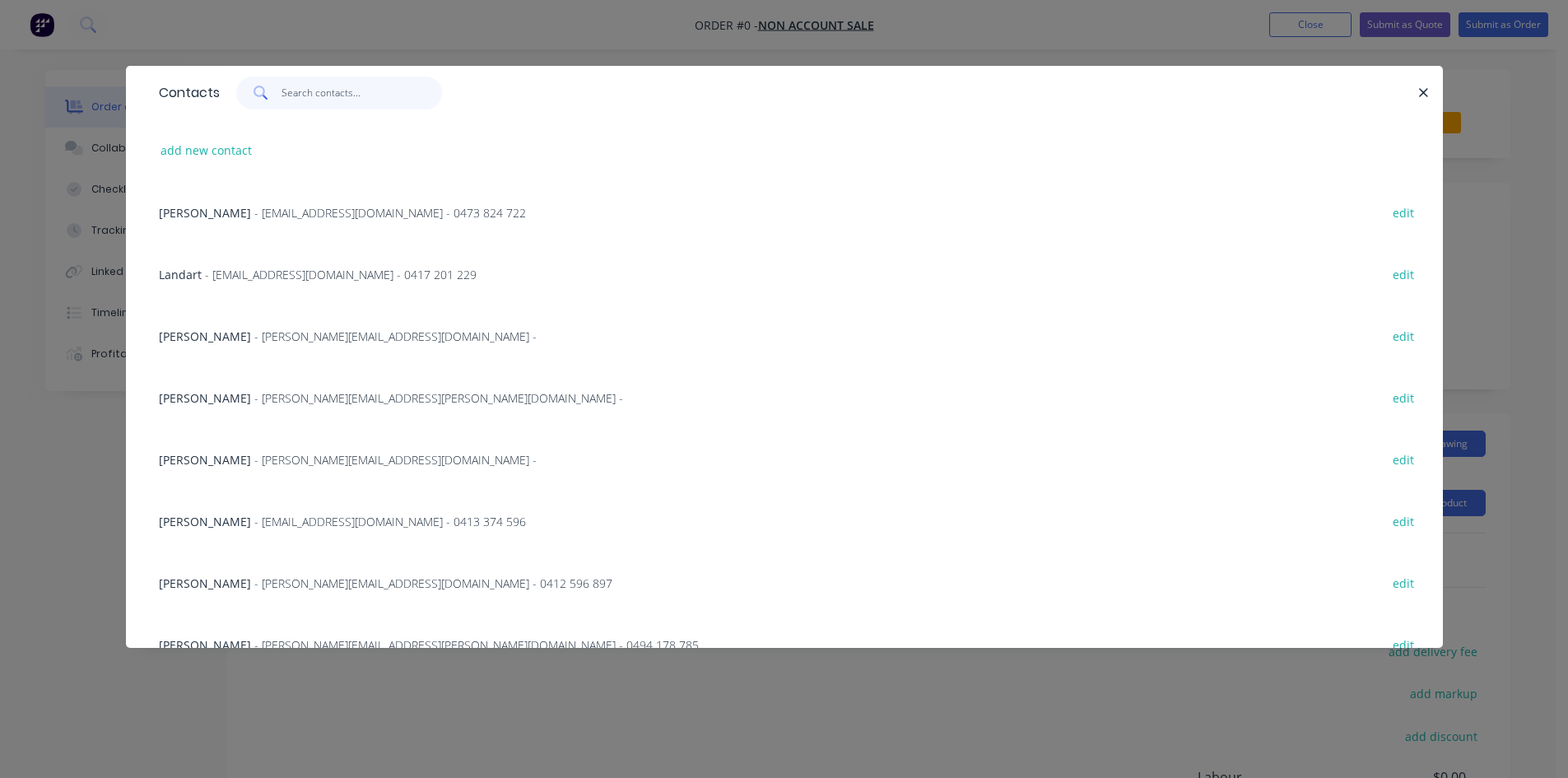
click at [330, 89] on input "text" at bounding box center [362, 93] width 161 height 32
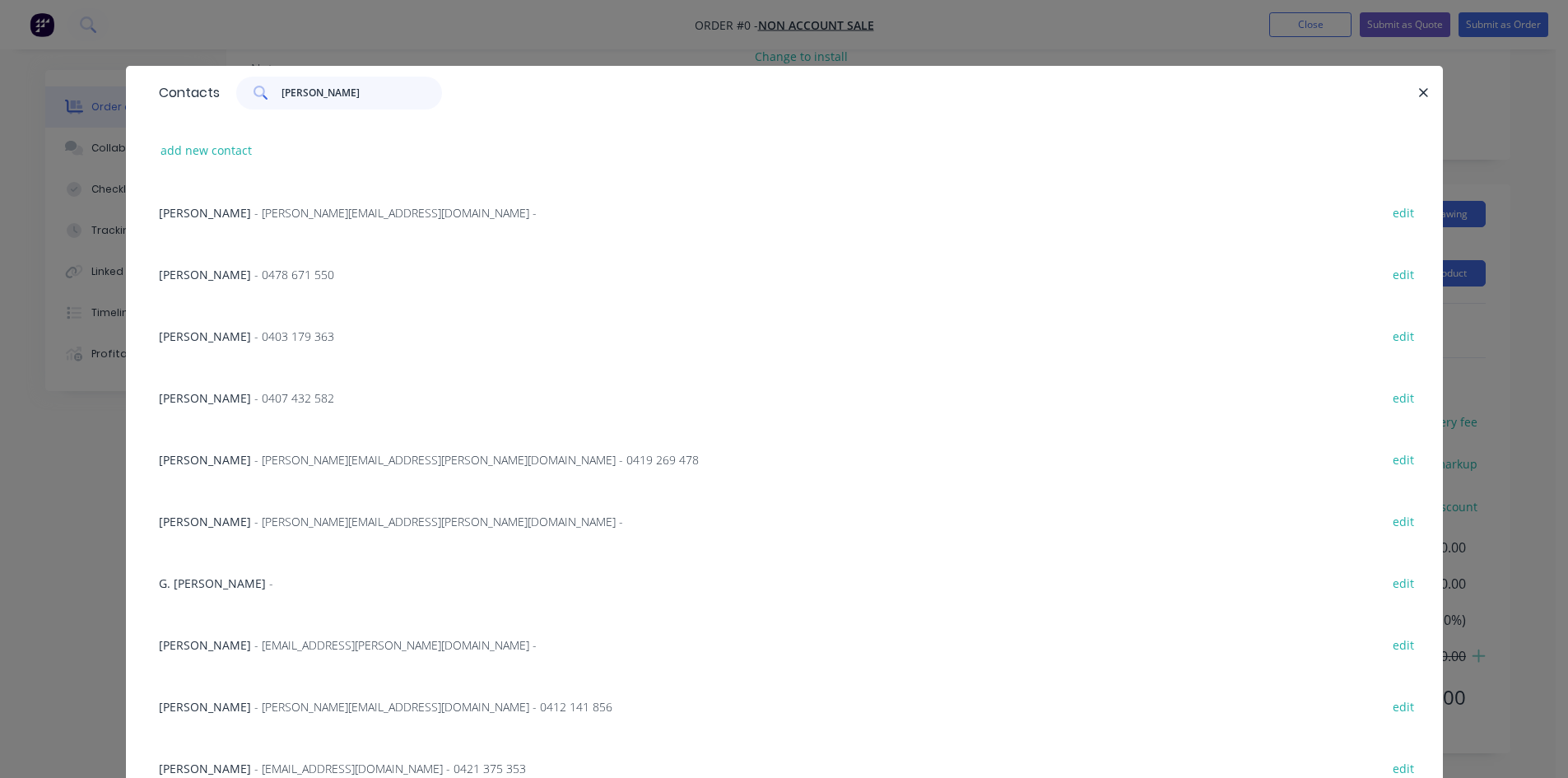
drag, startPoint x: 315, startPoint y: 88, endPoint x: 220, endPoint y: 103, distance: 96.2
click at [222, 103] on div "jeff" at bounding box center [331, 93] width 222 height 32
type input "jeff"
click at [222, 103] on div "jeff" at bounding box center [331, 93] width 222 height 32
drag, startPoint x: 245, startPoint y: 93, endPoint x: 232, endPoint y: 93, distance: 13.0
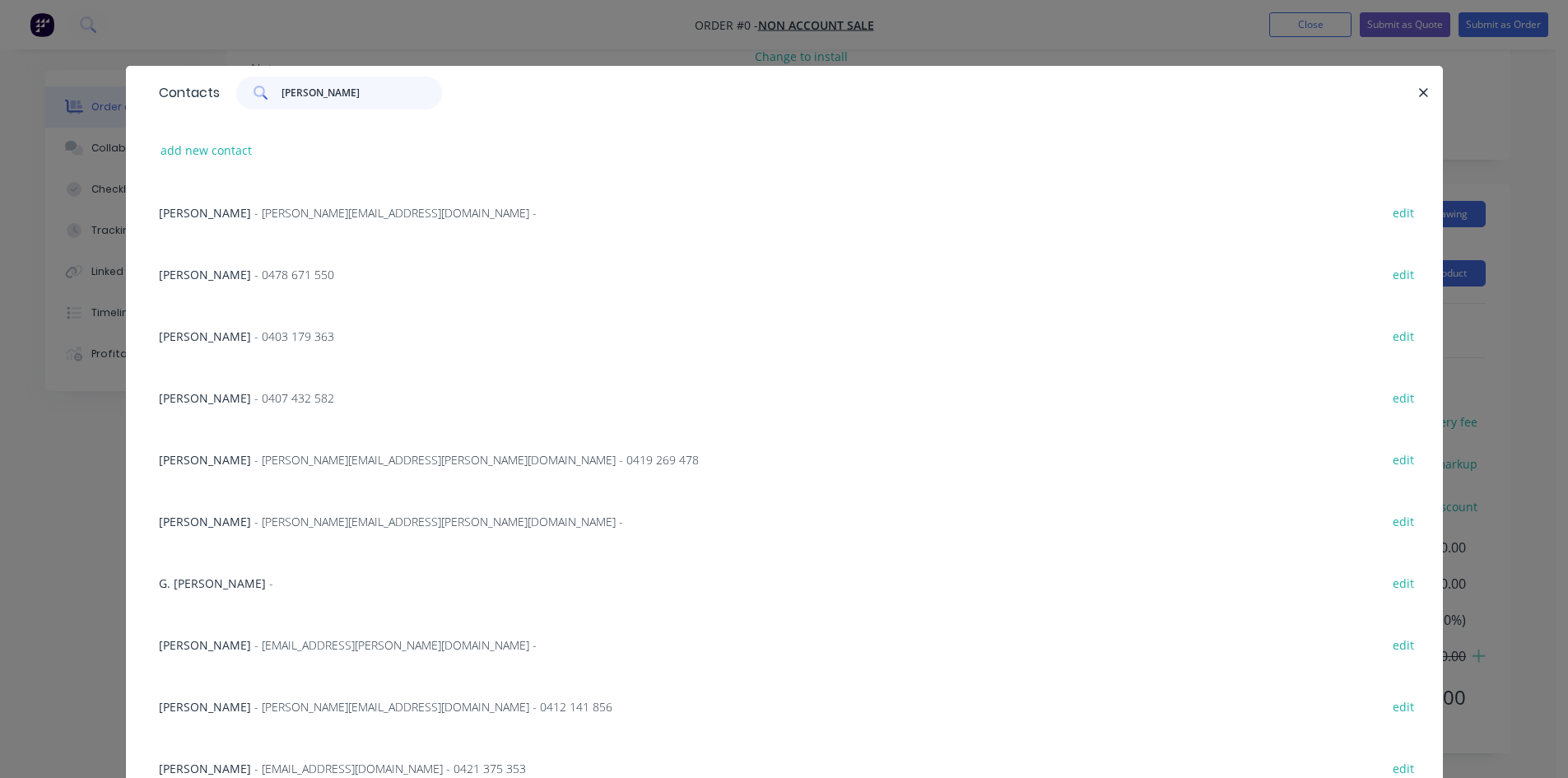
click at [236, 93] on div "jeff" at bounding box center [339, 93] width 206 height 32
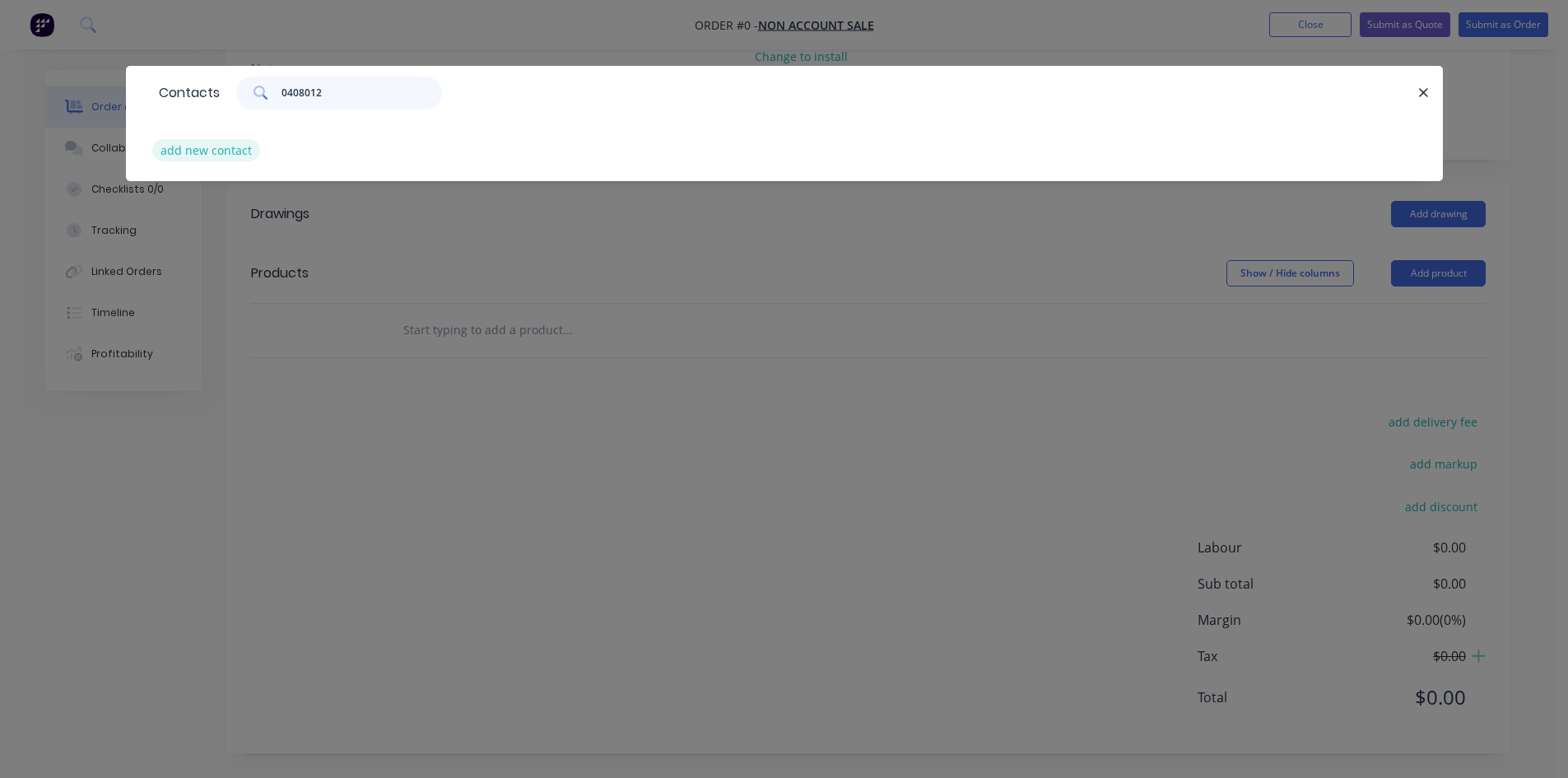
type input "0408012"
click at [205, 154] on button "add new contact" at bounding box center [207, 150] width 108 height 23
select select "AU"
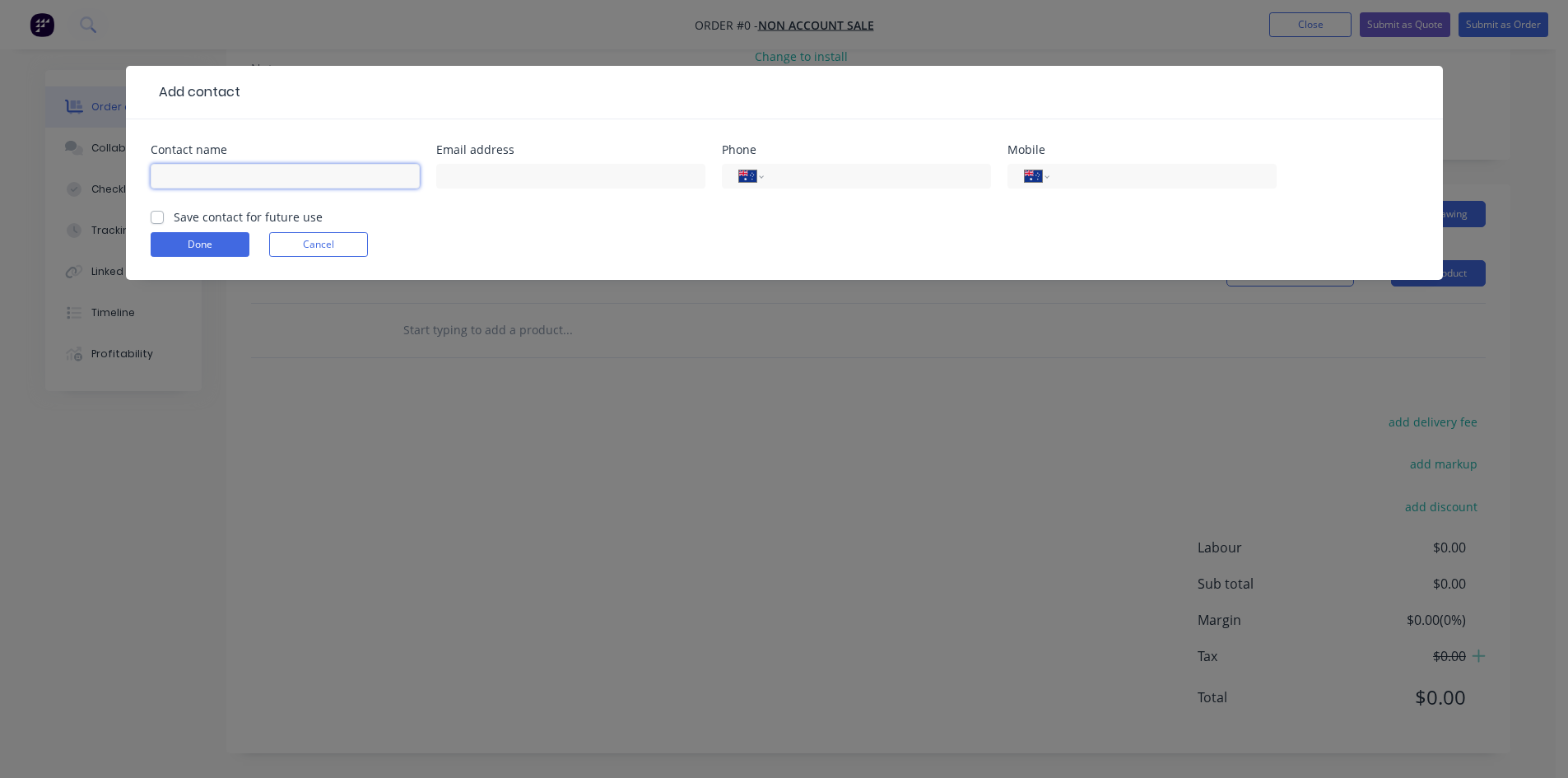
click at [223, 180] on input "text" at bounding box center [285, 176] width 269 height 24
type input "Jeff Storer"
click at [530, 175] on input "text" at bounding box center [570, 176] width 269 height 24
type input "jeff.storer@me.com"
click at [823, 179] on input "tel" at bounding box center [873, 176] width 198 height 19
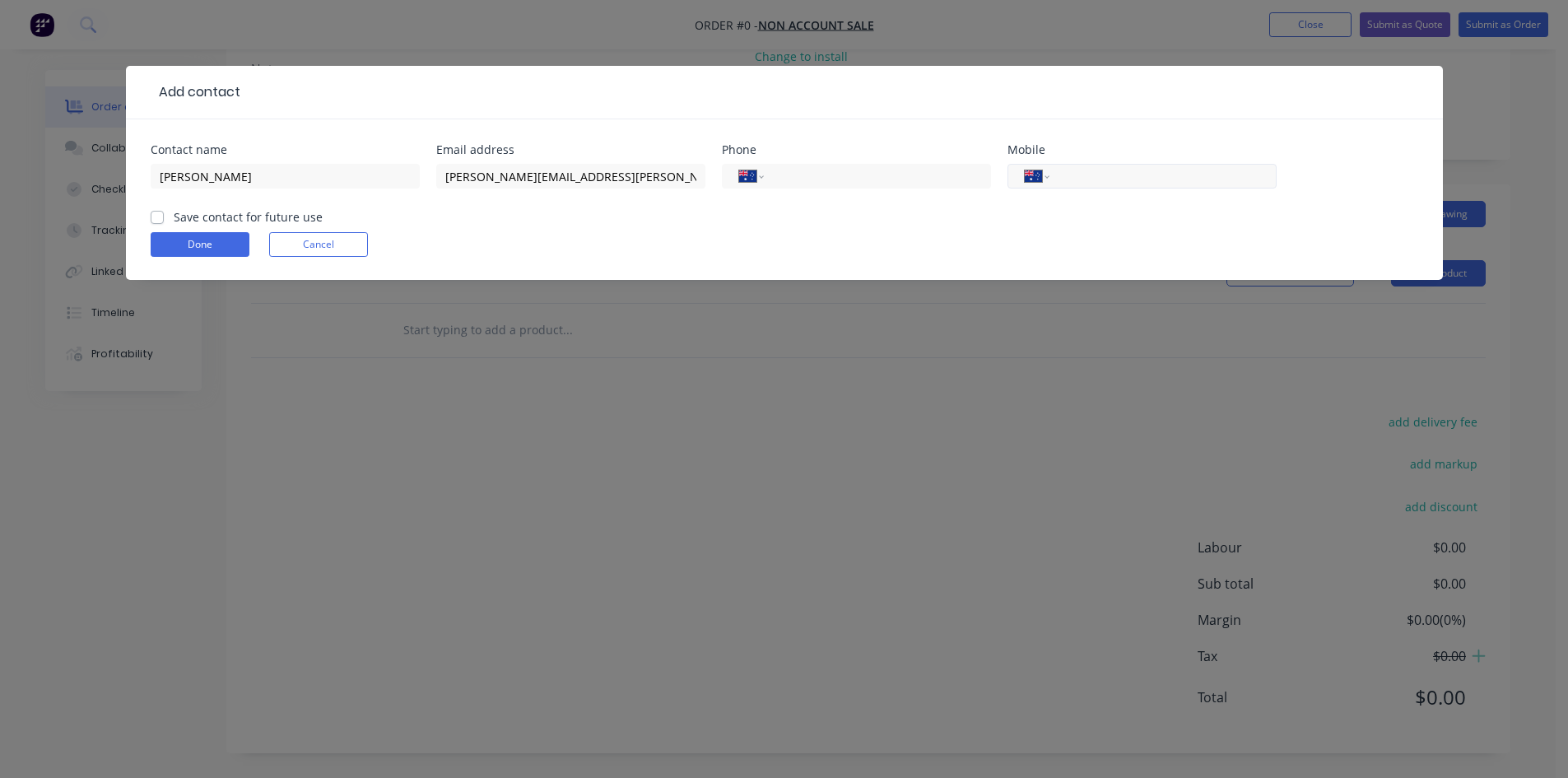
click at [1086, 173] on input "tel" at bounding box center [1159, 176] width 198 height 19
type input "0408 012 333"
click at [173, 216] on label "Save contact for future use" at bounding box center [247, 217] width 149 height 17
click at [157, 216] on input "Save contact for future use" at bounding box center [157, 216] width 14 height 15
checkbox input "true"
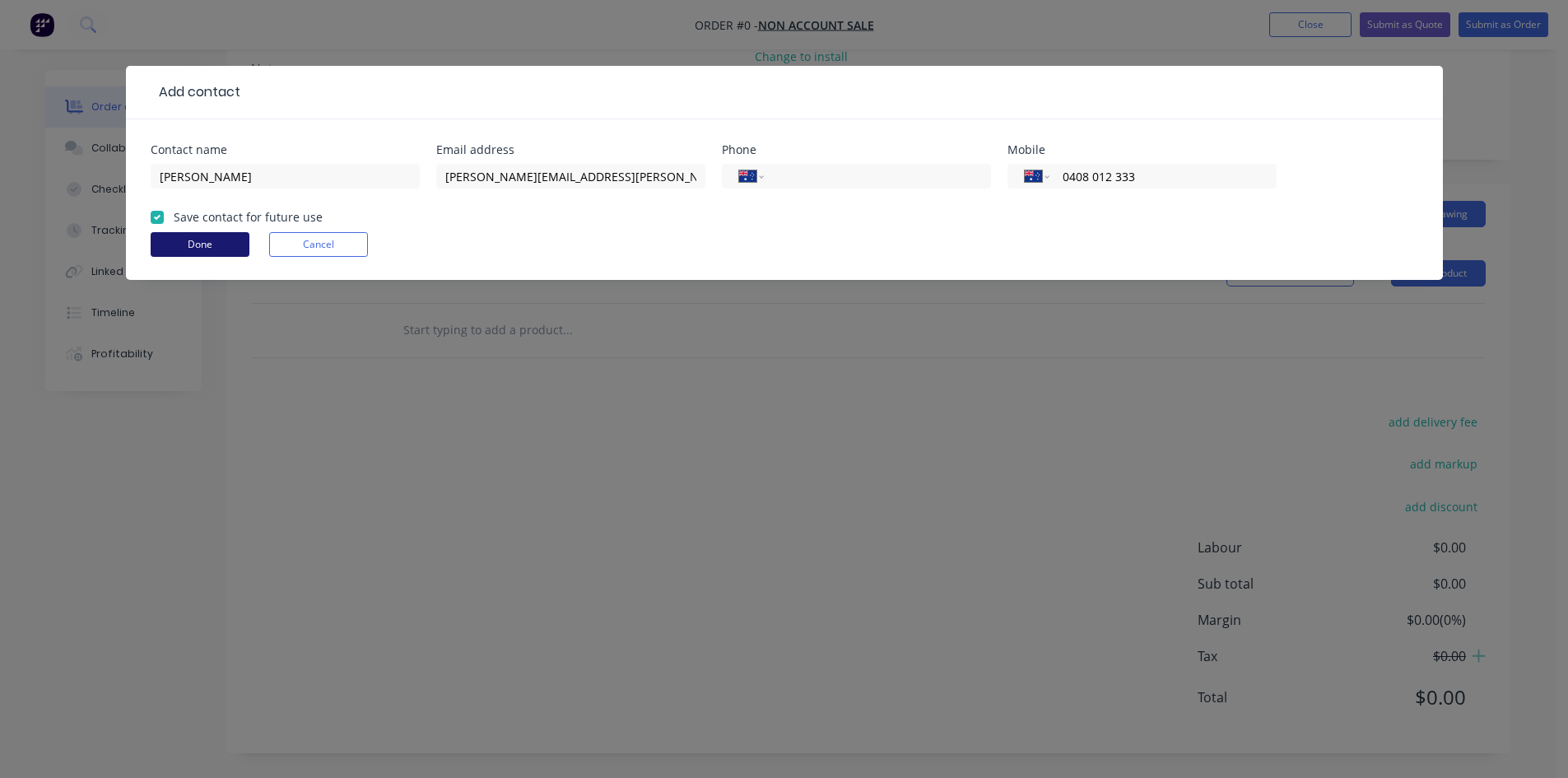
click at [200, 248] on button "Done" at bounding box center [199, 244] width 98 height 24
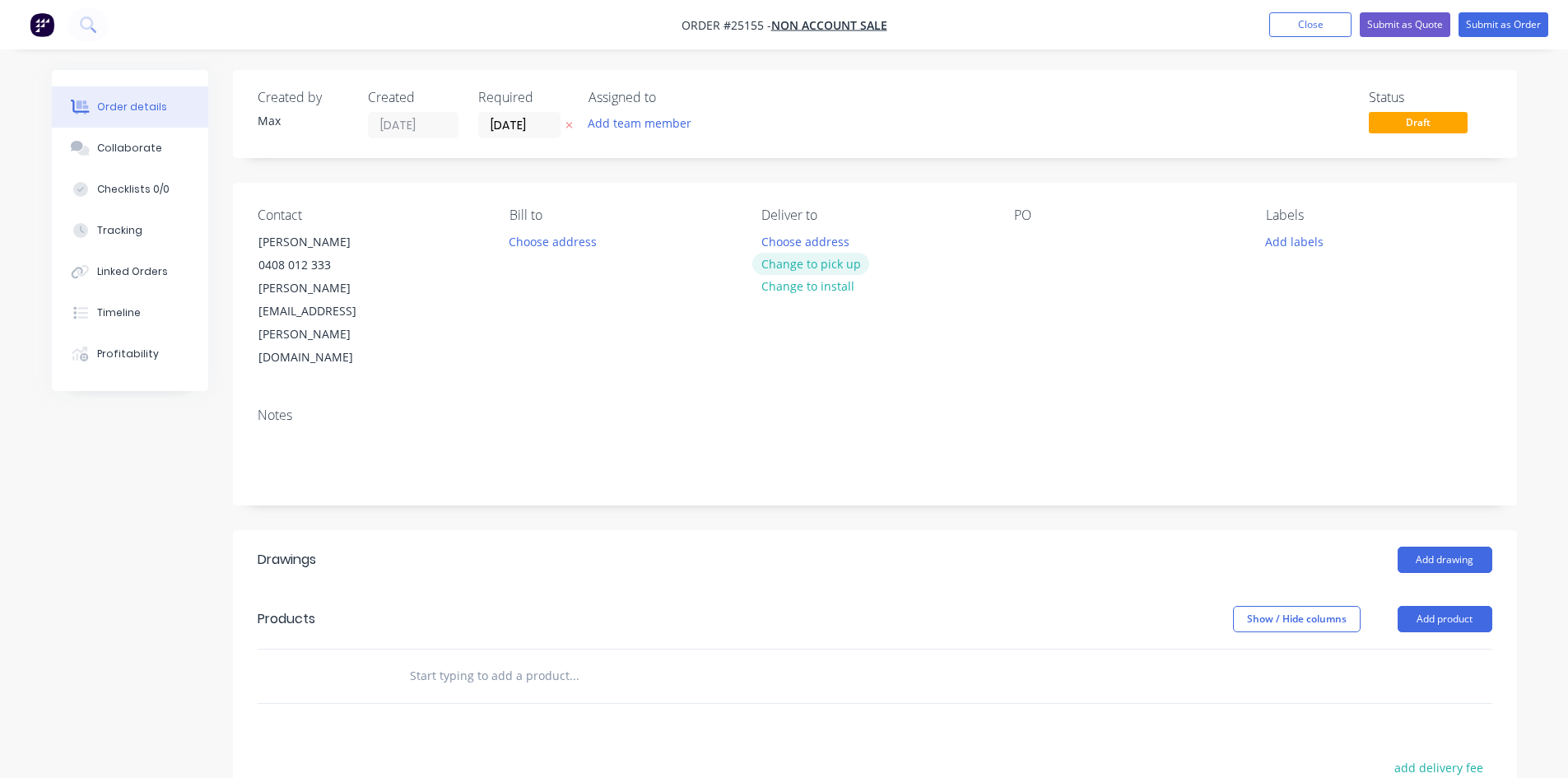
click at [818, 267] on button "Change to pick up" at bounding box center [811, 264] width 117 height 23
click at [1036, 241] on div at bounding box center [1027, 241] width 26 height 23
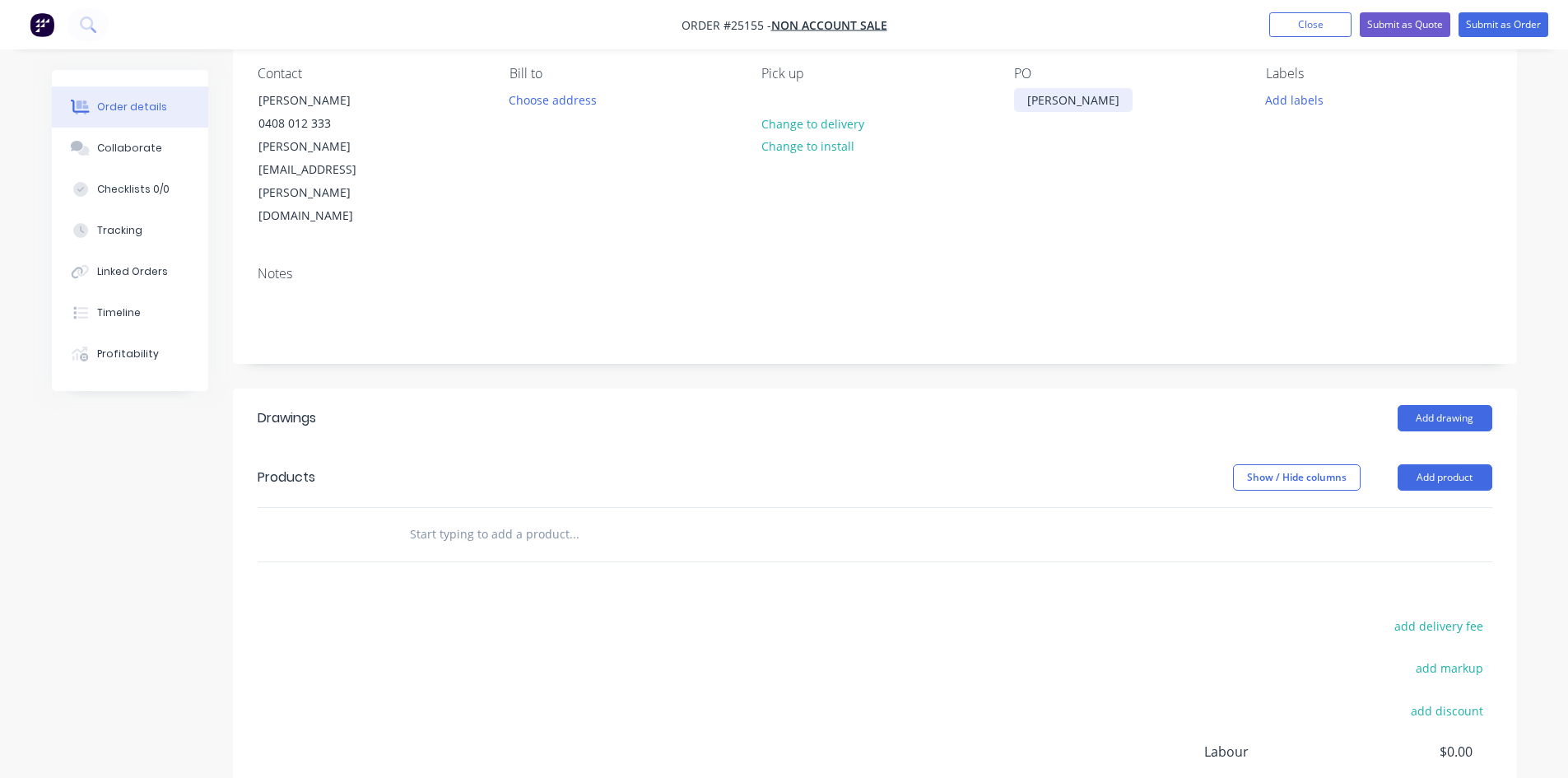
scroll to position [247, 0]
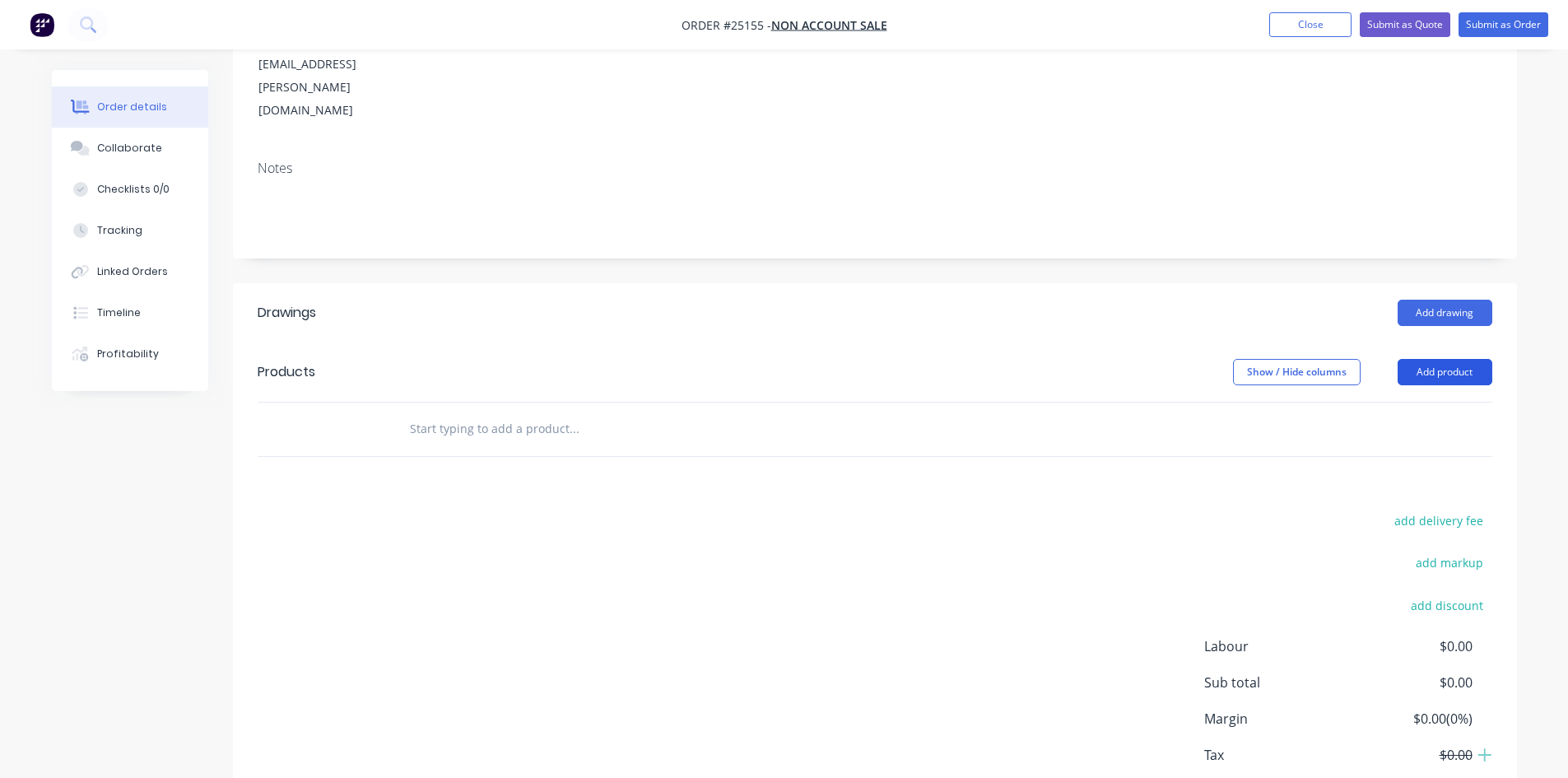
click at [1440, 359] on button "Add product" at bounding box center [1444, 372] width 95 height 26
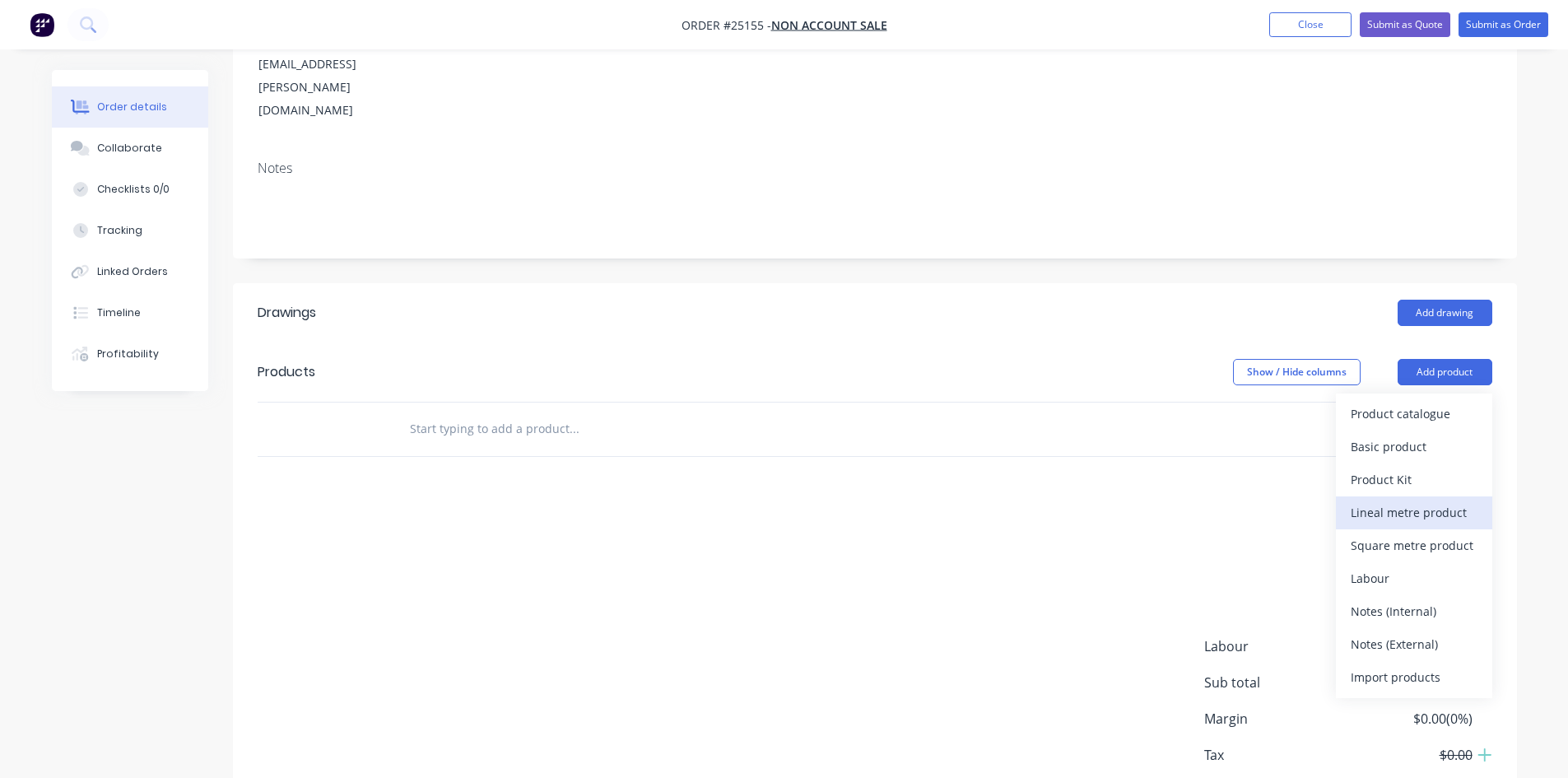
click at [1448, 501] on div "Lineal metre product" at bounding box center [1414, 513] width 126 height 23
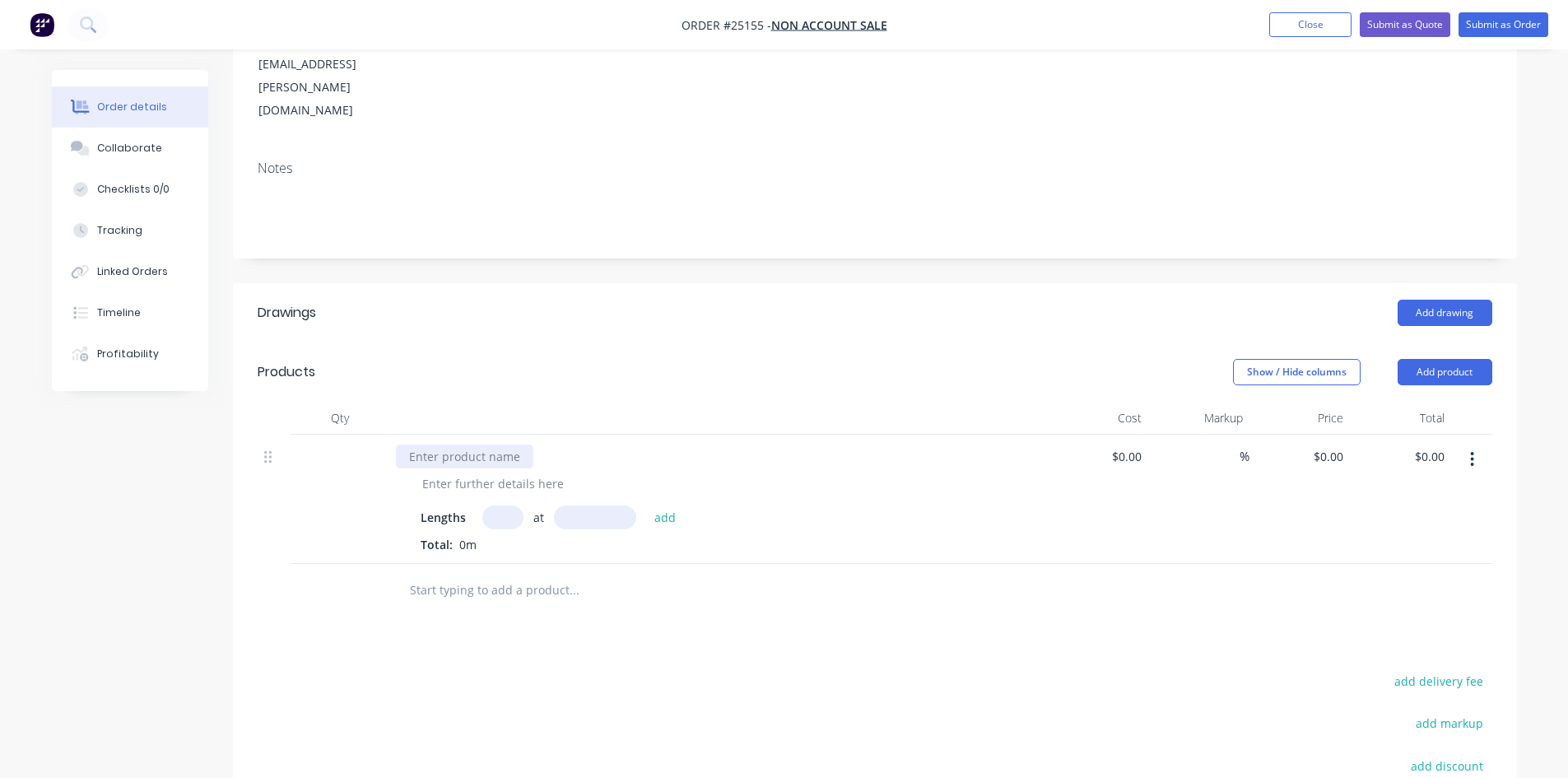
click at [490, 445] on div at bounding box center [465, 457] width 137 height 23
click at [427, 445] on div "100x8mm" at bounding box center [436, 457] width 79 height 23
click at [438, 445] on div "100 x8mm" at bounding box center [438, 457] width 83 height 23
click at [425, 445] on div "100 x 8mm" at bounding box center [439, 457] width 87 height 23
click at [427, 445] on div "100 x 8mm" at bounding box center [439, 457] width 87 height 23
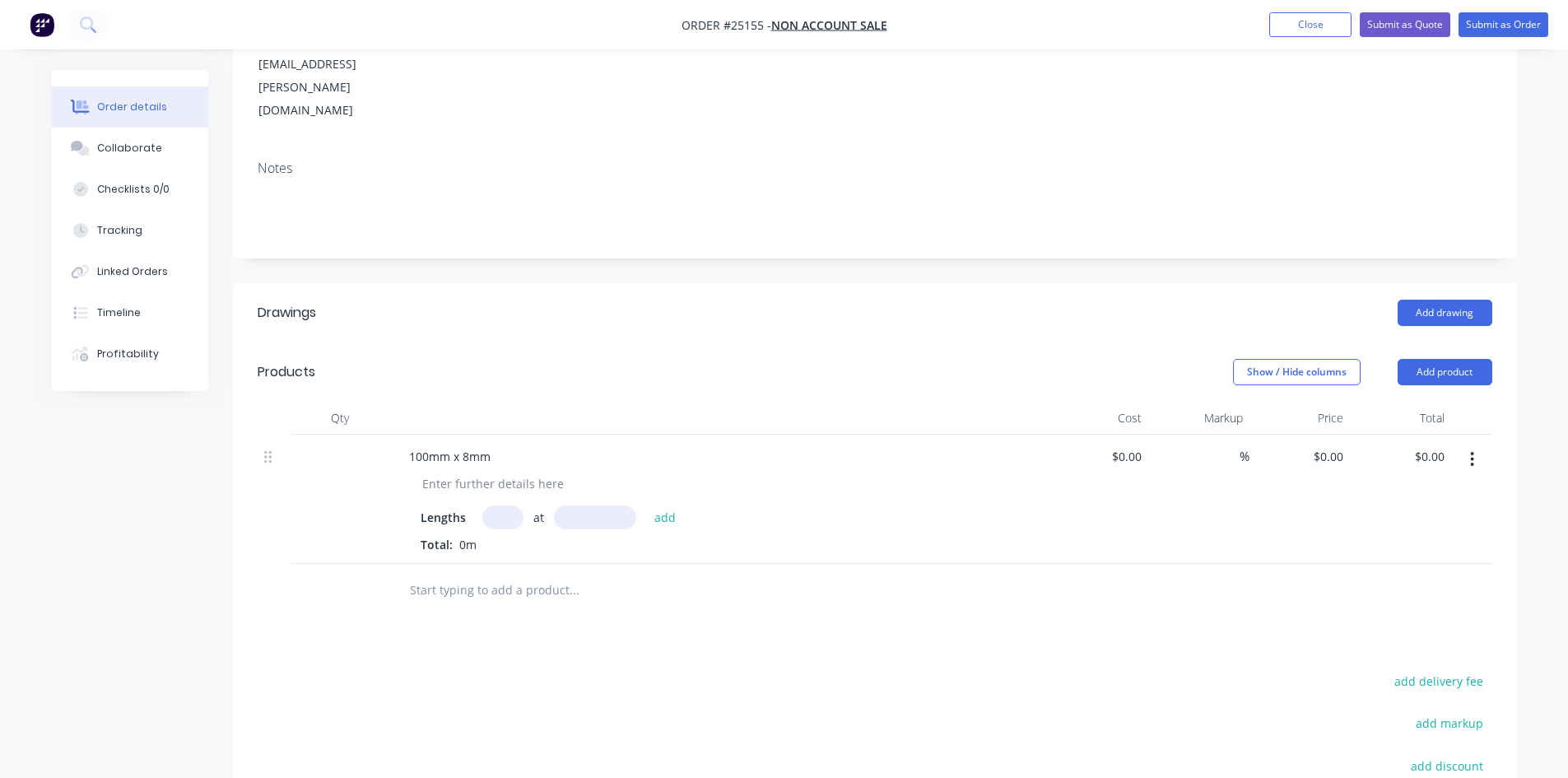
click at [1471, 450] on icon "button" at bounding box center [1471, 459] width 5 height 18
click at [1401, 589] on div "Delete" at bounding box center [1414, 601] width 126 height 23
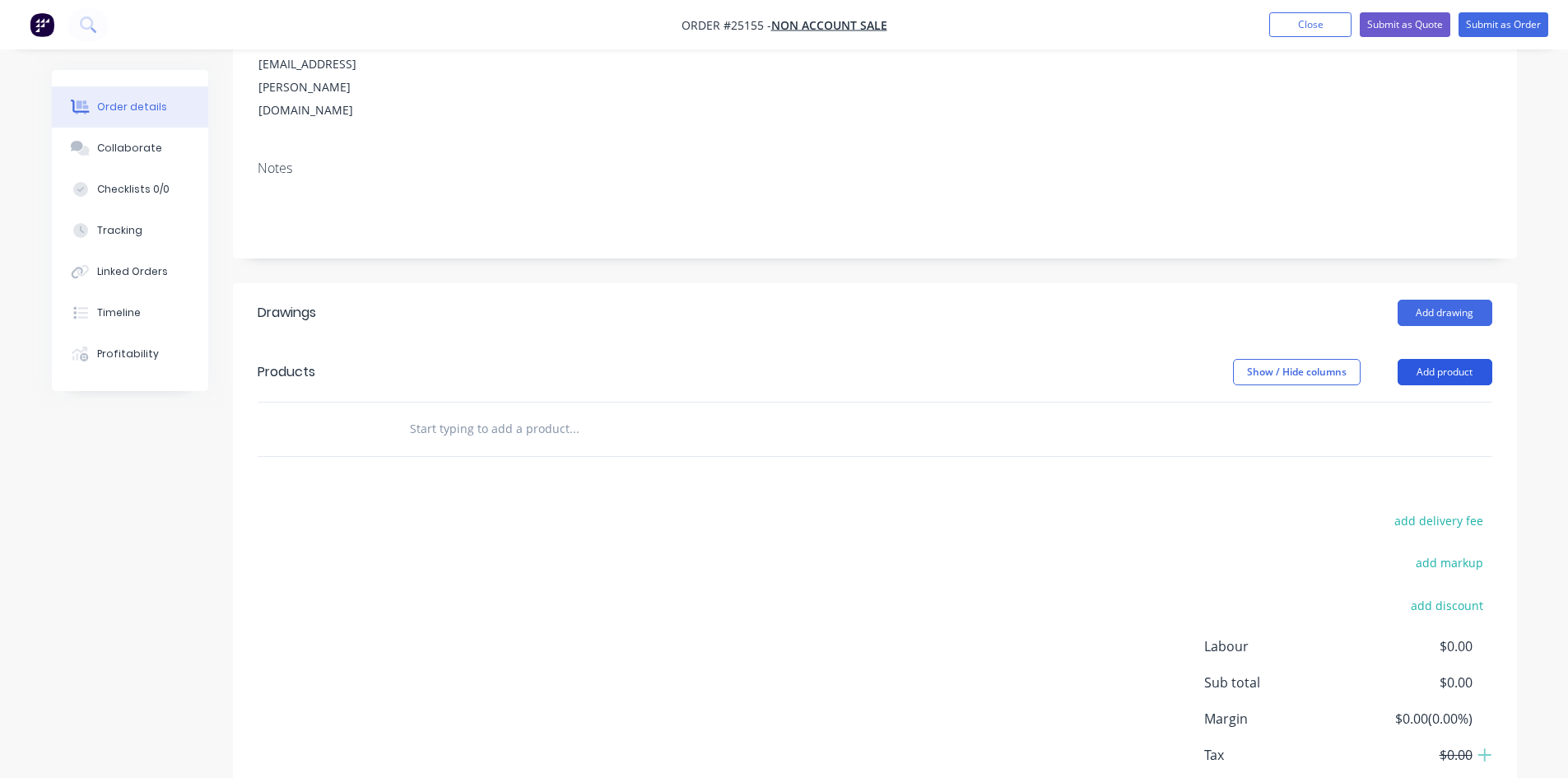
click at [1453, 359] on button "Add product" at bounding box center [1444, 372] width 95 height 26
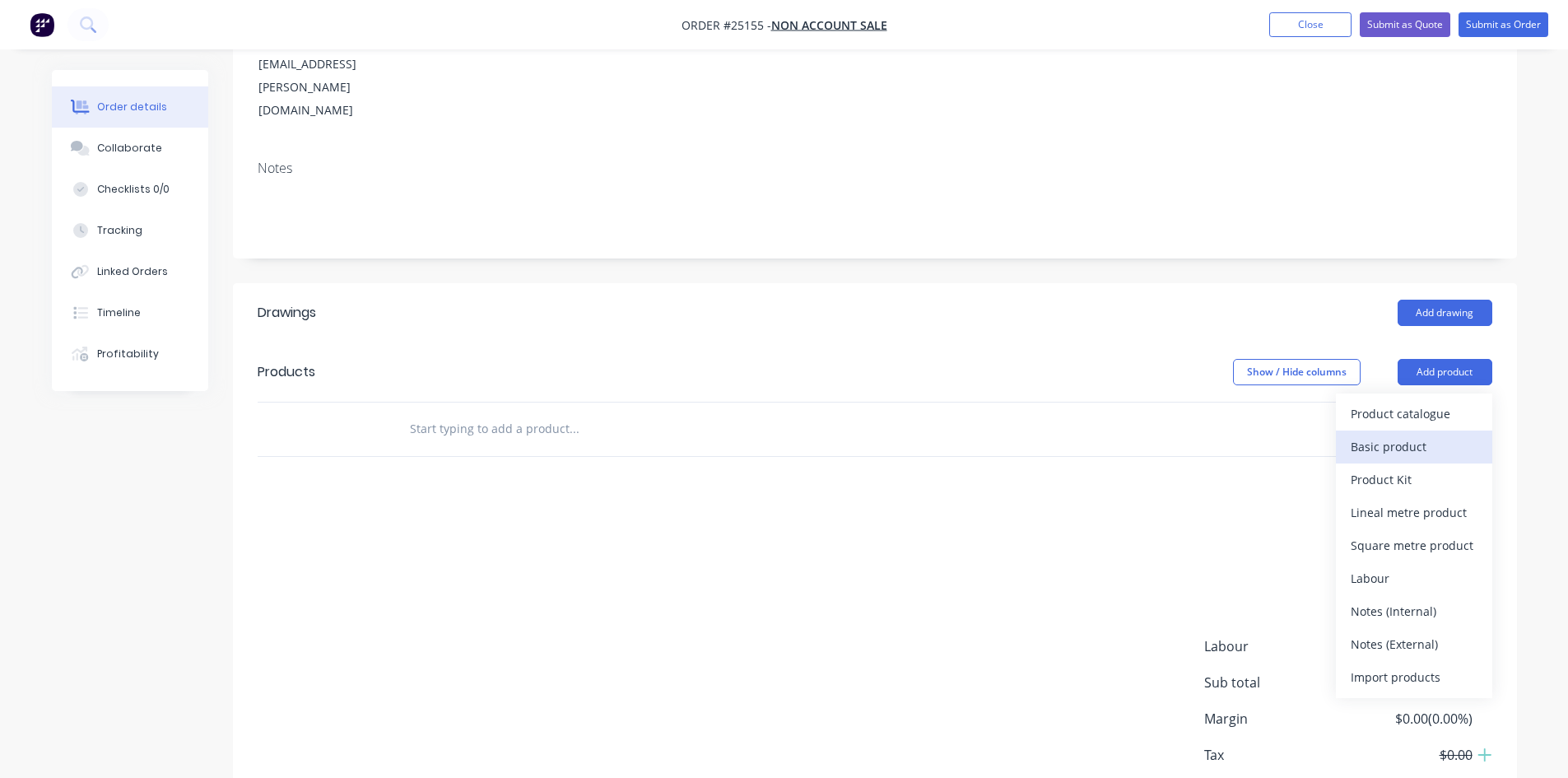
click at [1426, 435] on div "Basic product" at bounding box center [1414, 447] width 126 height 23
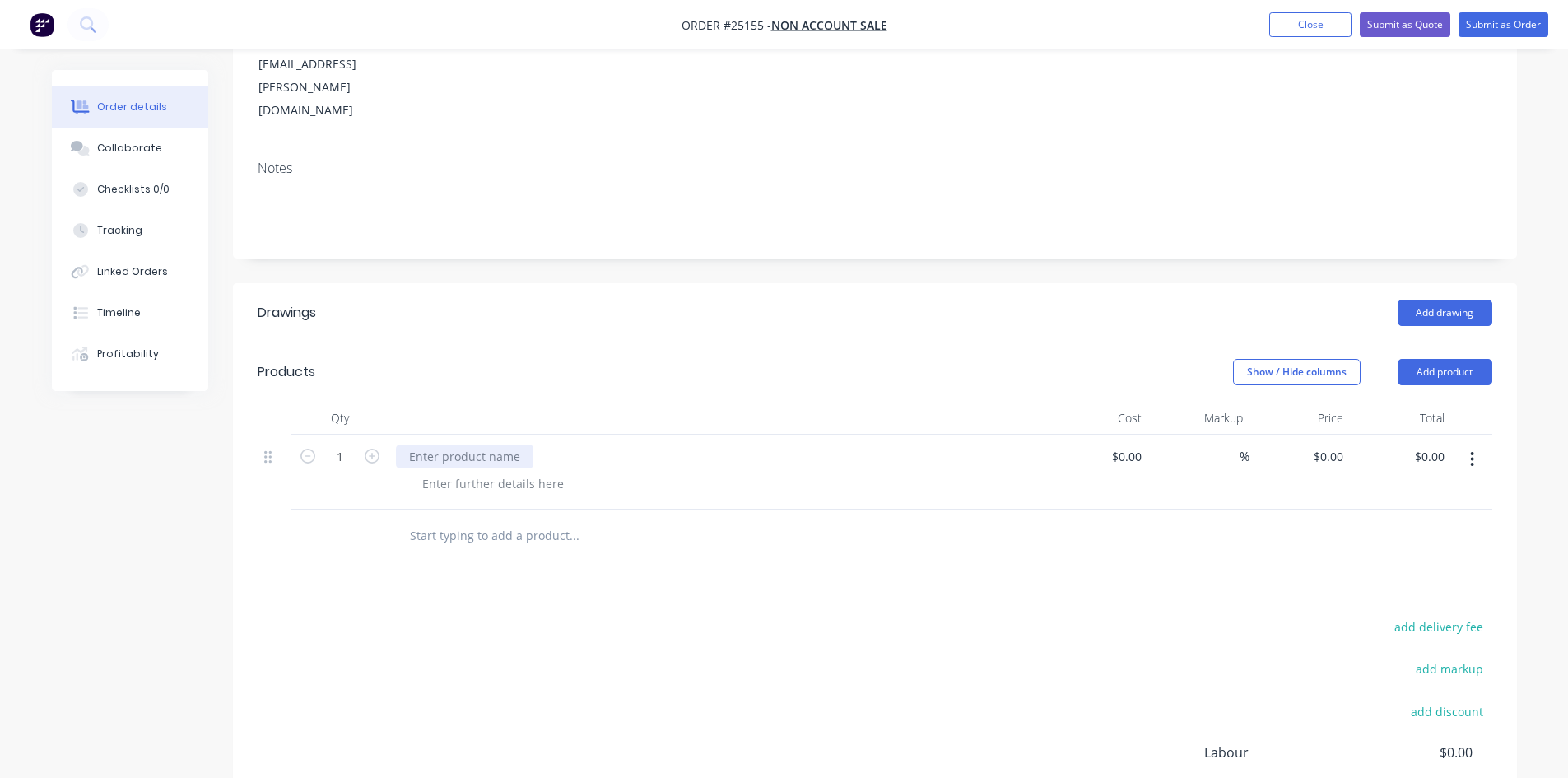
click at [523, 445] on div at bounding box center [465, 457] width 137 height 23
drag, startPoint x: 547, startPoint y: 387, endPoint x: 521, endPoint y: 388, distance: 26.0
click at [521, 445] on div "8mm x 100mm x 6M Mild Steel Flat Bar" at bounding box center [516, 457] width 241 height 23
click at [728, 472] on div at bounding box center [724, 484] width 632 height 23
click at [1339, 445] on input "0" at bounding box center [1340, 457] width 19 height 23
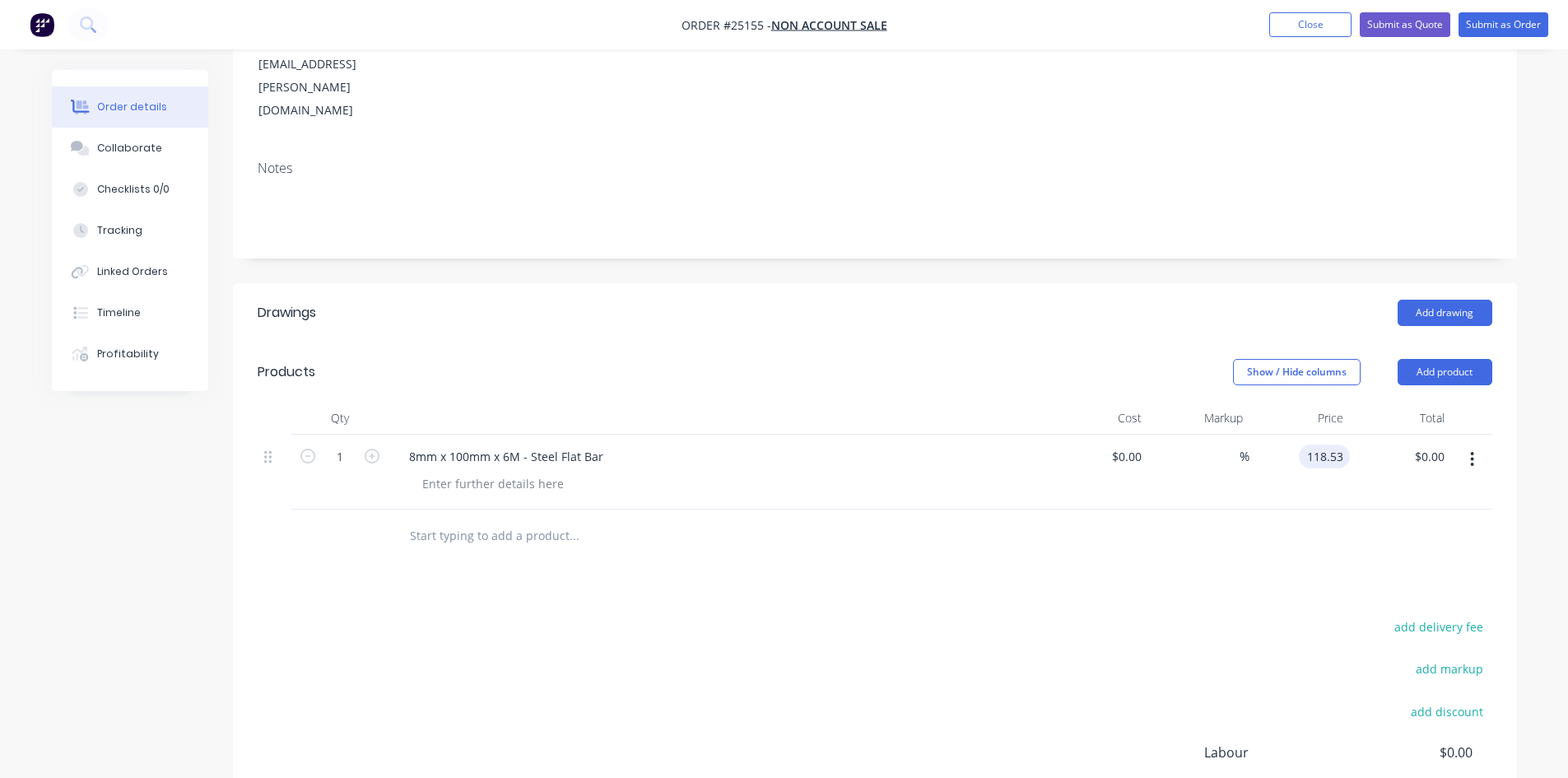
type input "$118.53"
click at [1143, 513] on div "Drawings Add drawing Products Show / Hide columns Add product Qty Cost Markup P…" at bounding box center [874, 621] width 1284 height 675
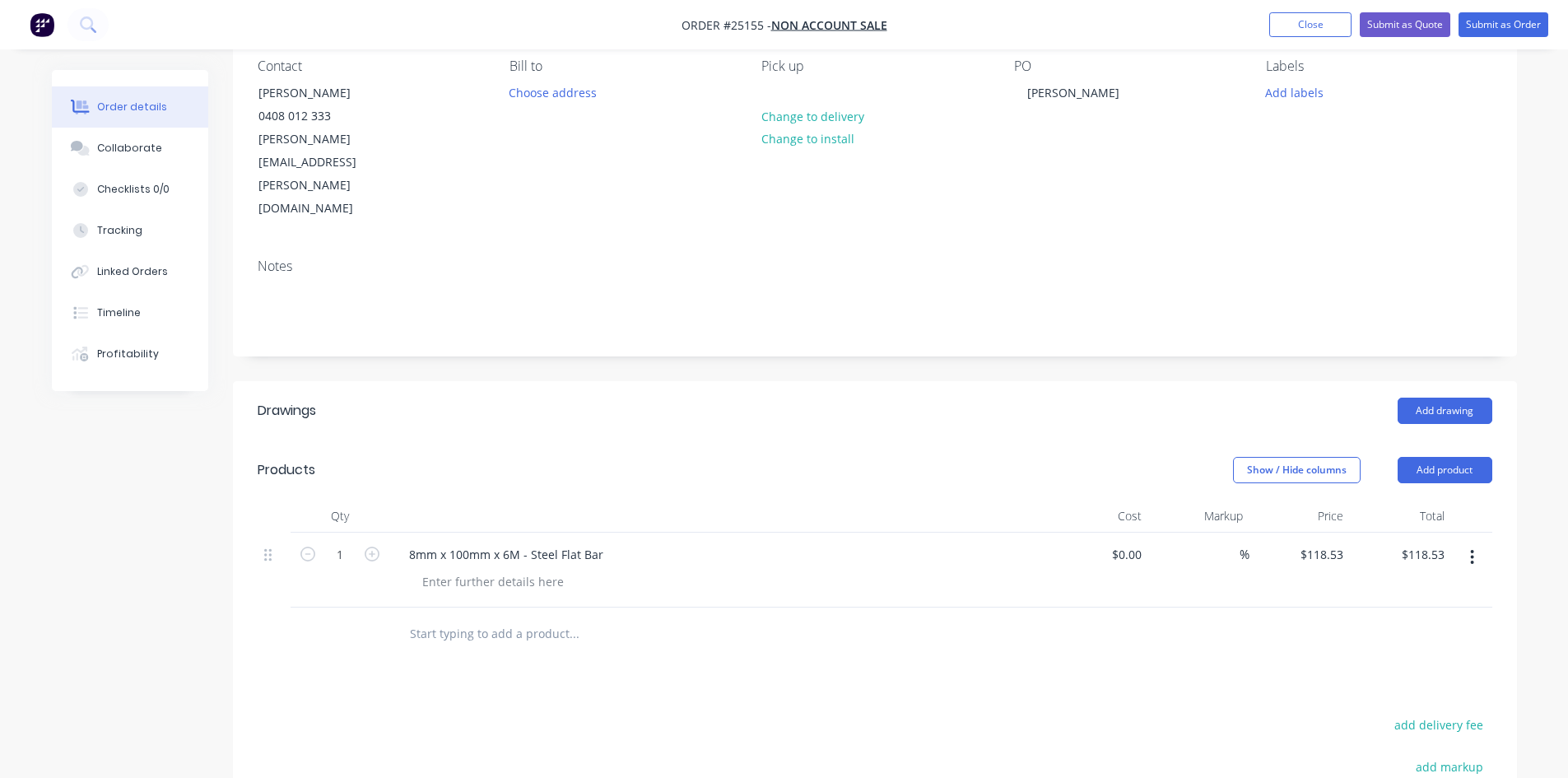
scroll to position [0, 0]
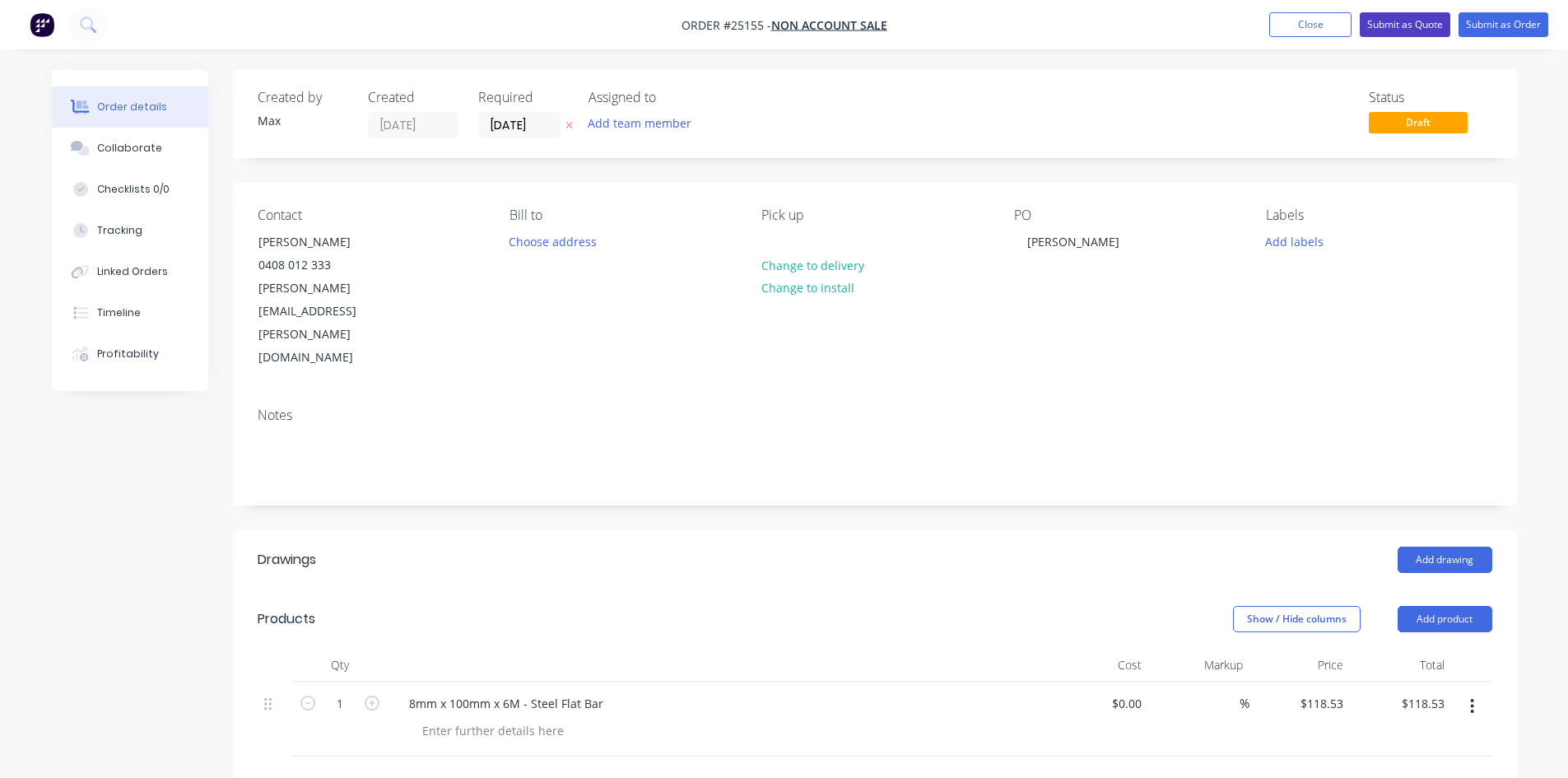
click at [1391, 25] on button "Submit as Quote" at bounding box center [1405, 24] width 90 height 24
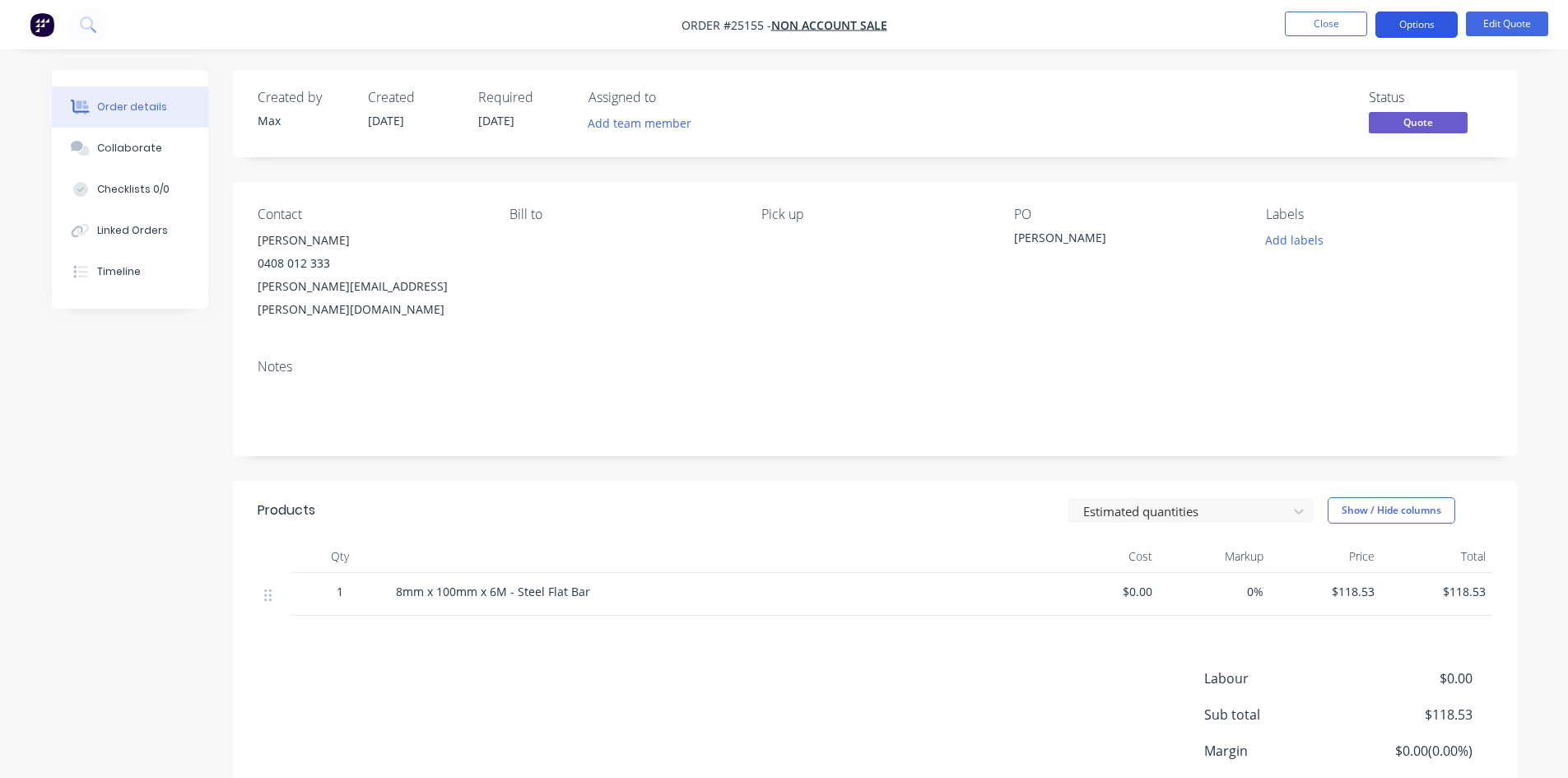
click at [1427, 23] on button "Options" at bounding box center [1416, 24] width 82 height 26
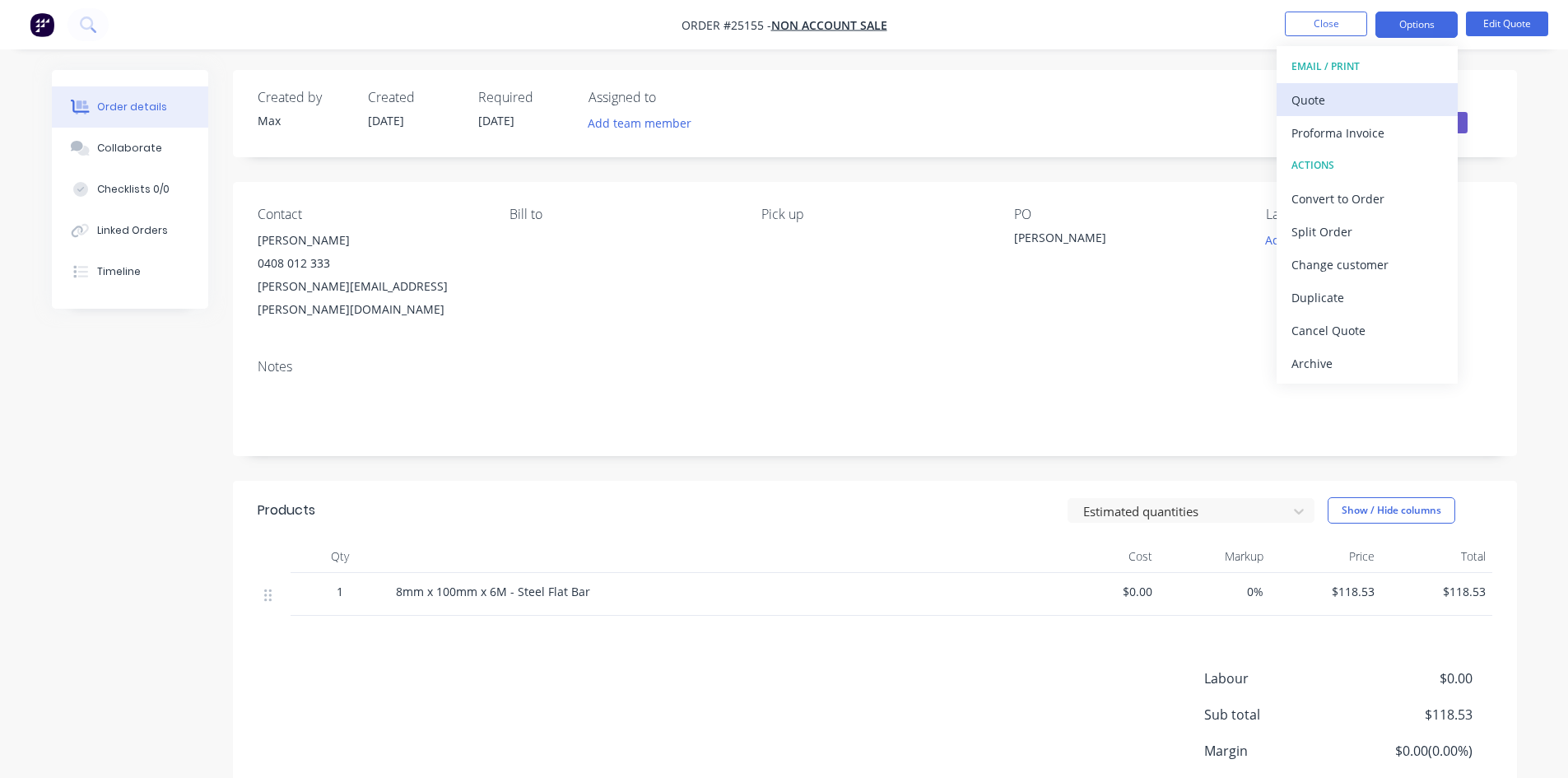
click at [1337, 97] on div "Quote" at bounding box center [1367, 100] width 152 height 23
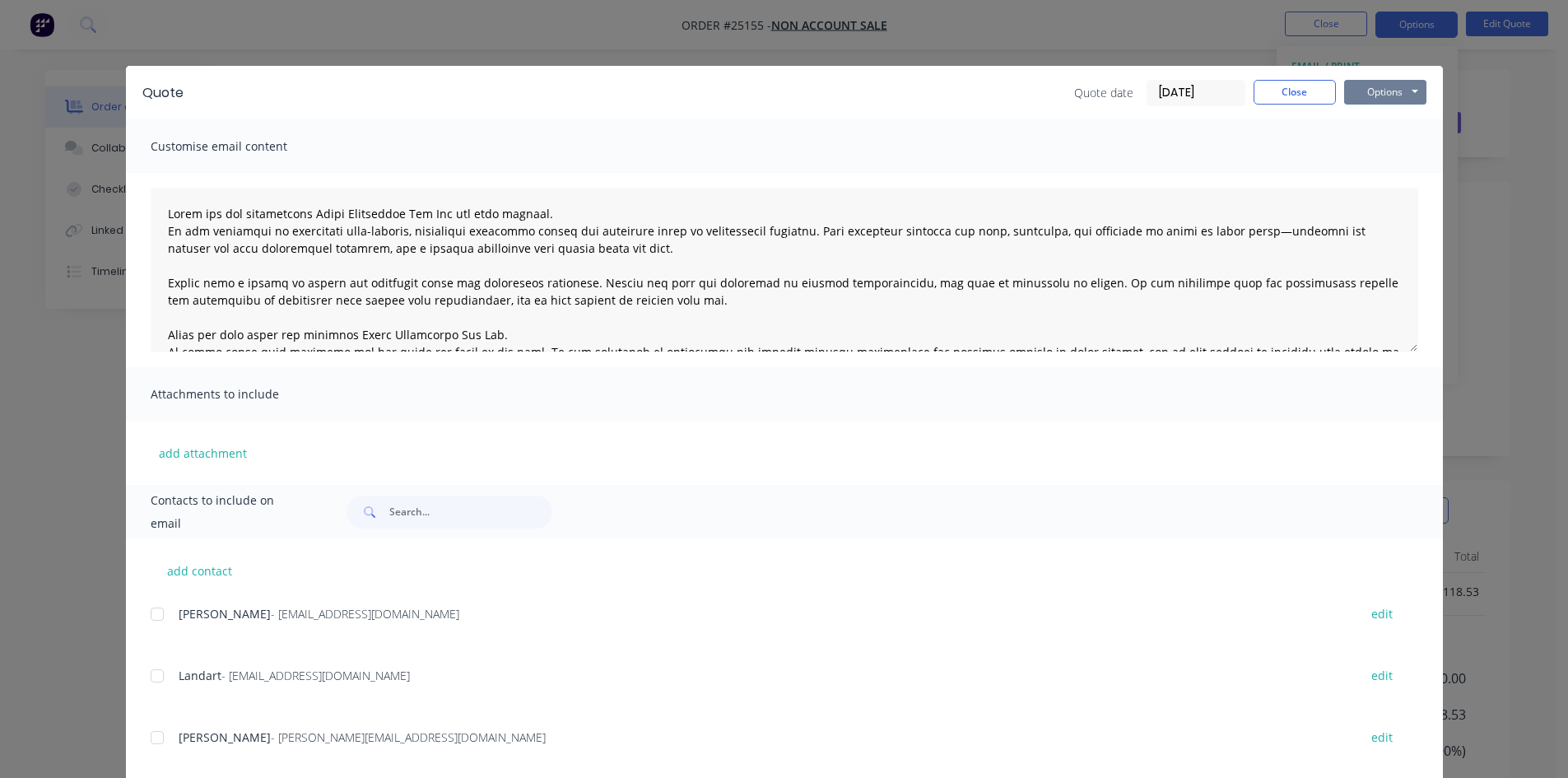
click at [1384, 93] on button "Options" at bounding box center [1385, 91] width 82 height 24
click at [1363, 175] on button "Email" at bounding box center [1397, 176] width 106 height 27
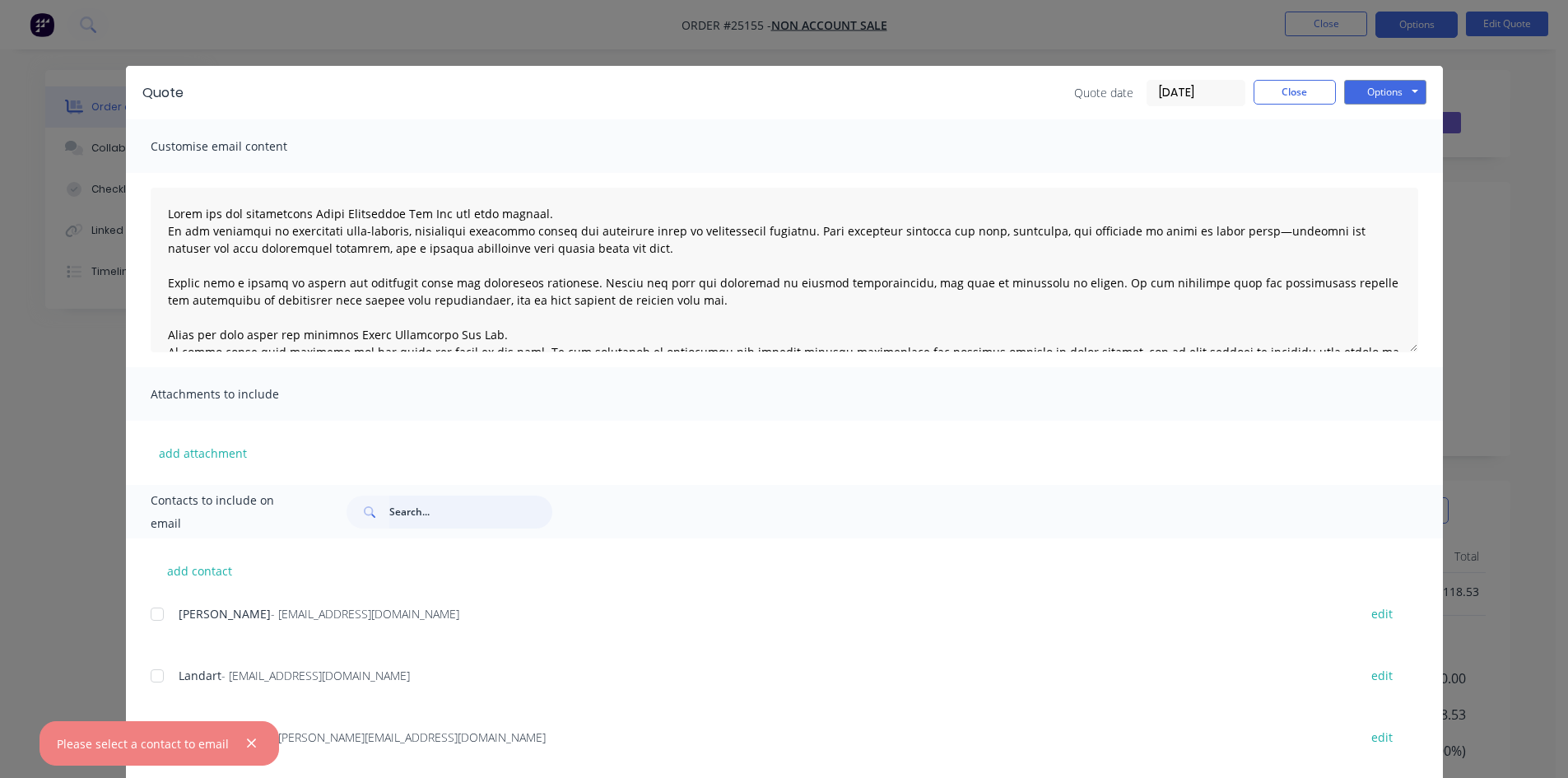
click at [434, 506] on input "text" at bounding box center [470, 512] width 163 height 32
type input "jeff storer"
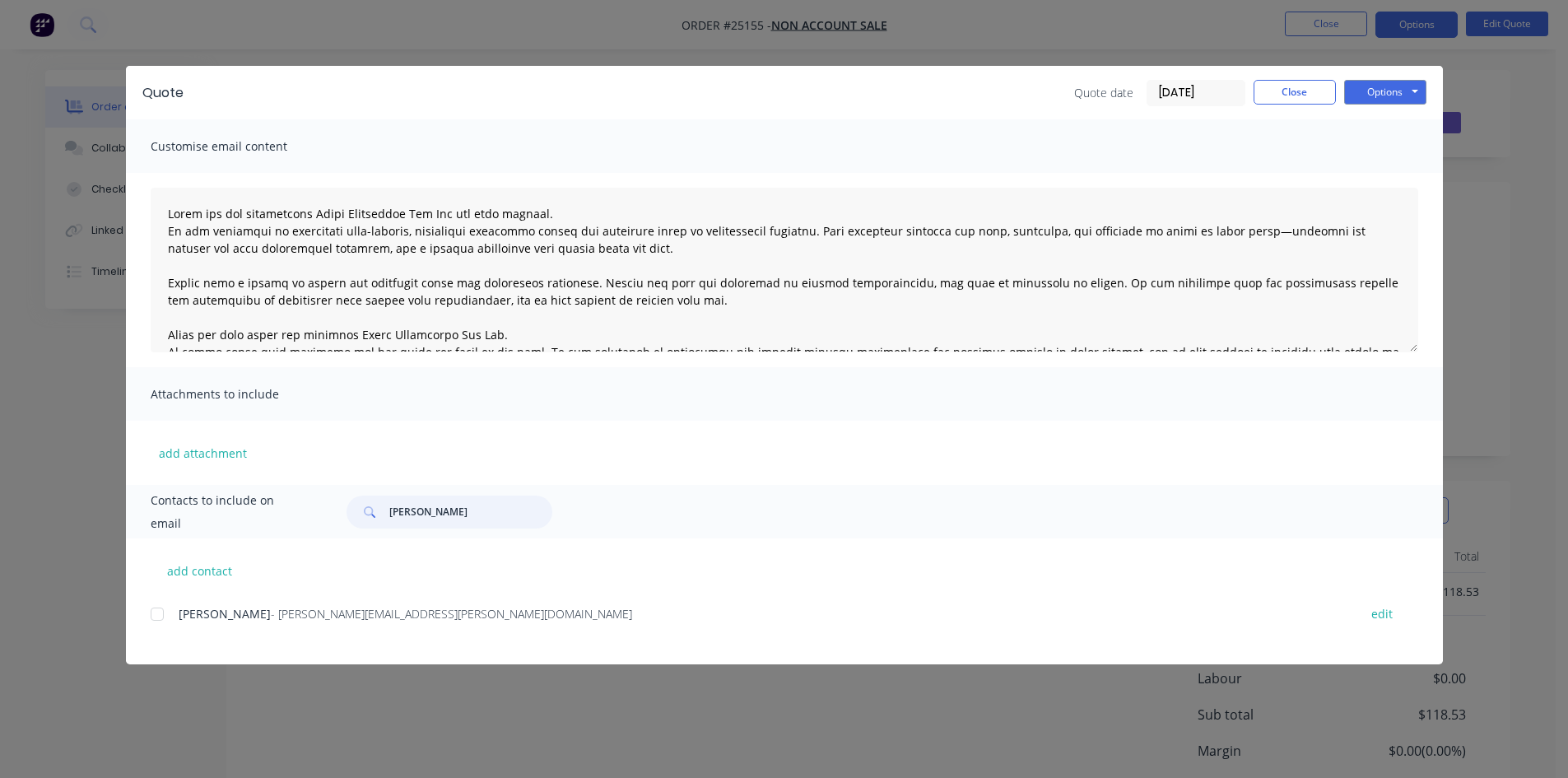
click at [153, 616] on div at bounding box center [157, 614] width 32 height 32
drag, startPoint x: 357, startPoint y: 509, endPoint x: 312, endPoint y: 507, distance: 45.0
click at [312, 507] on div "Contacts to include on email jeff storer" at bounding box center [784, 511] width 1316 height 53
click at [1412, 91] on button "Options" at bounding box center [1385, 91] width 82 height 24
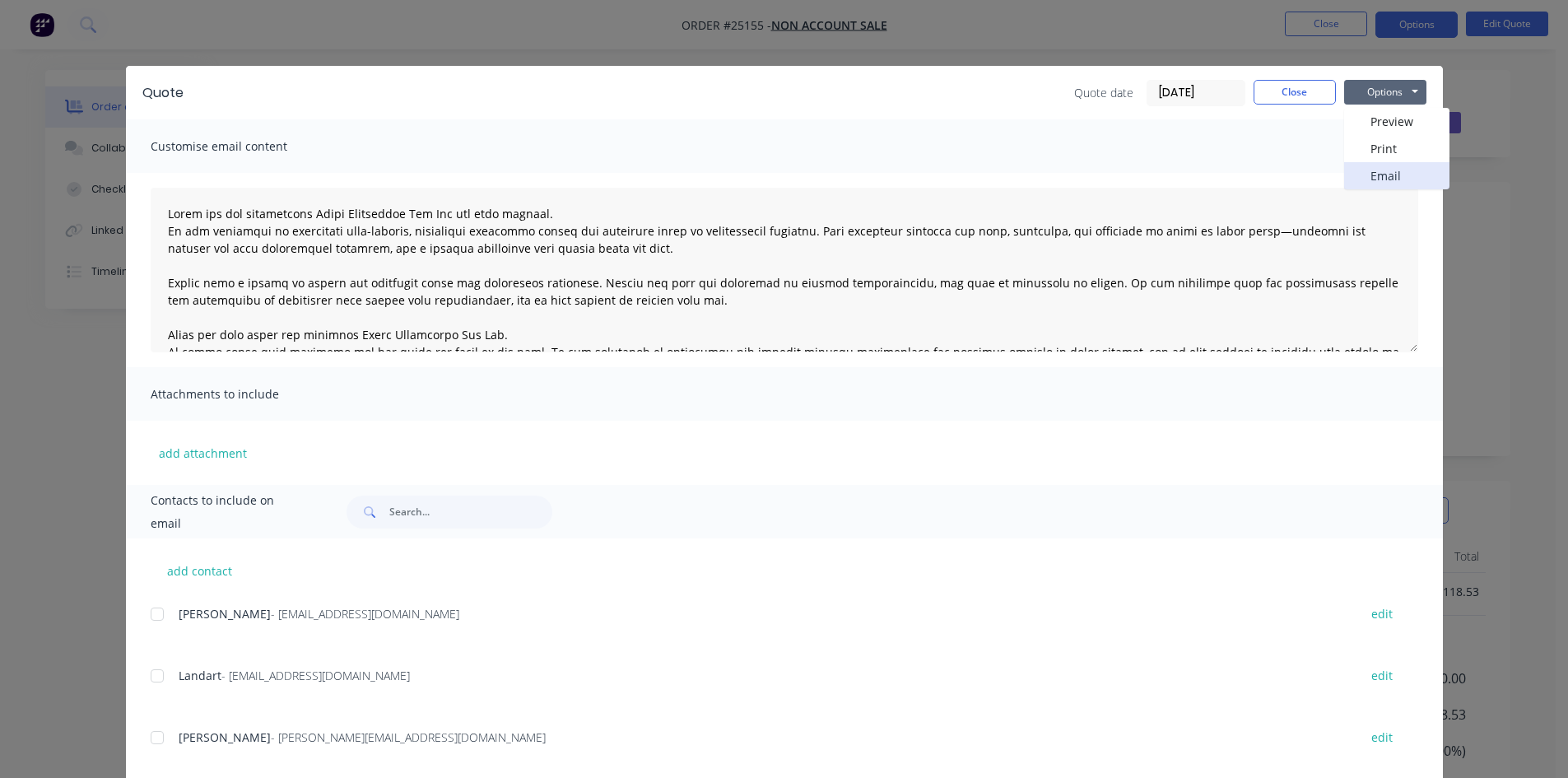
click at [1403, 175] on button "Email" at bounding box center [1397, 176] width 106 height 27
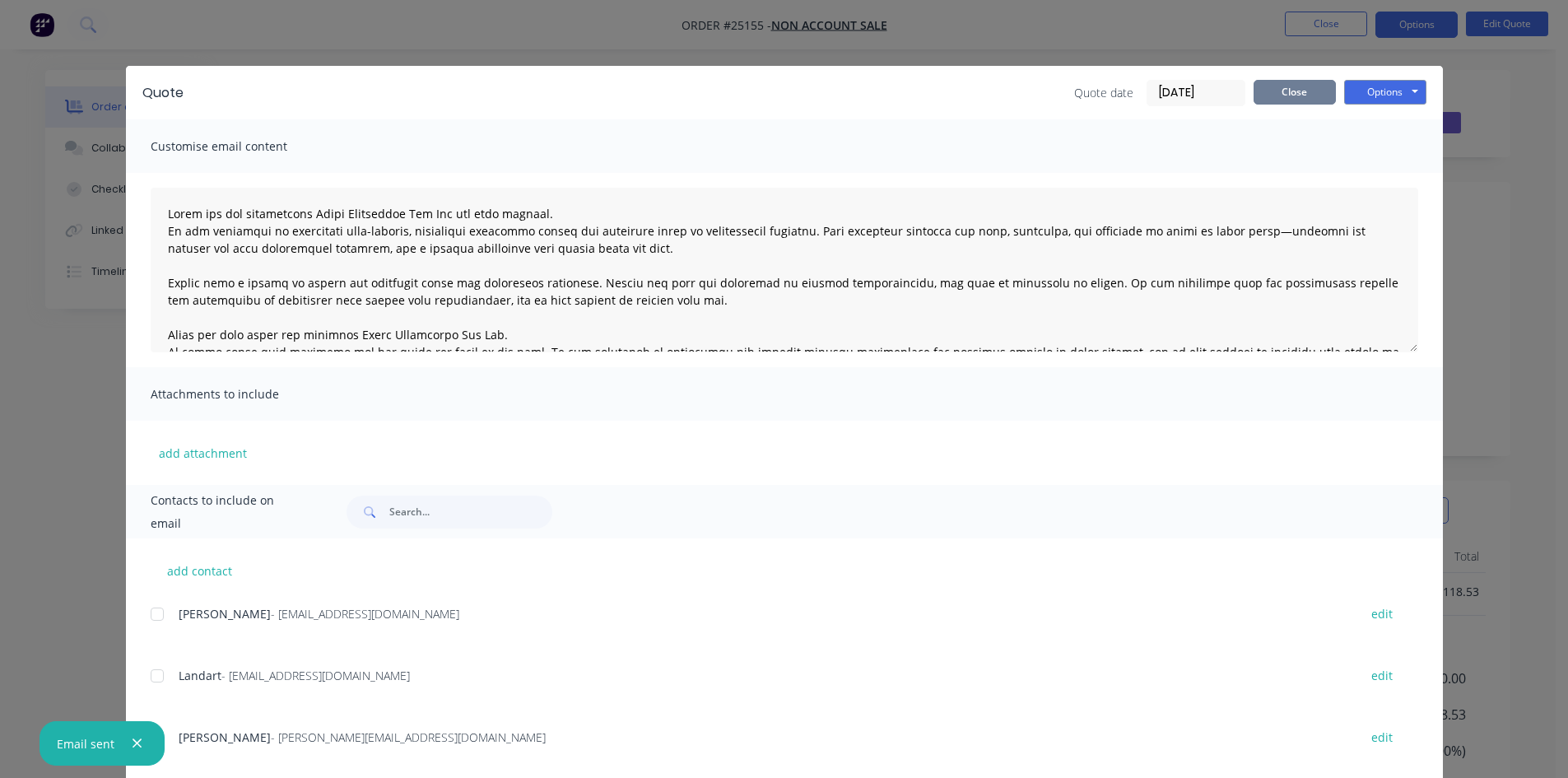
click at [1291, 90] on button "Close" at bounding box center [1294, 91] width 82 height 24
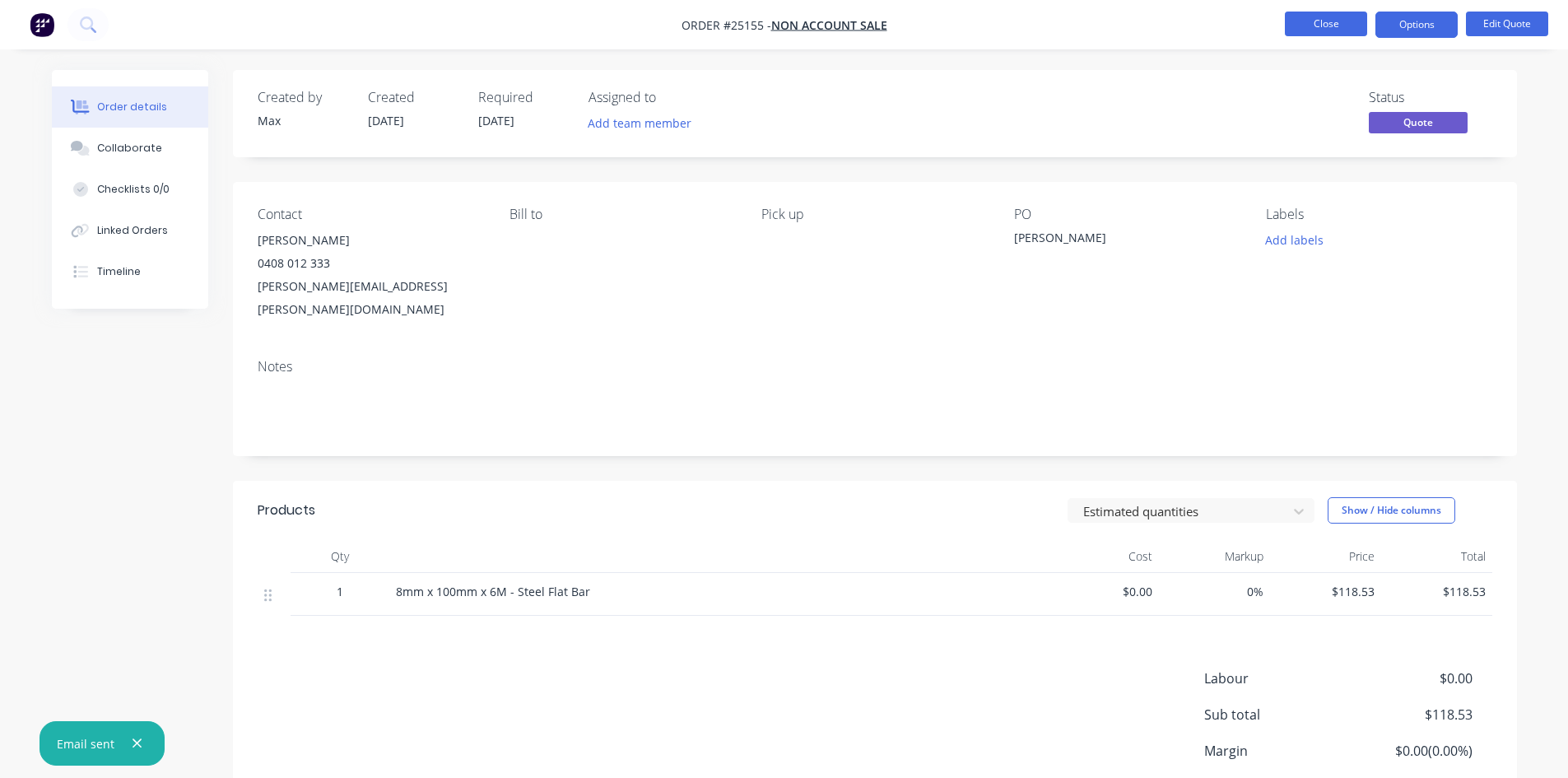
click at [1314, 22] on button "Close" at bounding box center [1325, 23] width 82 height 24
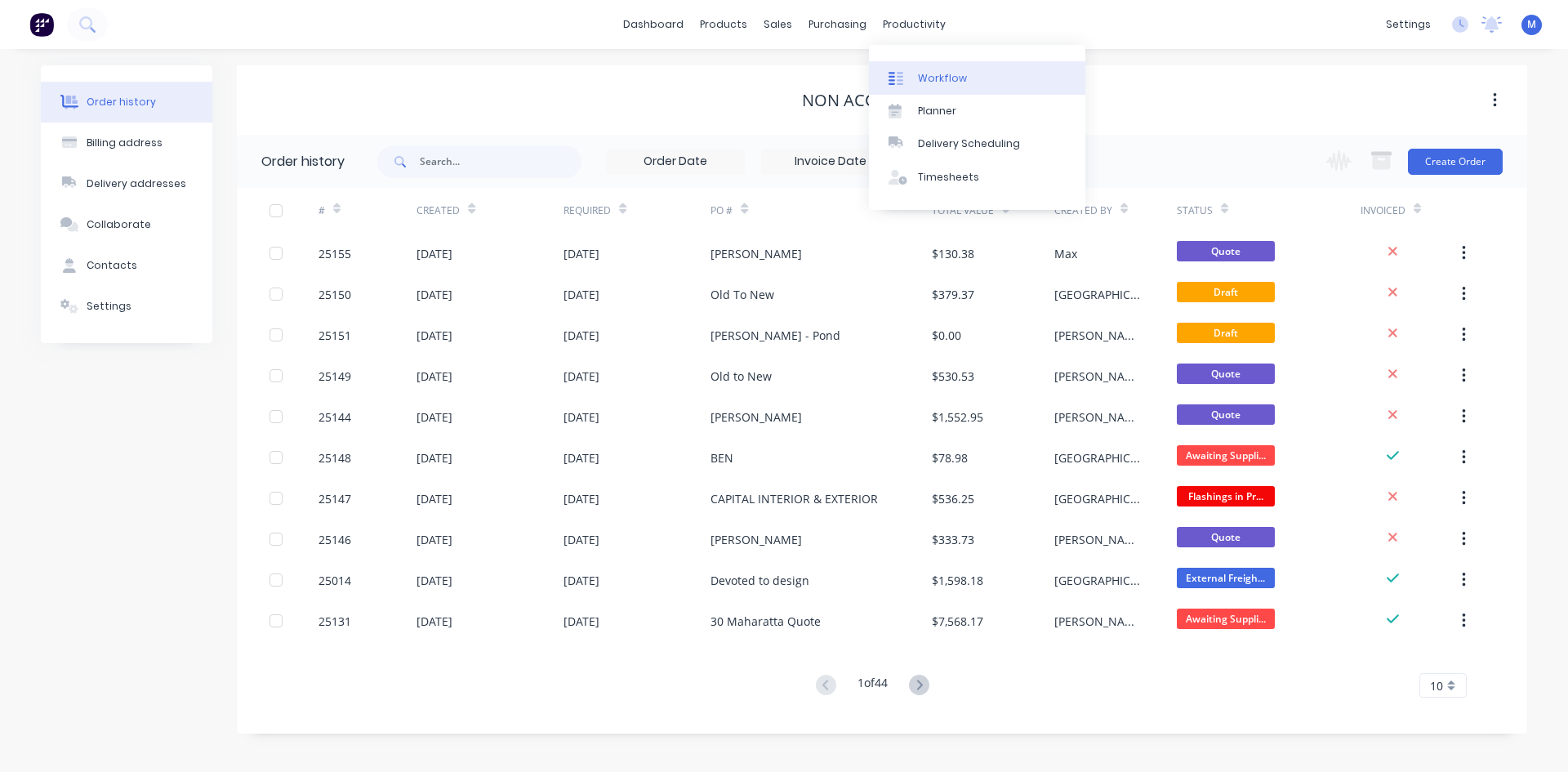
click at [956, 75] on div "Workflow" at bounding box center [942, 78] width 49 height 14
